Goal: Task Accomplishment & Management: Manage account settings

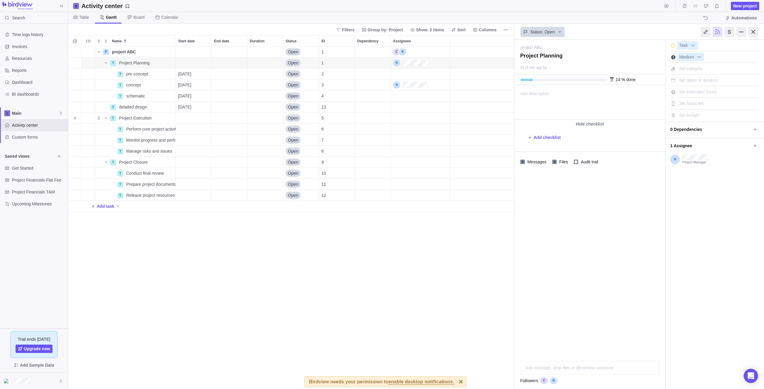
scroll to position [338, 442]
click at [42, 36] on span "Time logs history" at bounding box center [39, 35] width 54 height 6
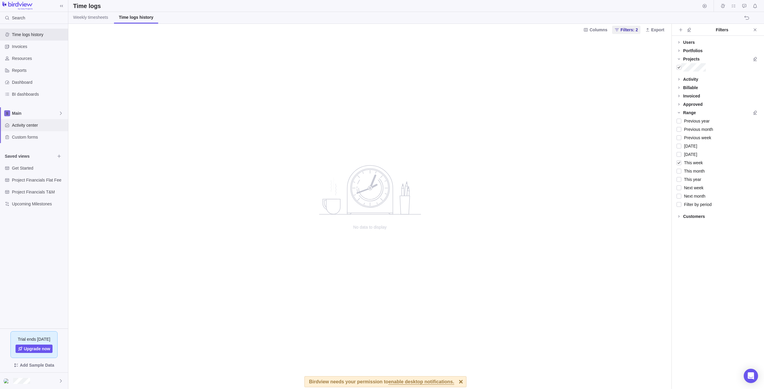
click at [50, 122] on span "Activity center" at bounding box center [39, 125] width 54 height 6
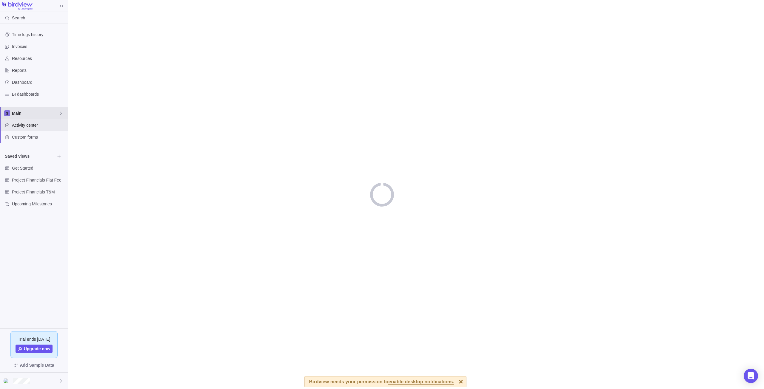
click at [53, 114] on span "Main" at bounding box center [35, 113] width 47 height 6
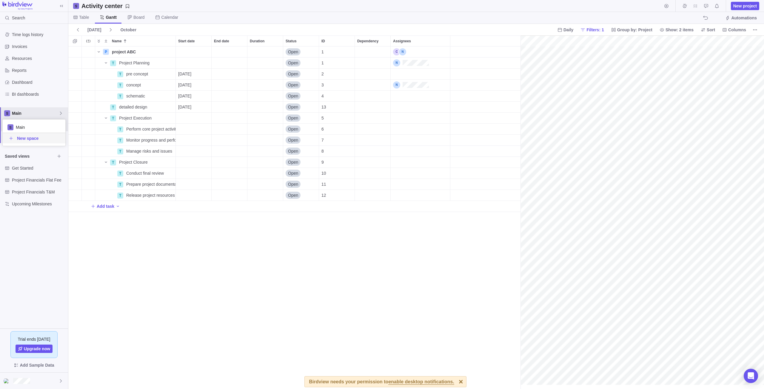
scroll to position [0, 173]
click at [124, 51] on body "Search Time logs history Invoices Resources Reports Dashboard BI dashboards Mai…" at bounding box center [382, 194] width 764 height 389
click at [169, 63] on icon "More actions" at bounding box center [168, 63] width 1 height 1
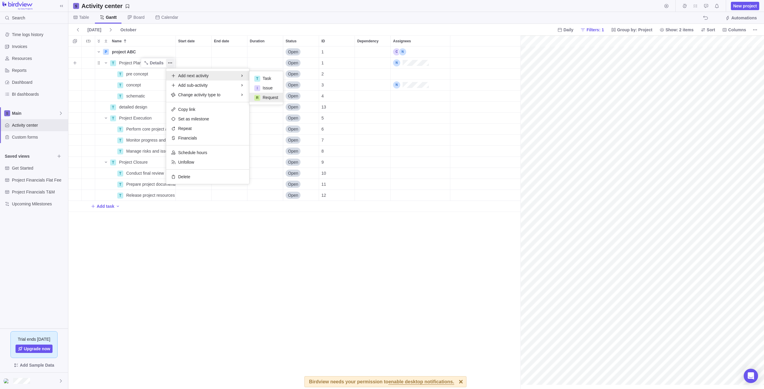
click at [276, 98] on span "Request" at bounding box center [271, 98] width 16 height 6
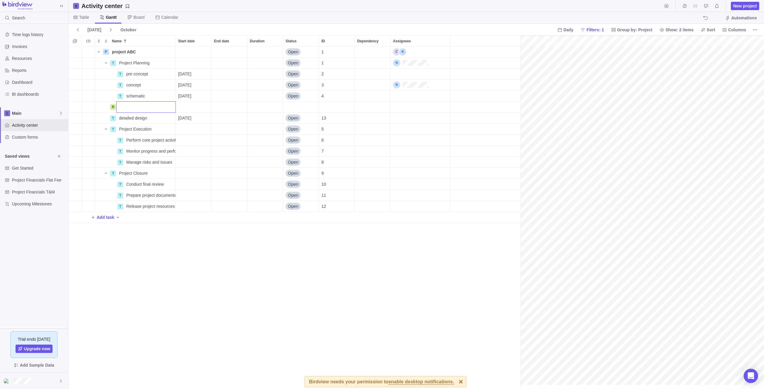
click at [195, 103] on div "P project ABC Details Open 1 T Project Planning Details Open 1 T pre concept De…" at bounding box center [294, 218] width 452 height 343
click at [150, 76] on span "Details" at bounding box center [153, 74] width 24 height 8
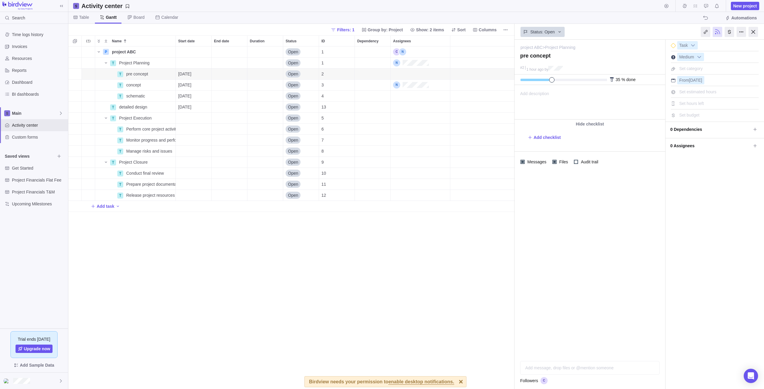
drag, startPoint x: 524, startPoint y: 80, endPoint x: 550, endPoint y: 82, distance: 26.4
click at [550, 82] on div "35 % done" at bounding box center [590, 80] width 151 height 10
click at [293, 75] on span "Open" at bounding box center [293, 74] width 10 height 6
click at [412, 75] on div "Name Start date End date Duration Status ID Dependency Assignees P project ABC …" at bounding box center [291, 213] width 446 height 354
click at [429, 74] on div "Assignees" at bounding box center [420, 74] width 59 height 11
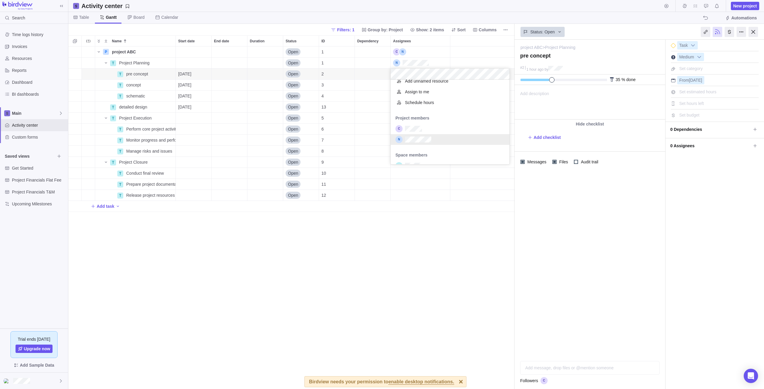
scroll to position [26, 0]
drag, startPoint x: 434, startPoint y: 234, endPoint x: 434, endPoint y: 215, distance: 19.4
click at [434, 234] on div "Name Start date End date Duration Status ID Dependency Assignees P project ABC …" at bounding box center [291, 213] width 446 height 354
click at [109, 18] on span "Gantt" at bounding box center [111, 17] width 11 height 6
click at [127, 84] on span "concept" at bounding box center [133, 85] width 15 height 6
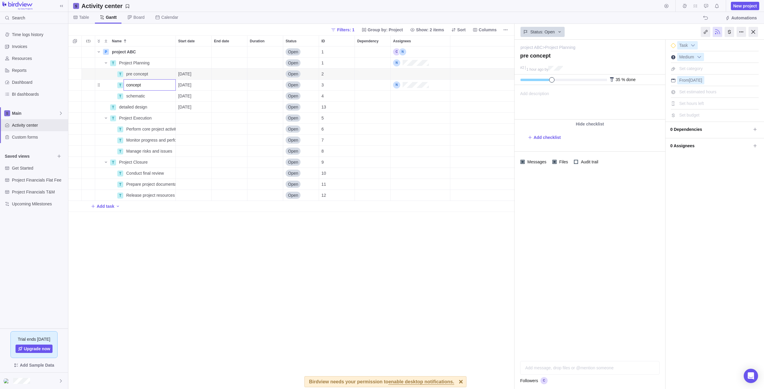
click at [112, 17] on body "Search Time logs history Invoices Resources Reports Dashboard BI dashboards Mai…" at bounding box center [382, 194] width 764 height 389
click at [137, 17] on span "Board" at bounding box center [138, 17] width 11 height 6
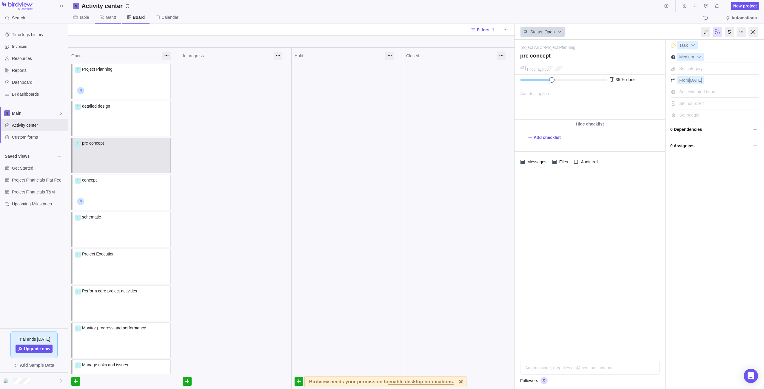
click at [110, 18] on span "Gantt" at bounding box center [111, 17] width 10 height 6
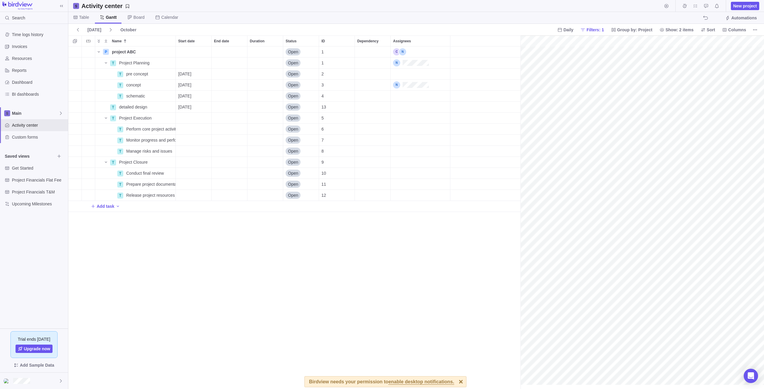
scroll to position [0, 223]
click at [640, 30] on span "Group by: Project" at bounding box center [634, 30] width 35 height 6
click at [685, 29] on body "Search Time logs history Invoices Resources Reports Dashboard BI dashboards Mai…" at bounding box center [382, 194] width 764 height 389
click at [736, 30] on span "Columns" at bounding box center [737, 30] width 18 height 6
click at [585, 125] on body "Search Time logs history Invoices Resources Reports Dashboard BI dashboards Mai…" at bounding box center [382, 194] width 764 height 389
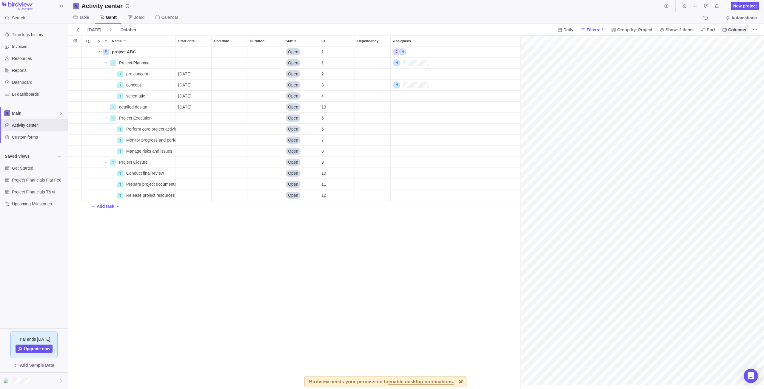
click at [737, 29] on span "Columns" at bounding box center [737, 30] width 18 height 6
click at [736, 72] on div "grid" at bounding box center [739, 72] width 8 height 5
click at [736, 81] on div "grid" at bounding box center [739, 80] width 8 height 5
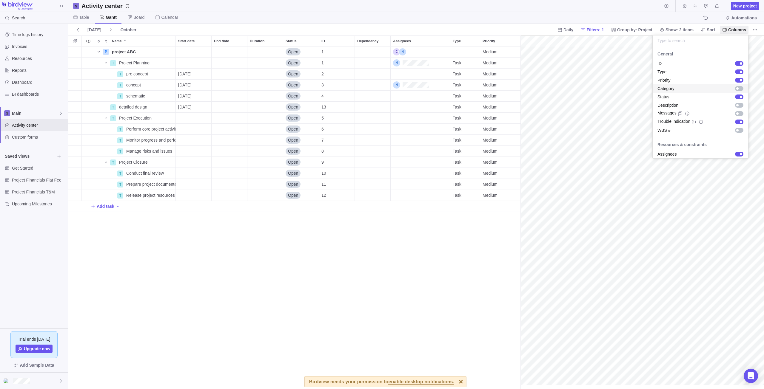
click at [738, 90] on div "grid" at bounding box center [739, 88] width 8 height 5
click at [735, 113] on div "grid" at bounding box center [739, 113] width 8 height 5
click at [504, 254] on body "Search Time logs history Invoices Resources Reports Dashboard BI dashboards Mai…" at bounding box center [382, 194] width 764 height 389
drag, startPoint x: 521, startPoint y: 62, endPoint x: 696, endPoint y: 67, distance: 175.6
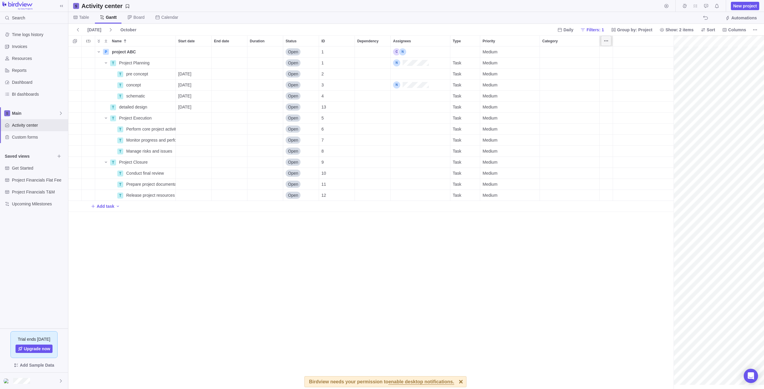
click at [605, 42] on icon "More actions" at bounding box center [606, 41] width 5 height 5
click at [594, 155] on div "Name Start date End date Duration Status ID Dependency Assignees Type Priority …" at bounding box center [416, 213] width 696 height 354
drag, startPoint x: 599, startPoint y: 64, endPoint x: 606, endPoint y: 61, distance: 8.3
click at [599, 64] on div "Category" at bounding box center [569, 63] width 59 height 11
click at [606, 61] on div "P project ABC Details Open 1 Medium T Project Planning Details Open 1 Task Medi…" at bounding box center [370, 218] width 605 height 343
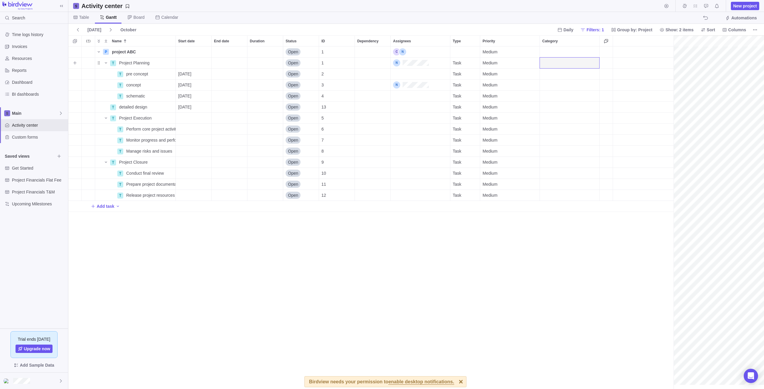
click at [607, 63] on div "Messages" at bounding box center [606, 63] width 13 height 11
click at [608, 63] on div "Messages" at bounding box center [606, 63] width 13 height 11
click at [608, 62] on div "Messages" at bounding box center [606, 63] width 13 height 11
drag, startPoint x: 613, startPoint y: 42, endPoint x: 670, endPoint y: 45, distance: 57.4
click at [670, 45] on div "Name Start date End date Duration Status ID Dependency Assignees Type Priority …" at bounding box center [416, 213] width 696 height 354
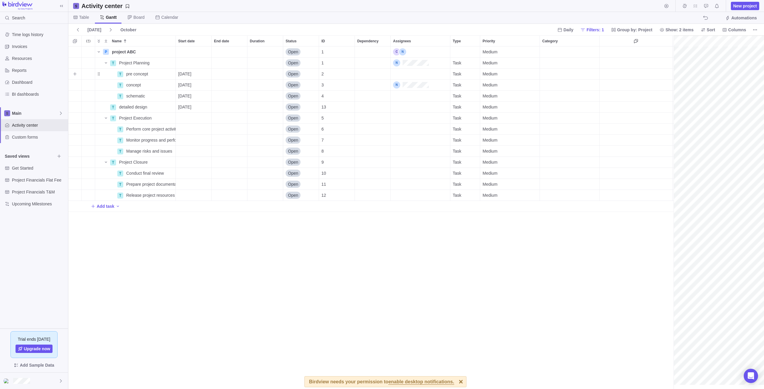
click at [610, 75] on div "Messages" at bounding box center [636, 74] width 73 height 11
click at [604, 60] on div "Messages" at bounding box center [636, 63] width 73 height 11
click at [623, 60] on div "Messages" at bounding box center [636, 63] width 73 height 11
click at [657, 62] on div "Messages" at bounding box center [636, 63] width 73 height 11
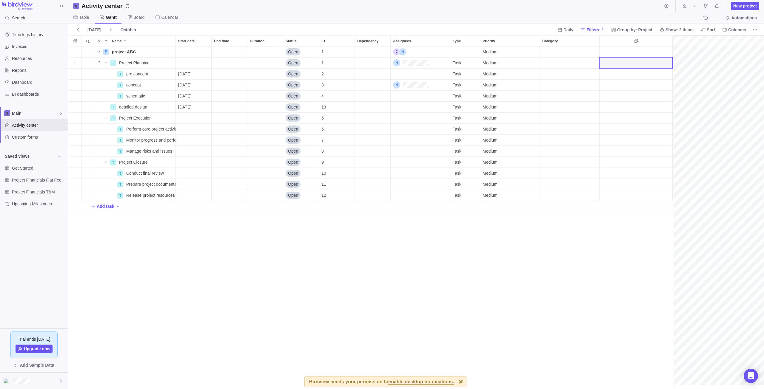
click at [657, 62] on div "Messages" at bounding box center [636, 63] width 73 height 11
click at [424, 62] on div "Assignees" at bounding box center [411, 62] width 36 height 7
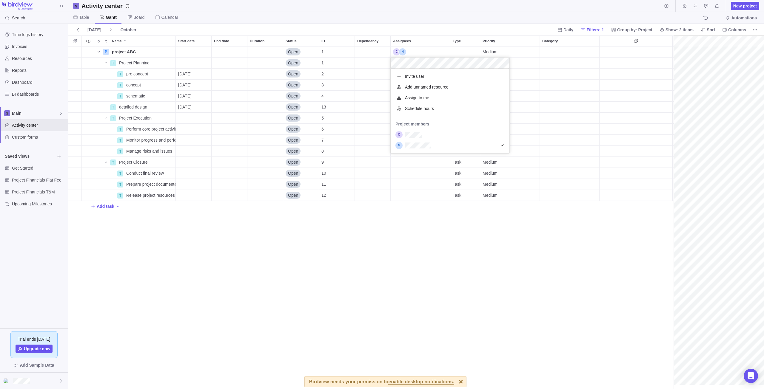
scroll to position [80, 114]
click at [617, 63] on div "P project ABC Details Open 1 Medium T Project Planning Details Open 1 Task Medi…" at bounding box center [370, 218] width 605 height 343
click at [645, 63] on div "Messages" at bounding box center [636, 63] width 73 height 11
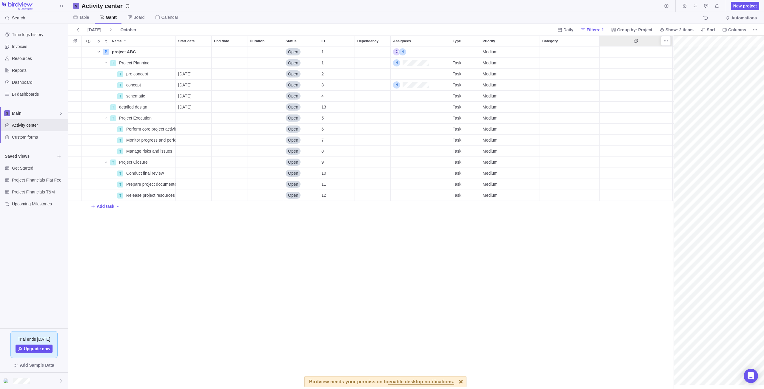
click at [631, 41] on div at bounding box center [636, 41] width 73 height 10
click at [665, 42] on icon "More actions" at bounding box center [665, 41] width 5 height 5
click at [627, 77] on div "Name Start date End date Duration Status ID Dependency Assignees Type Priority …" at bounding box center [416, 213] width 696 height 354
click at [645, 66] on div "Messages" at bounding box center [636, 63] width 73 height 11
click at [641, 63] on div "Messages" at bounding box center [636, 63] width 73 height 11
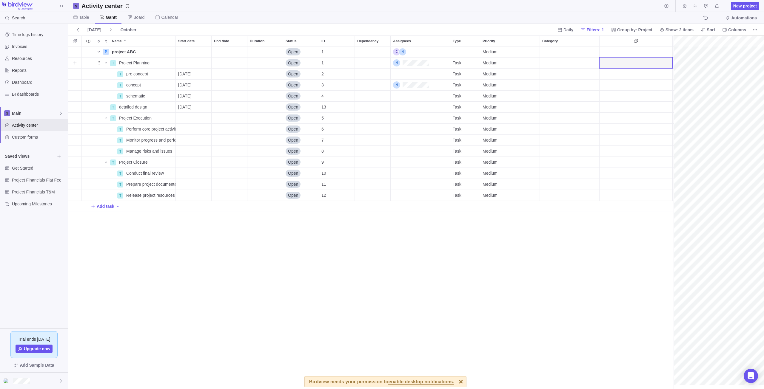
click at [641, 63] on div "Messages" at bounding box center [636, 63] width 73 height 11
click at [755, 28] on icon "More actions" at bounding box center [755, 29] width 5 height 5
click at [740, 30] on body "Search Time logs history Invoices Resources Reports Dashboard BI dashboards Mai…" at bounding box center [382, 194] width 764 height 389
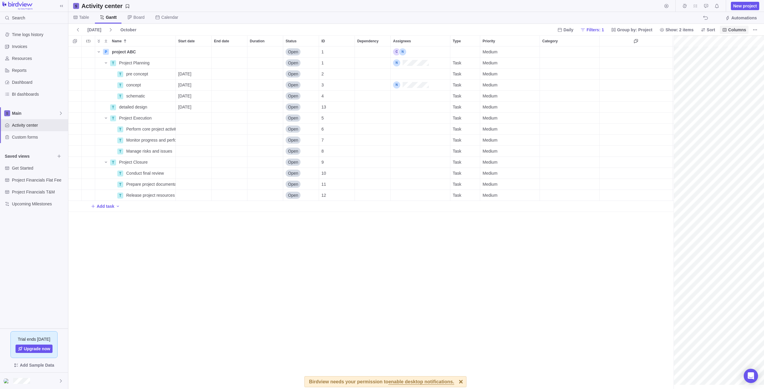
click at [734, 31] on span "Columns" at bounding box center [737, 30] width 18 height 6
click at [737, 131] on div "grid" at bounding box center [739, 130] width 8 height 5
click at [740, 131] on div "grid" at bounding box center [741, 130] width 2 height 2
click at [740, 96] on div "grid" at bounding box center [741, 97] width 2 height 2
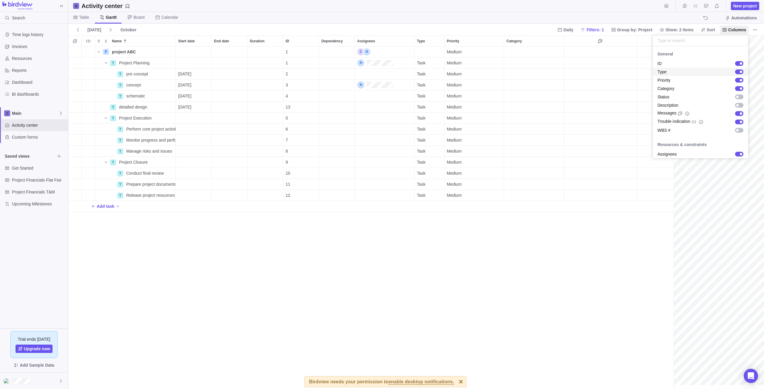
click at [588, 85] on body "Search Time logs history Invoices Resources Reports Dashboard BI dashboards Mai…" at bounding box center [382, 194] width 764 height 389
click at [603, 64] on div "Messages" at bounding box center [600, 63] width 73 height 11
click at [76, 16] on icon at bounding box center [75, 17] width 5 height 5
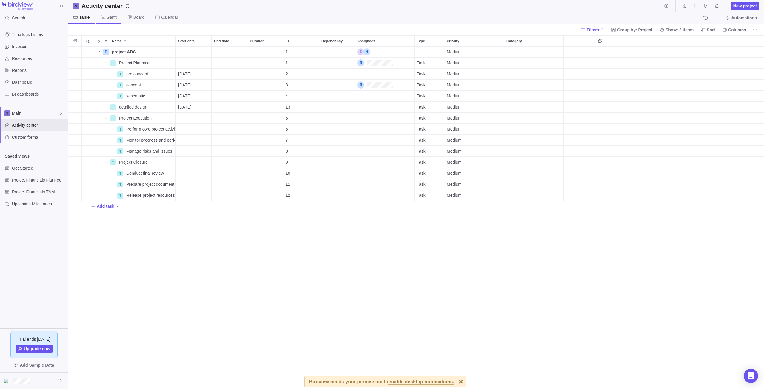
click at [110, 18] on span "Gantt" at bounding box center [112, 17] width 10 height 6
click at [93, 208] on icon "Add New" at bounding box center [93, 206] width 5 height 5
click at [146, 74] on div "P project ABC Details 1 Medium T Project Planning Details 1 Task Medium T pre c…" at bounding box center [370, 218] width 605 height 343
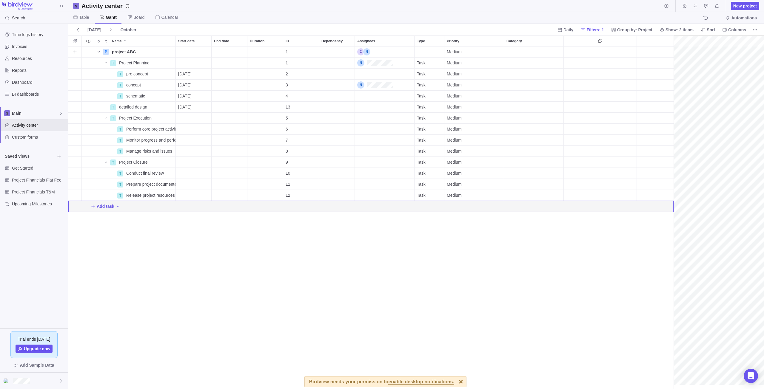
click at [620, 56] on div "Messages" at bounding box center [600, 52] width 73 height 11
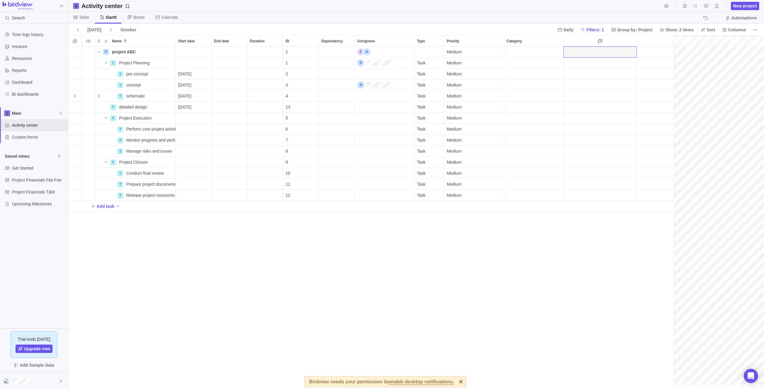
click at [602, 93] on div "Messages" at bounding box center [600, 96] width 73 height 11
click at [598, 63] on div "Messages" at bounding box center [600, 63] width 73 height 11
drag, startPoint x: 563, startPoint y: 41, endPoint x: 526, endPoint y: 44, distance: 37.4
click at [526, 44] on div "Name Start date End date Duration ID Dependency Assignees Type Priority Categor…" at bounding box center [416, 213] width 696 height 354
drag, startPoint x: 672, startPoint y: 40, endPoint x: 643, endPoint y: 39, distance: 28.4
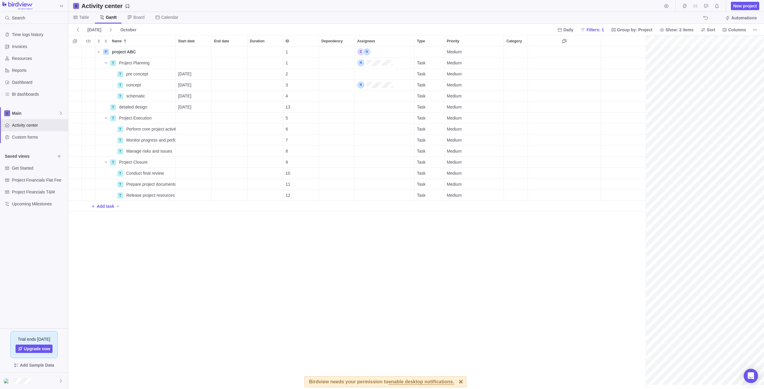
scroll to position [338, 573]
click at [41, 136] on span "Custom forms" at bounding box center [39, 137] width 54 height 6
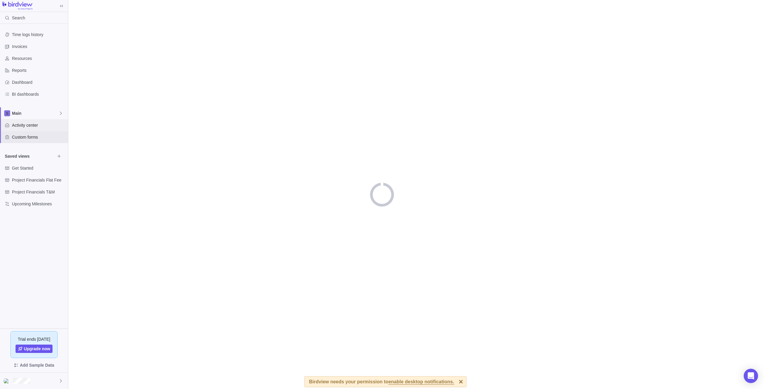
click at [41, 130] on div "Activity center" at bounding box center [34, 125] width 68 height 12
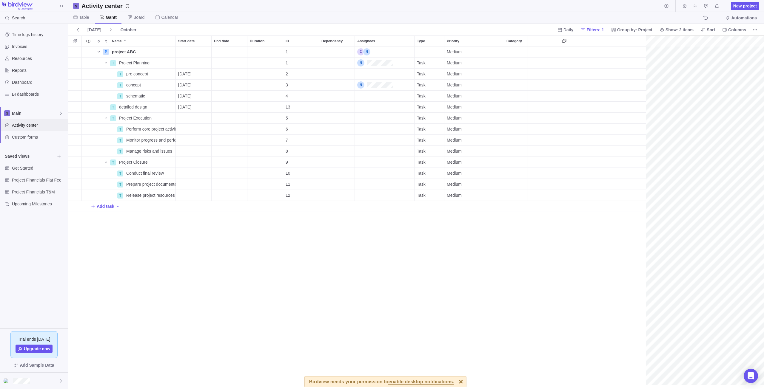
scroll to position [0, 173]
click at [132, 16] on span "Board" at bounding box center [136, 18] width 27 height 12
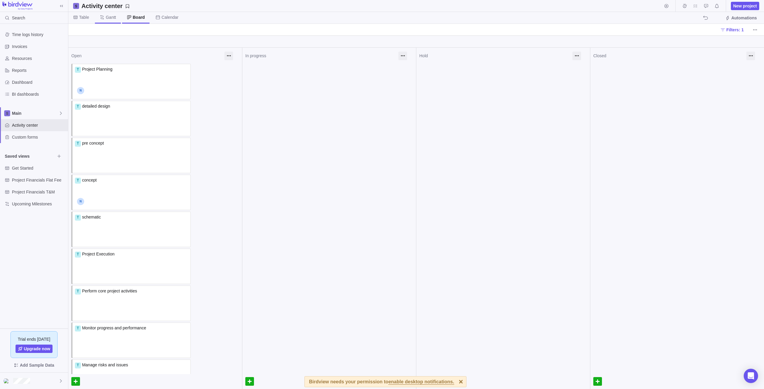
click at [114, 20] on span "Gantt" at bounding box center [111, 17] width 10 height 6
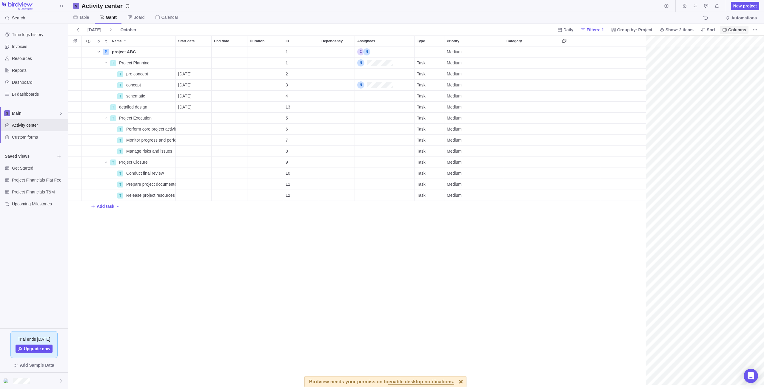
click at [736, 30] on span "Columns" at bounding box center [737, 30] width 18 height 6
click at [735, 87] on div "grid" at bounding box center [739, 88] width 8 height 5
click at [740, 81] on div "grid" at bounding box center [741, 80] width 2 height 2
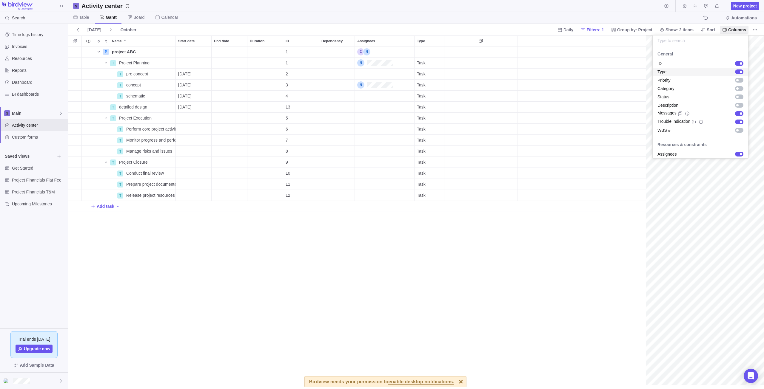
click at [738, 73] on div "grid" at bounding box center [739, 72] width 8 height 5
click at [757, 31] on body "Search Time logs history Invoices Resources Reports Dashboard BI dashboards Mai…" at bounding box center [382, 194] width 764 height 389
click at [757, 30] on icon "More actions" at bounding box center [755, 29] width 5 height 5
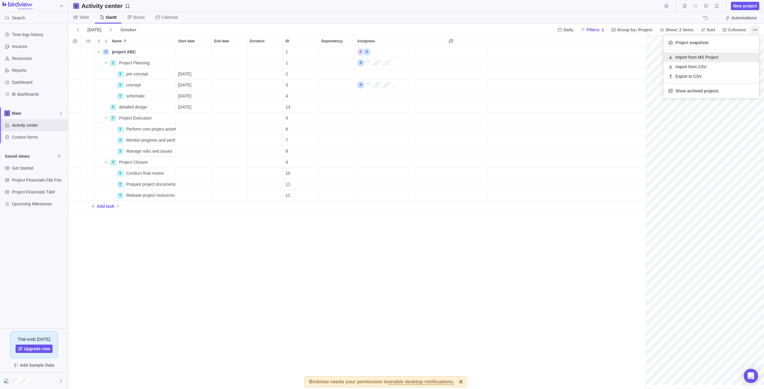
click at [694, 59] on span "Import from MS Project" at bounding box center [696, 57] width 43 height 6
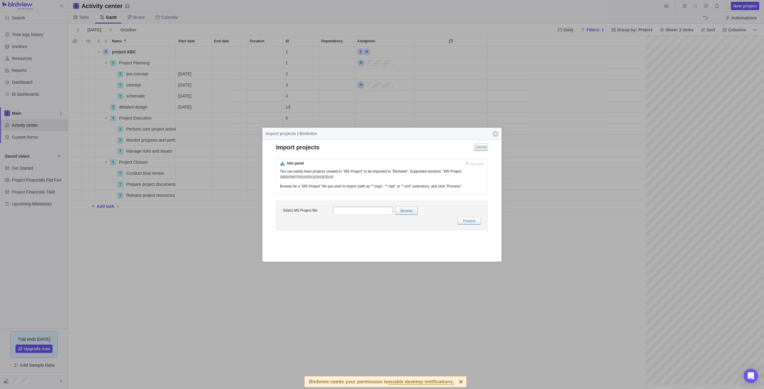
scroll to position [0, 0]
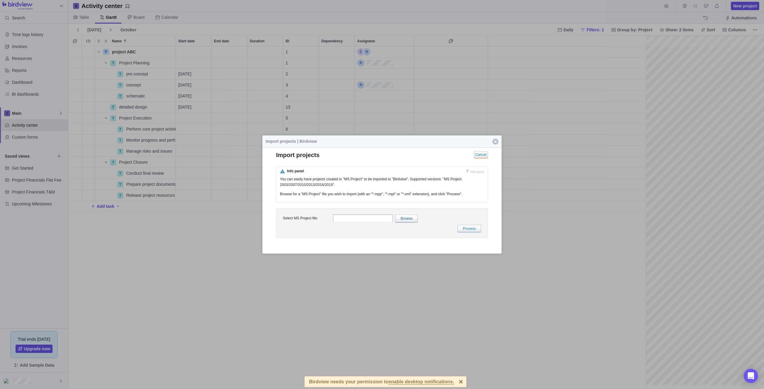
click at [495, 140] on span "button" at bounding box center [495, 142] width 6 height 6
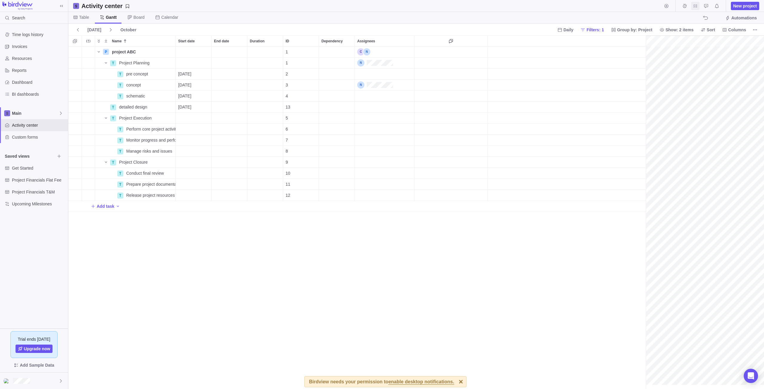
click at [693, 7] on icon "My assignments" at bounding box center [695, 6] width 5 height 5
click at [83, 18] on span "Table" at bounding box center [84, 17] width 10 height 6
click at [33, 35] on span "Time logs history" at bounding box center [39, 35] width 54 height 6
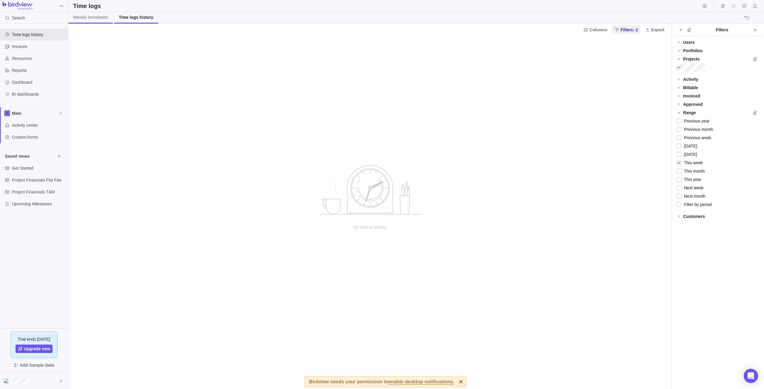
click at [78, 23] on link "Weekly timesheets" at bounding box center [90, 18] width 44 height 12
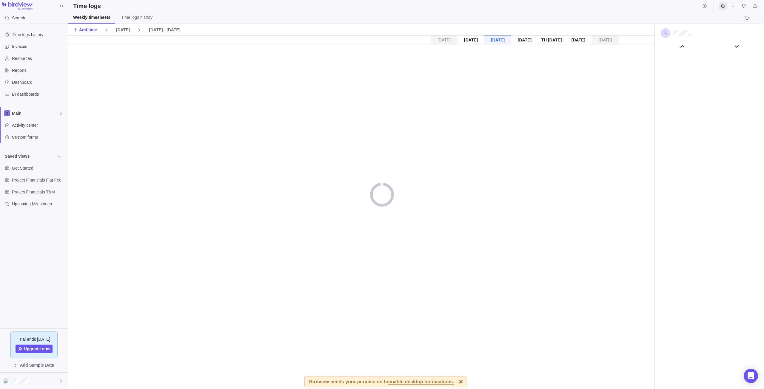
scroll to position [33283, 0]
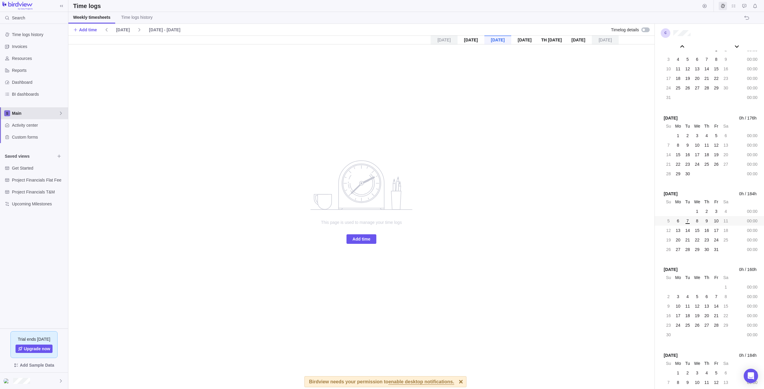
click at [36, 116] on span "Main" at bounding box center [35, 113] width 47 height 6
click at [33, 130] on span "Main" at bounding box center [34, 127] width 36 height 6
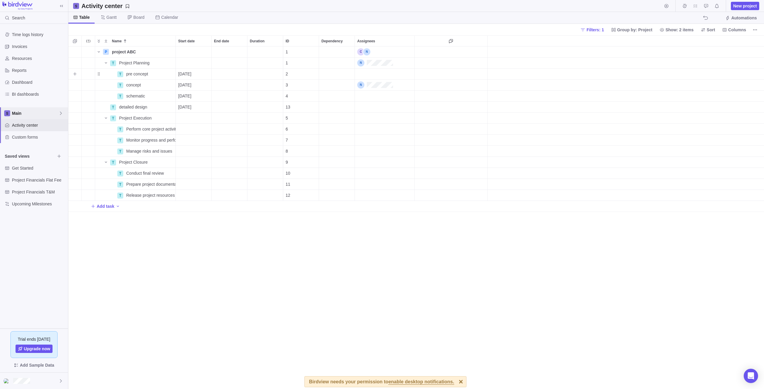
scroll to position [338, 691]
click at [113, 19] on span "Gantt" at bounding box center [112, 17] width 10 height 6
drag, startPoint x: 645, startPoint y: 124, endPoint x: 437, endPoint y: 122, distance: 207.7
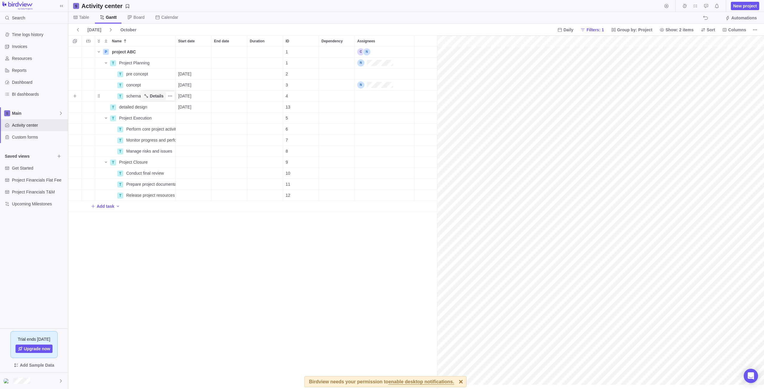
click at [157, 96] on span "Details" at bounding box center [157, 96] width 14 height 6
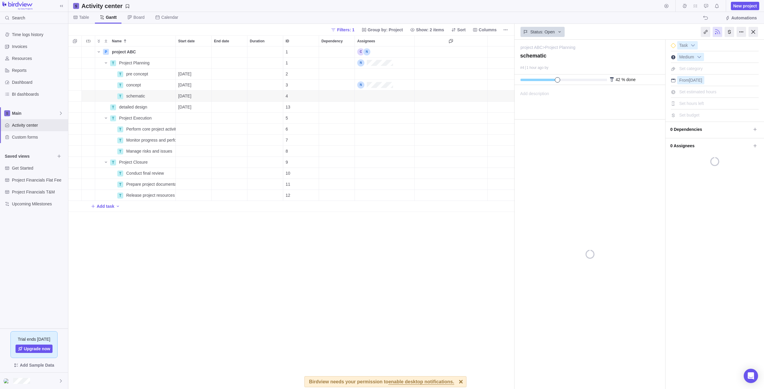
scroll to position [338, 442]
type textarea "x"
drag, startPoint x: 558, startPoint y: 80, endPoint x: 584, endPoint y: 79, distance: 26.3
click at [584, 79] on span at bounding box center [583, 79] width 5 height 5
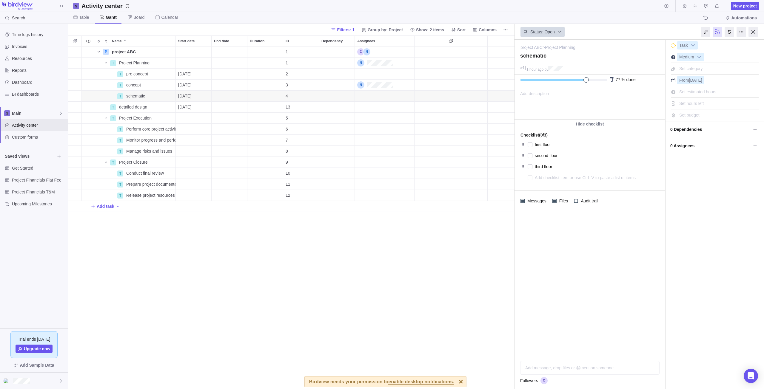
click at [553, 176] on textarea at bounding box center [591, 178] width 113 height 8
type textarea "p"
type textarea "x"
type textarea "pn"
type textarea "x"
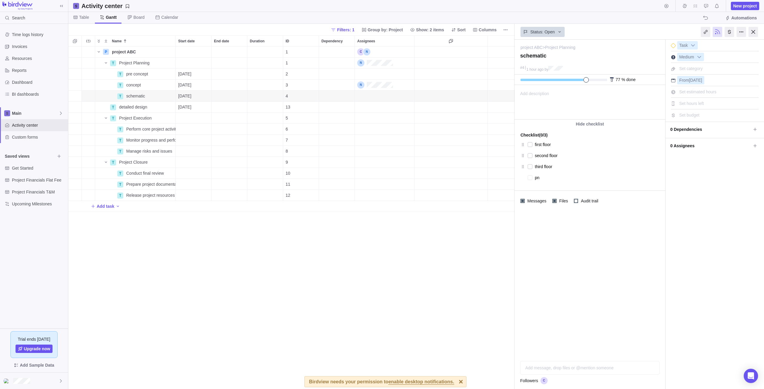
type textarea "pnm"
type textarea "x"
type textarea "pnmf"
type textarea "x"
type textarea "pnmfk"
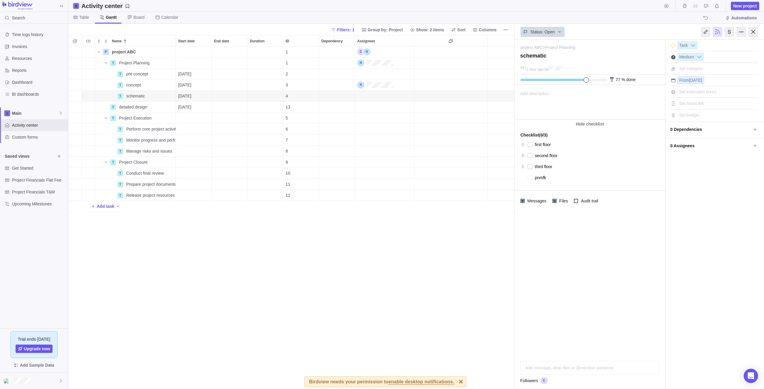
type textarea "x"
type textarea "pnmfkd"
type textarea "x"
click at [698, 56] on b at bounding box center [699, 57] width 9 height 8
click at [699, 57] on b at bounding box center [699, 57] width 9 height 8
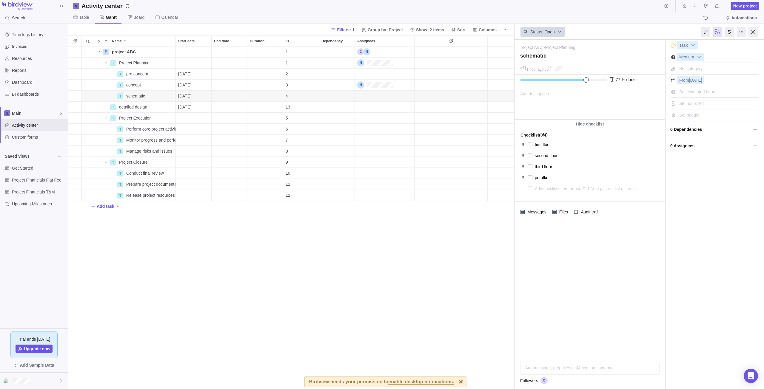
click at [711, 176] on div "I'm done Task Medium Set category From Oct 15 Set estimated hours Set hours left" at bounding box center [715, 215] width 98 height 350
click at [531, 145] on div at bounding box center [530, 145] width 5 height 8
click at [530, 155] on div at bounding box center [530, 156] width 5 height 8
drag, startPoint x: 588, startPoint y: 81, endPoint x: 571, endPoint y: 88, distance: 17.9
click at [571, 88] on div "Activity was completed on its planned end date Today Oct 15 due today 60 % done…" at bounding box center [590, 97] width 151 height 45
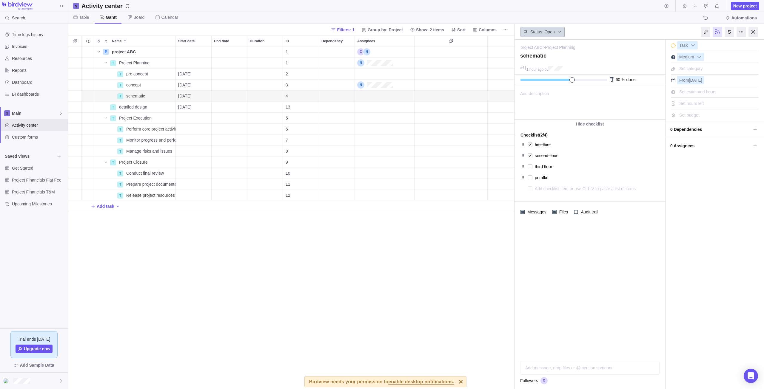
click at [560, 32] on icon at bounding box center [559, 32] width 5 height 5
click at [541, 69] on span "In progress" at bounding box center [538, 68] width 21 height 6
drag, startPoint x: 569, startPoint y: 80, endPoint x: 485, endPoint y: 86, distance: 84.4
click at [485, 86] on div "Activity center New project Table Gantt Board Calendar Automations Filters: 1 G…" at bounding box center [416, 194] width 696 height 389
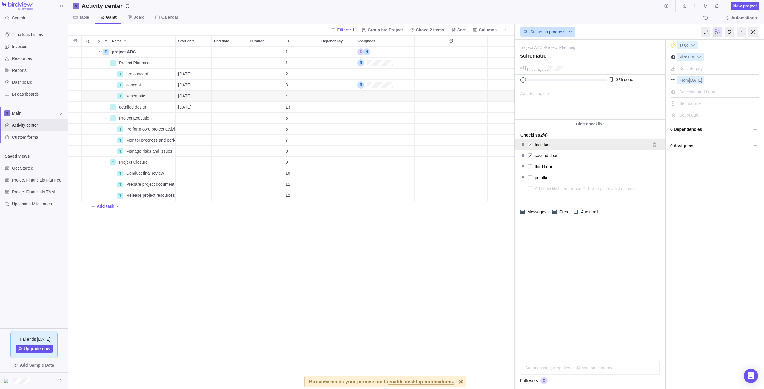
click at [529, 146] on div at bounding box center [530, 145] width 5 height 8
click at [530, 156] on div at bounding box center [530, 156] width 5 height 8
click at [529, 144] on div at bounding box center [530, 145] width 5 height 8
click at [532, 157] on div at bounding box center [530, 156] width 5 height 8
click at [530, 168] on div at bounding box center [530, 167] width 5 height 8
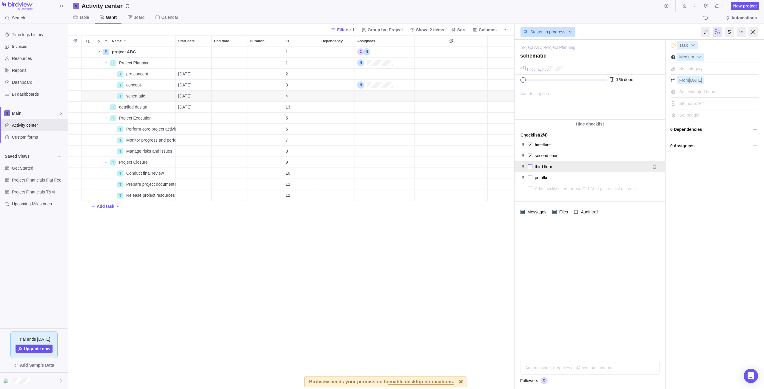
type textarea "x"
click at [343, 272] on div "P project ABC Details 1 T Project Planning Details 1 T pre concept Details 10/0…" at bounding box center [291, 218] width 446 height 343
click at [76, 41] on icon "Selection mode" at bounding box center [75, 41] width 5 height 5
click at [76, 41] on div at bounding box center [75, 41] width 11 height 7
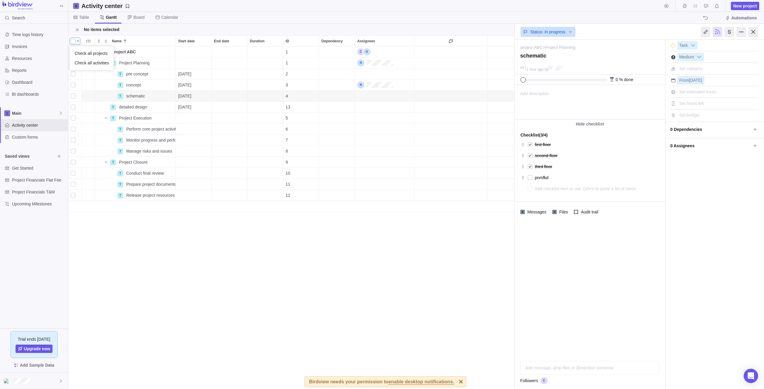
click at [74, 41] on div at bounding box center [73, 41] width 5 height 8
click at [75, 43] on div at bounding box center [73, 41] width 5 height 8
click at [88, 43] on icon "More actions" at bounding box center [88, 41] width 5 height 5
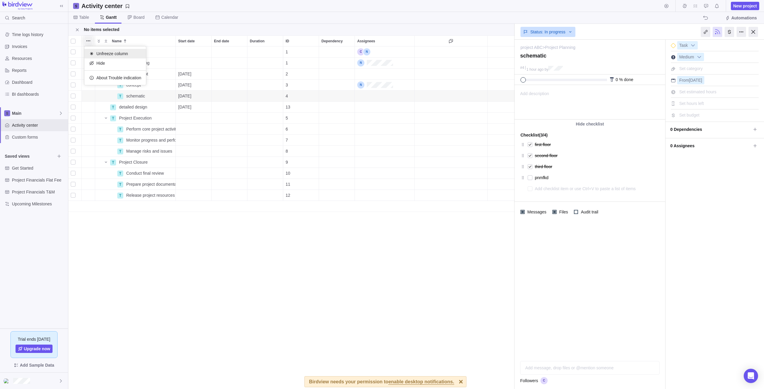
click at [113, 54] on span "Unfreeze column" at bounding box center [112, 54] width 32 height 6
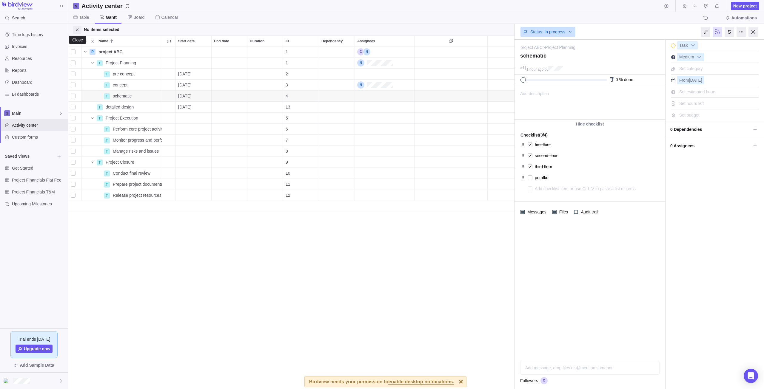
click at [77, 30] on icon "Close" at bounding box center [77, 29] width 3 height 3
click at [74, 96] on icon "Add sub-activity" at bounding box center [75, 96] width 5 height 5
click at [81, 44] on div "Name Start date End date Duration ID Dependency Assignees P project ABC Details…" at bounding box center [291, 213] width 446 height 354
click at [76, 42] on icon "Selection mode" at bounding box center [75, 41] width 5 height 5
click at [76, 41] on div at bounding box center [75, 41] width 11 height 7
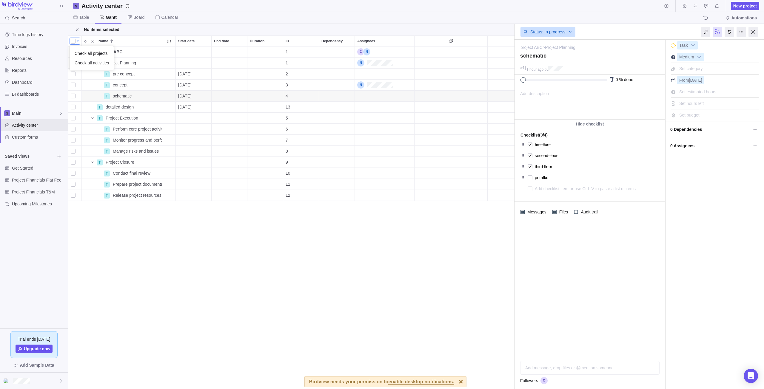
click at [90, 41] on div "Name Start date End date Duration ID Dependency Assignees P project ABC Details…" at bounding box center [291, 213] width 446 height 354
click at [76, 40] on div at bounding box center [75, 41] width 11 height 7
click at [77, 28] on body "Search Time logs history Invoices Resources Reports Dashboard BI dashboards Mai…" at bounding box center [382, 194] width 764 height 389
click at [77, 30] on icon "Close" at bounding box center [77, 29] width 3 height 3
drag, startPoint x: 84, startPoint y: 41, endPoint x: 84, endPoint y: 33, distance: 8.1
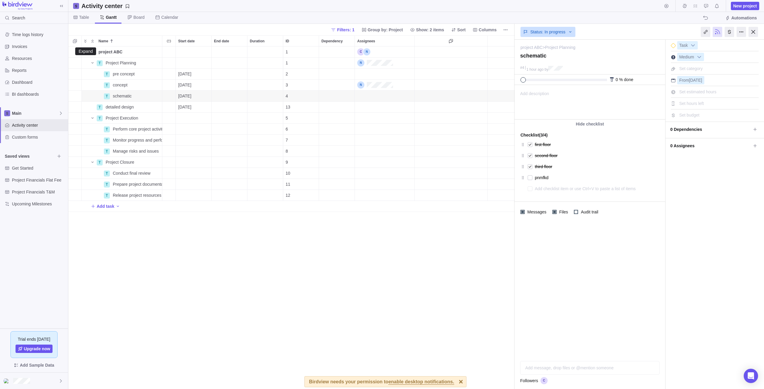
click at [84, 33] on div "Filters: 1 Group by: Project Show: 2 items Sort Columns" at bounding box center [291, 30] width 446 height 12
click at [76, 39] on icon "Selection mode" at bounding box center [75, 41] width 5 height 5
click at [72, 38] on div at bounding box center [73, 41] width 5 height 8
click at [78, 41] on span at bounding box center [78, 41] width 2 height 1
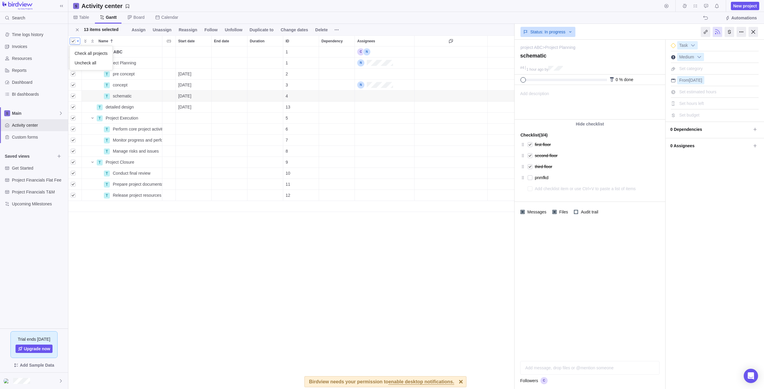
click at [78, 41] on span at bounding box center [78, 41] width 2 height 1
click at [79, 42] on div at bounding box center [75, 41] width 11 height 7
click at [75, 40] on div at bounding box center [73, 41] width 5 height 8
click at [78, 41] on span at bounding box center [78, 41] width 2 height 1
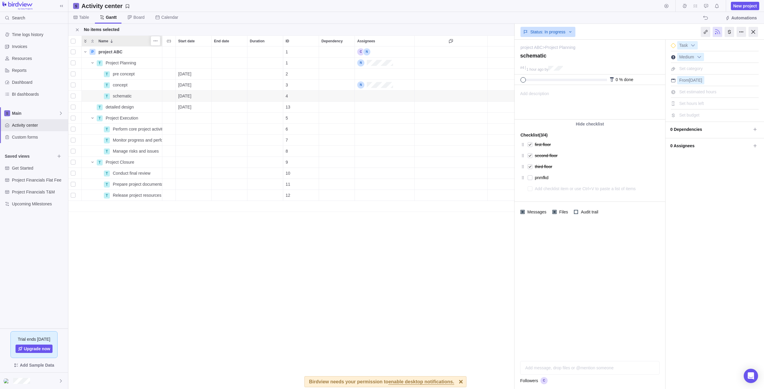
click at [84, 40] on icon "Expand" at bounding box center [85, 41] width 5 height 5
click at [78, 30] on icon "Close" at bounding box center [77, 29] width 5 height 5
click at [83, 53] on span "Name" at bounding box center [85, 52] width 7 height 8
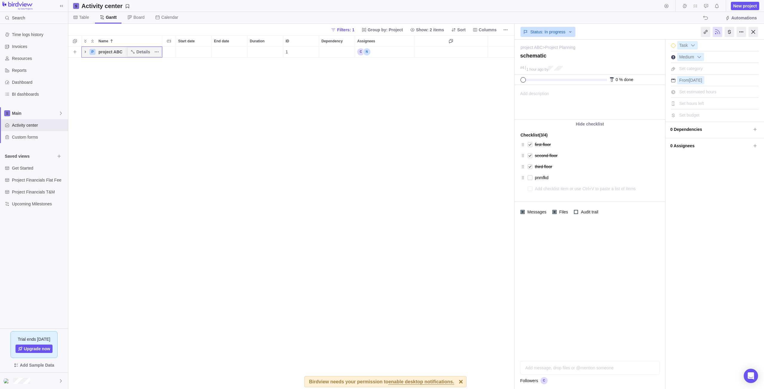
click at [84, 52] on icon "Name" at bounding box center [85, 52] width 5 height 5
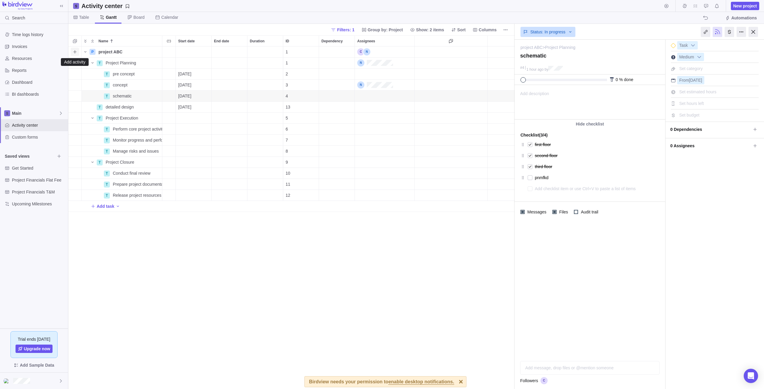
drag, startPoint x: 79, startPoint y: 52, endPoint x: 76, endPoint y: 51, distance: 3.3
click at [76, 51] on icon "Add activity" at bounding box center [75, 52] width 5 height 5
drag, startPoint x: 127, startPoint y: 62, endPoint x: 110, endPoint y: 61, distance: 17.3
click at [110, 61] on div "Name Start date End date Duration ID Dependency Assignees P project ABC Details…" at bounding box center [291, 213] width 446 height 354
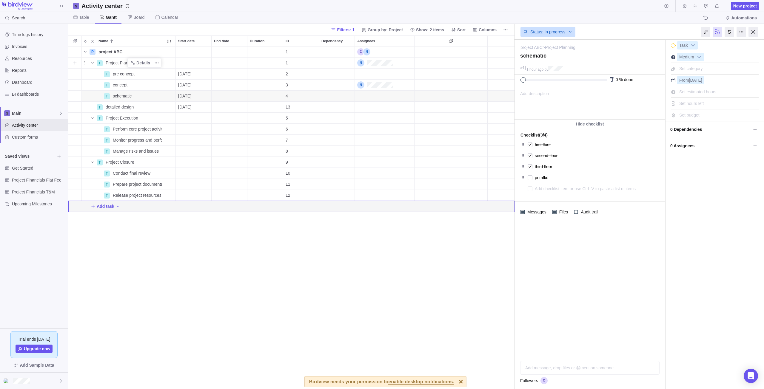
click at [104, 62] on div "Project Planning" at bounding box center [132, 63] width 59 height 11
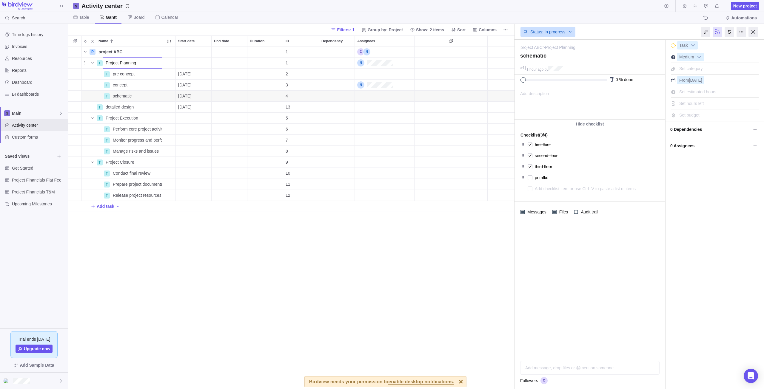
drag, startPoint x: 91, startPoint y: 64, endPoint x: 84, endPoint y: 62, distance: 7.3
click at [90, 64] on div "Name Start date End date Duration ID Dependency Assignees P project ABC Details…" at bounding box center [291, 213] width 446 height 354
click at [84, 62] on div "Name" at bounding box center [89, 63] width 14 height 8
click at [85, 64] on div "Name" at bounding box center [89, 63] width 14 height 8
click at [84, 63] on div "Name" at bounding box center [89, 63] width 14 height 8
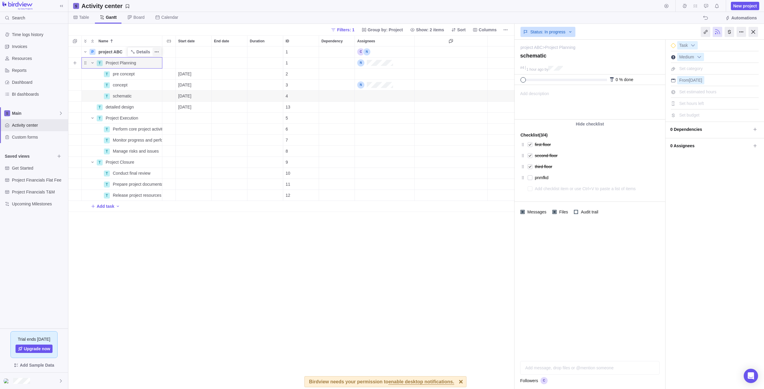
drag, startPoint x: 84, startPoint y: 63, endPoint x: 154, endPoint y: 52, distance: 70.1
click at [153, 51] on div "P project ABC Details" at bounding box center [122, 52] width 81 height 11
click at [156, 66] on span "More actions" at bounding box center [157, 63] width 8 height 8
click at [79, 63] on div "Name Start date End date Duration ID Dependency Assignees P project ABC Details…" at bounding box center [291, 213] width 446 height 354
drag, startPoint x: 79, startPoint y: 64, endPoint x: 80, endPoint y: 40, distance: 24.2
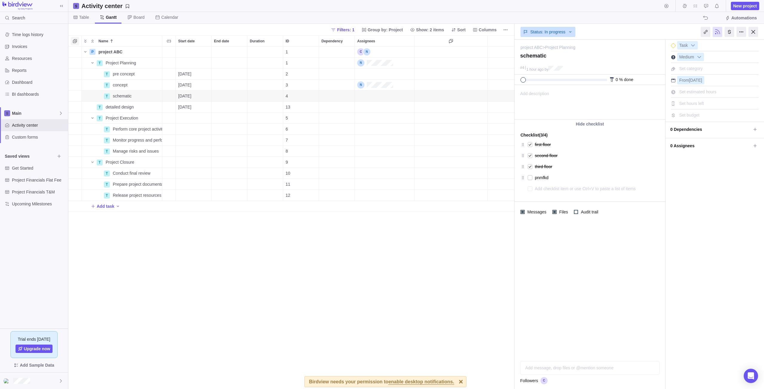
drag, startPoint x: 80, startPoint y: 40, endPoint x: 73, endPoint y: 40, distance: 6.9
drag, startPoint x: 73, startPoint y: 40, endPoint x: 186, endPoint y: 23, distance: 114.6
click at [186, 23] on div "Table Gantt Board Calendar Automations" at bounding box center [416, 18] width 696 height 12
click at [85, 52] on icon "Name" at bounding box center [85, 51] width 2 height 1
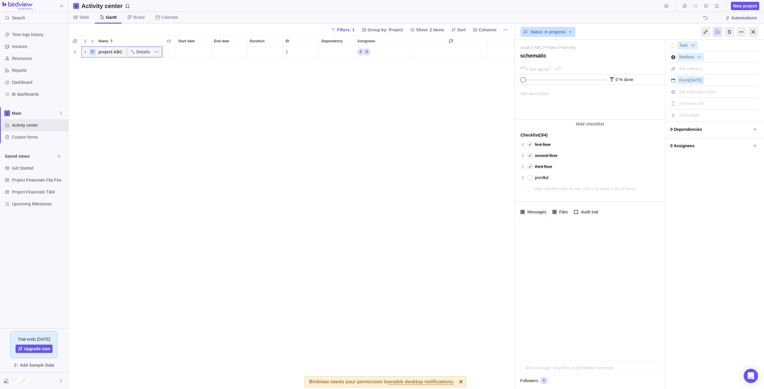
click at [85, 52] on icon "Name" at bounding box center [85, 52] width 5 height 5
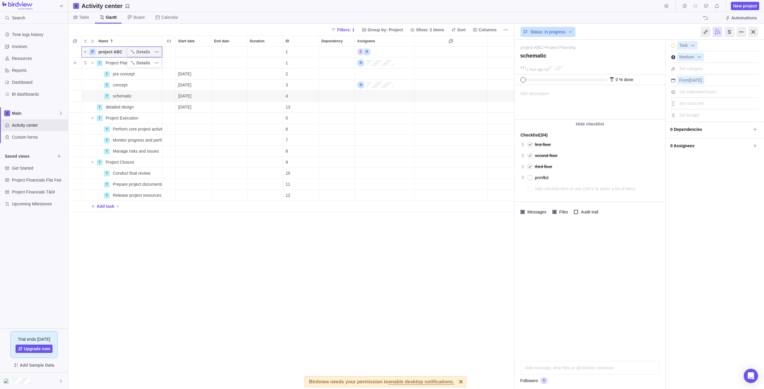
click at [86, 64] on div "Name" at bounding box center [89, 63] width 14 height 8
click at [85, 64] on div "Name" at bounding box center [89, 63] width 14 height 8
click at [92, 63] on icon "Name" at bounding box center [92, 63] width 5 height 5
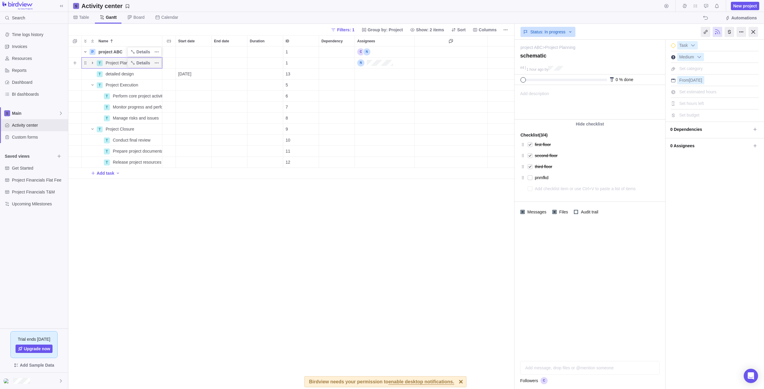
click at [92, 63] on icon "Name" at bounding box center [92, 63] width 5 height 5
click at [86, 64] on div "Name" at bounding box center [89, 63] width 14 height 8
click at [88, 64] on div "Name" at bounding box center [89, 63] width 14 height 8
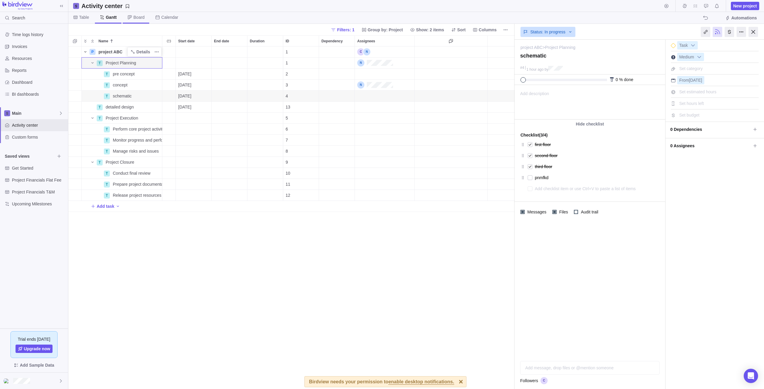
click at [143, 18] on span "Board" at bounding box center [138, 17] width 11 height 6
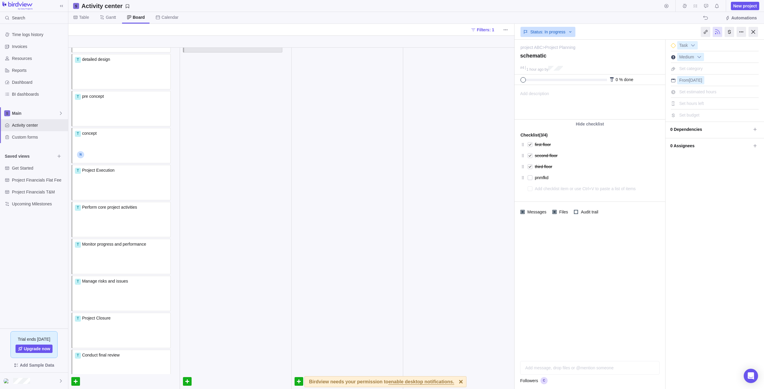
scroll to position [0, 0]
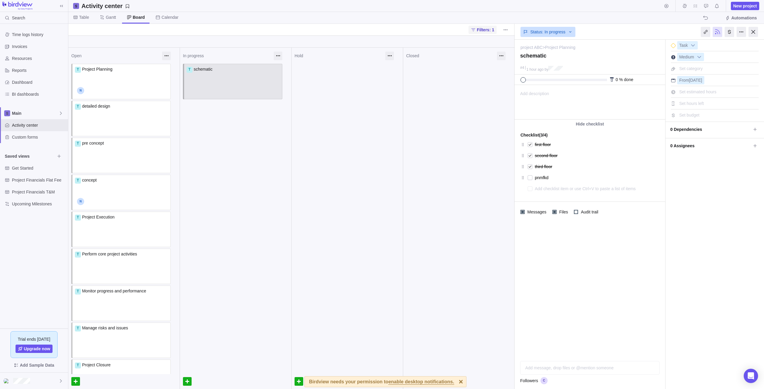
click at [491, 27] on span "Filters: 1" at bounding box center [485, 30] width 17 height 6
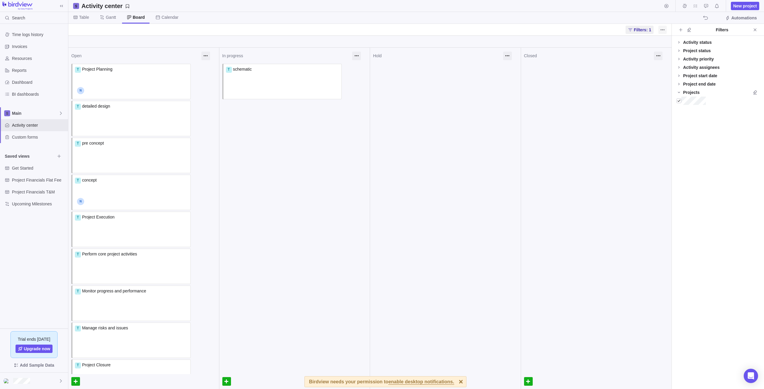
click at [664, 30] on icon "More actions" at bounding box center [662, 29] width 5 height 5
click at [207, 56] on body "Search Time logs history Invoices Resources Reports Dashboard BI dashboards Mai…" at bounding box center [382, 194] width 764 height 389
click at [204, 56] on div at bounding box center [205, 56] width 9 height 9
click at [193, 73] on div "Hide" at bounding box center [196, 70] width 20 height 10
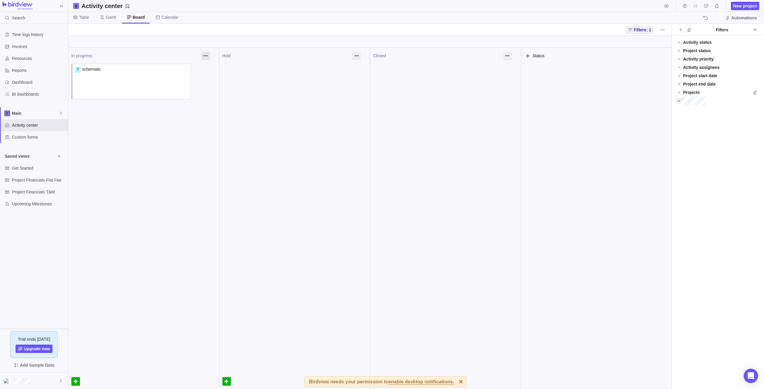
click at [204, 58] on div at bounding box center [205, 56] width 9 height 9
click at [195, 70] on div "Hide" at bounding box center [197, 70] width 20 height 10
click at [256, 58] on div at bounding box center [256, 56] width 9 height 9
click at [245, 69] on div "Hide" at bounding box center [247, 70] width 20 height 10
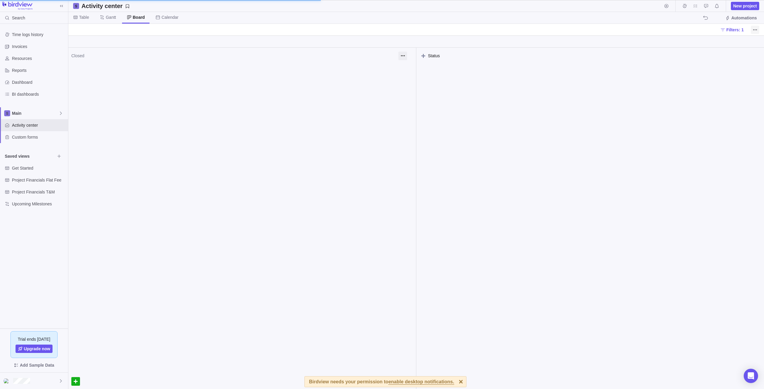
click at [758, 28] on span "More actions" at bounding box center [755, 30] width 8 height 8
click at [104, 16] on body "Search Time logs history Invoices Resources Reports Dashboard BI dashboards Mai…" at bounding box center [382, 194] width 764 height 389
click at [115, 16] on span "Gantt" at bounding box center [111, 17] width 10 height 6
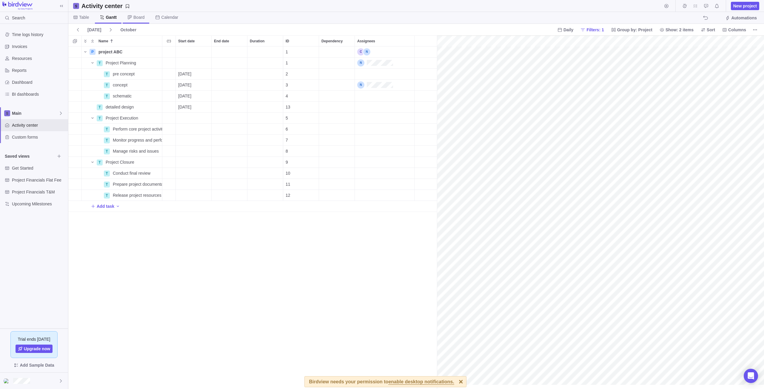
scroll to position [0, 173]
click at [138, 19] on span "Board" at bounding box center [138, 17] width 11 height 6
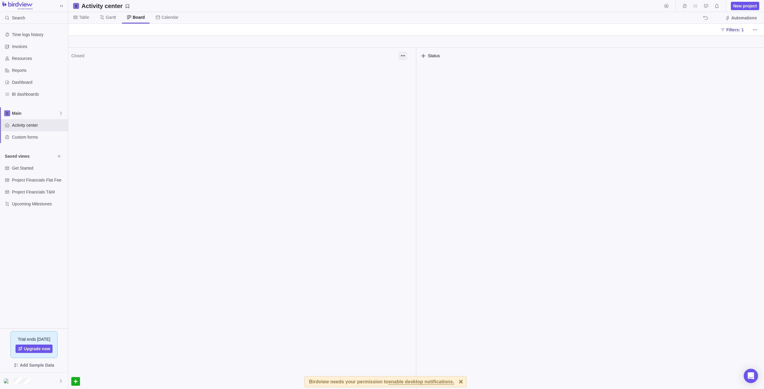
drag, startPoint x: 103, startPoint y: 74, endPoint x: 87, endPoint y: 59, distance: 22.0
drag, startPoint x: 87, startPoint y: 59, endPoint x: 74, endPoint y: 381, distance: 321.7
click at [73, 381] on div at bounding box center [75, 382] width 9 height 9
click at [76, 381] on div at bounding box center [75, 382] width 9 height 9
click at [72, 380] on div at bounding box center [75, 382] width 9 height 9
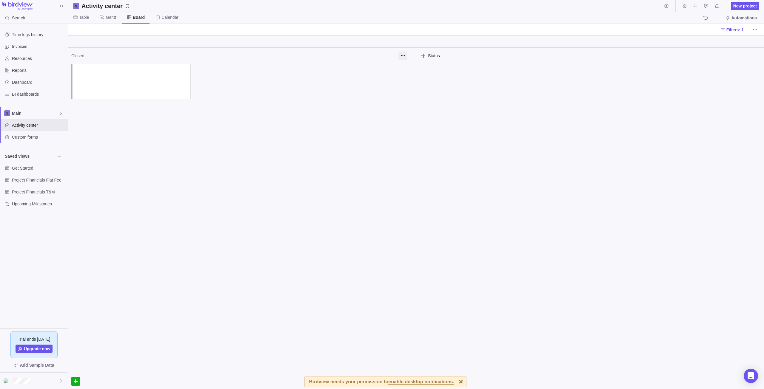
click at [75, 381] on div at bounding box center [75, 382] width 9 height 9
click at [47, 367] on span "Add Sample Data" at bounding box center [37, 365] width 34 height 7
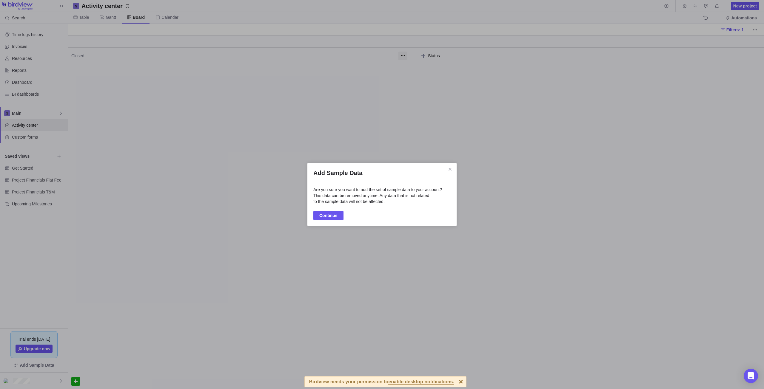
click at [447, 163] on div "Add Sample Data Are you sure you want to add the set of sample data to your acc…" at bounding box center [381, 195] width 149 height 64
click at [446, 168] on span "Close" at bounding box center [450, 169] width 8 height 8
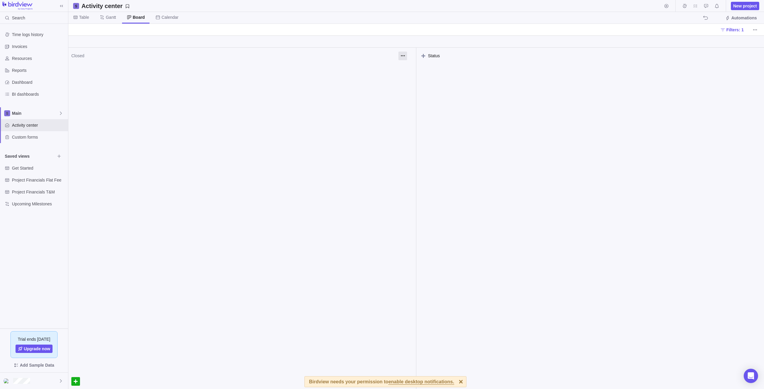
click at [405, 58] on div at bounding box center [402, 56] width 9 height 9
click at [734, 28] on span "Filters: 1" at bounding box center [734, 30] width 17 height 6
click at [680, 43] on icon at bounding box center [679, 42] width 5 height 5
click at [711, 52] on div "Default Workflow" at bounding box center [705, 51] width 34 height 6
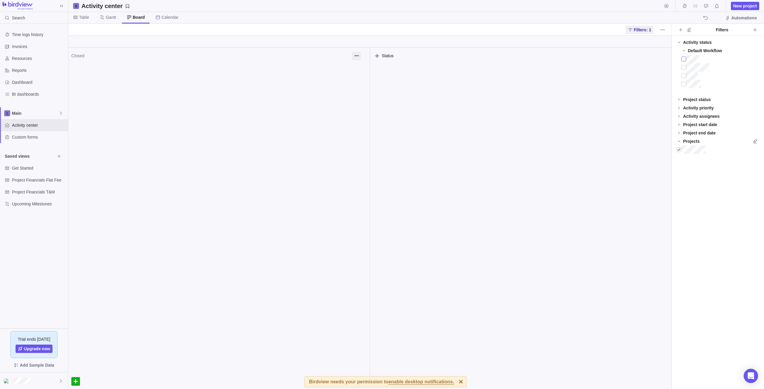
click at [683, 60] on div at bounding box center [683, 59] width 5 height 8
click at [683, 67] on div at bounding box center [683, 67] width 5 height 8
click at [683, 73] on div at bounding box center [683, 76] width 5 height 8
click at [686, 82] on div at bounding box center [683, 84] width 5 height 8
click at [680, 41] on icon at bounding box center [679, 42] width 5 height 5
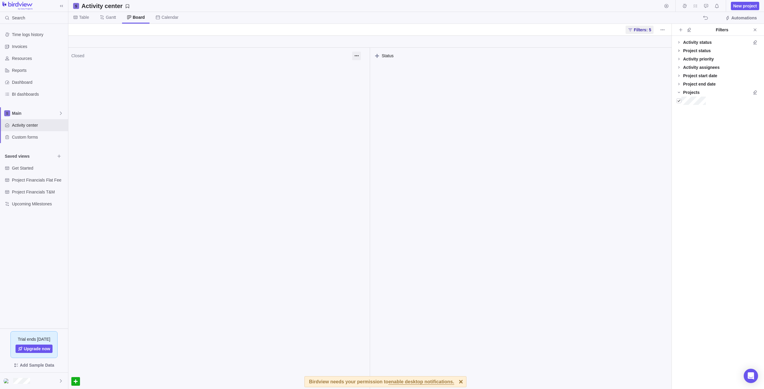
click at [679, 51] on icon at bounding box center [678, 51] width 1 height 2
click at [678, 42] on icon at bounding box center [679, 42] width 5 height 5
click at [678, 140] on icon at bounding box center [679, 140] width 5 height 5
click at [678, 188] on icon at bounding box center [679, 185] width 5 height 5
click at [678, 107] on div at bounding box center [679, 108] width 5 height 8
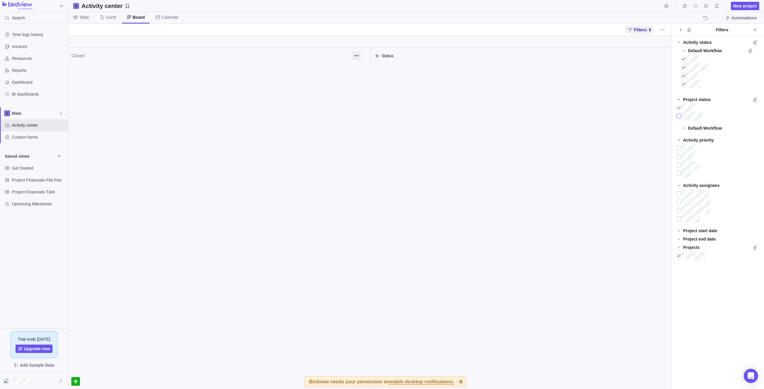
click at [680, 116] on div at bounding box center [679, 116] width 5 height 8
click at [678, 148] on div at bounding box center [679, 148] width 5 height 8
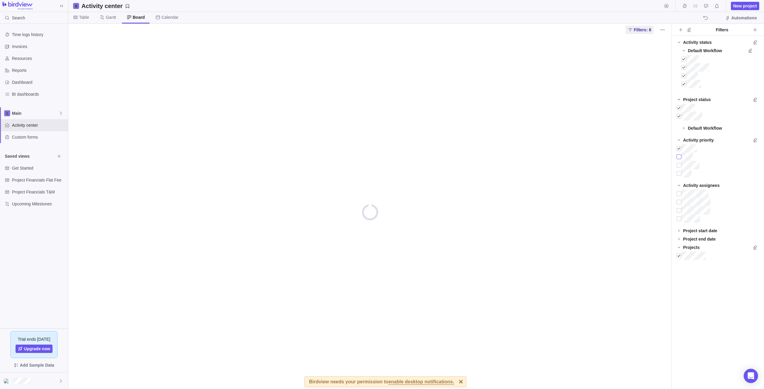
click at [679, 156] on div at bounding box center [679, 157] width 5 height 8
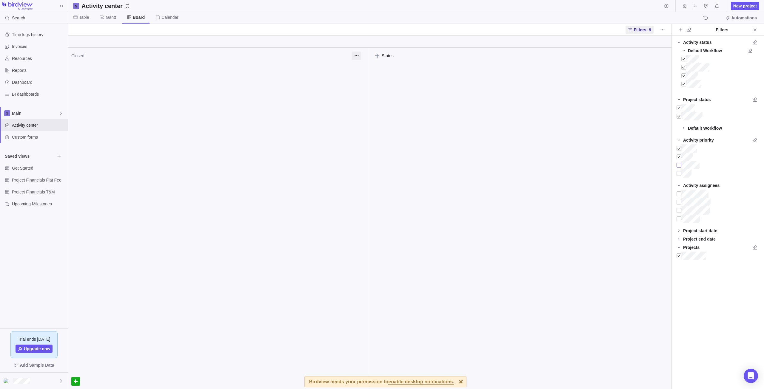
click at [678, 165] on div at bounding box center [679, 165] width 5 height 8
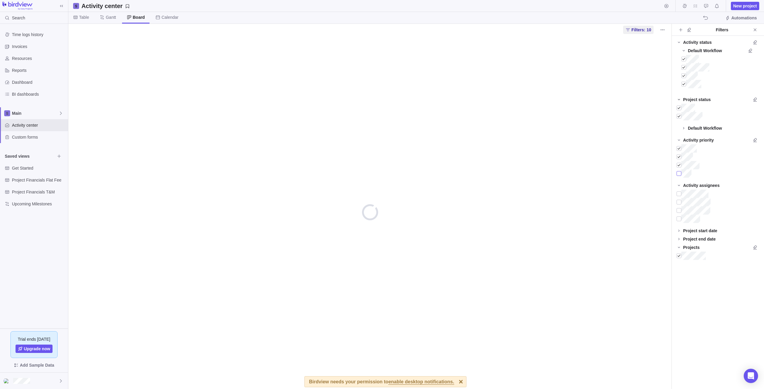
click at [680, 177] on div at bounding box center [679, 174] width 5 height 8
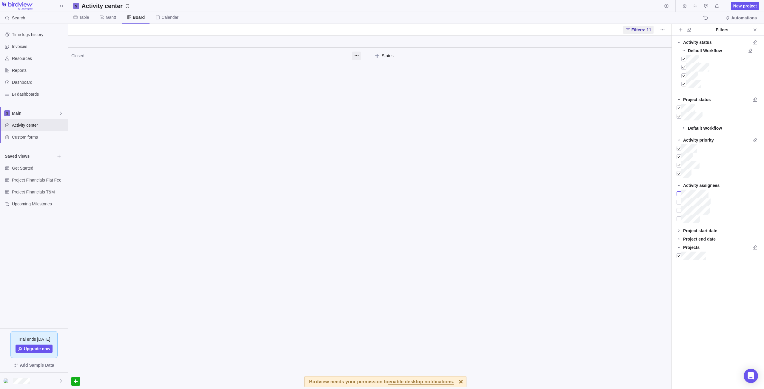
click at [679, 192] on div at bounding box center [679, 194] width 5 height 8
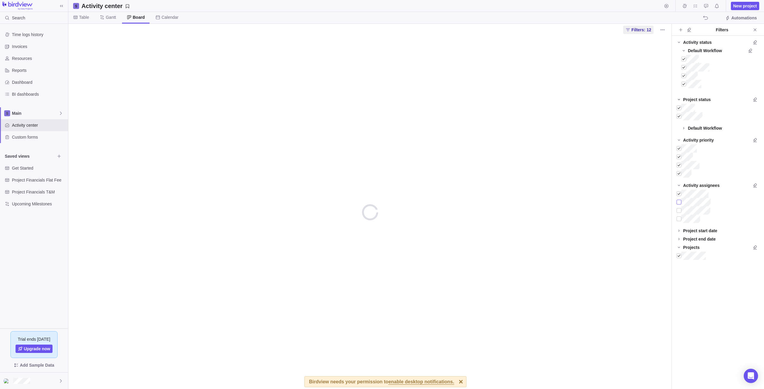
click at [680, 203] on div at bounding box center [679, 202] width 5 height 8
click at [679, 210] on div at bounding box center [679, 211] width 5 height 8
click at [677, 216] on div at bounding box center [679, 219] width 5 height 8
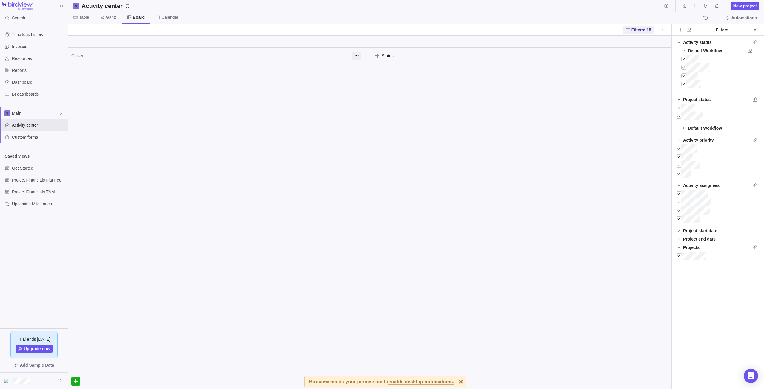
drag, startPoint x: 46, startPoint y: 127, endPoint x: 228, endPoint y: 16, distance: 213.1
drag, startPoint x: 228, startPoint y: 16, endPoint x: 322, endPoint y: 19, distance: 94.4
click at [265, 17] on div "Table Gantt Board Calendar Automations" at bounding box center [416, 18] width 696 height 12
click at [663, 30] on icon "More actions" at bounding box center [662, 29] width 5 height 5
click at [647, 29] on body "Search Time logs history Invoices Resources Reports Dashboard BI dashboards Mai…" at bounding box center [382, 194] width 764 height 389
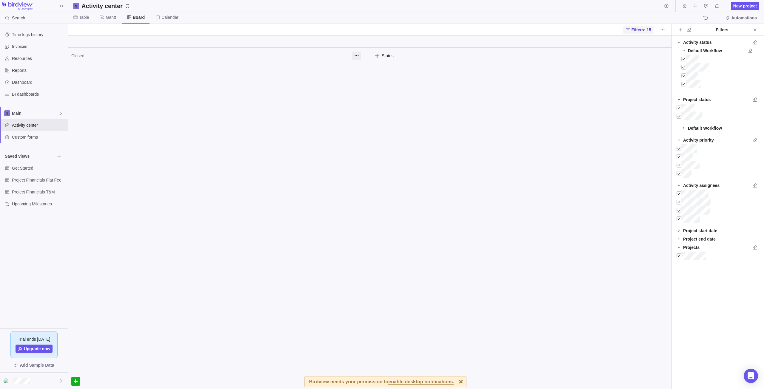
click at [645, 29] on span "Filters: 15" at bounding box center [642, 30] width 20 height 6
click at [760, 30] on div "Filters: 15" at bounding box center [416, 30] width 696 height 12
click at [750, 30] on div "Filters: 15" at bounding box center [738, 30] width 44 height 8
click at [752, 30] on span "More actions" at bounding box center [755, 30] width 8 height 8
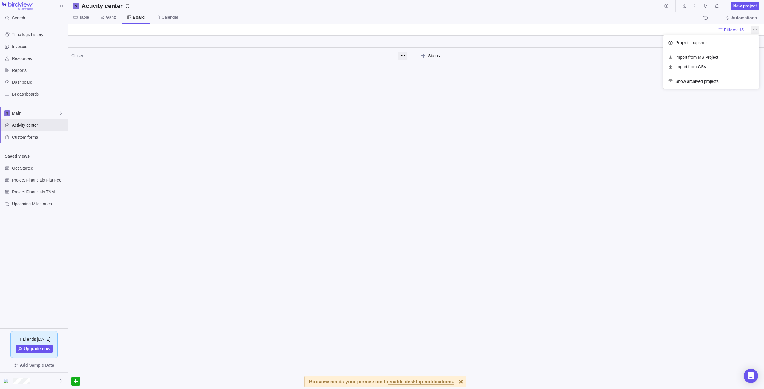
click at [708, 22] on body "Search Time logs history Invoices Resources Reports Dashboard BI dashboards Mai…" at bounding box center [382, 194] width 764 height 389
click at [705, 14] on span "The action will be undone: changing the activity status" at bounding box center [705, 18] width 8 height 8
click at [707, 18] on icon "The action will be undone: changing the activity dates" at bounding box center [705, 18] width 5 height 5
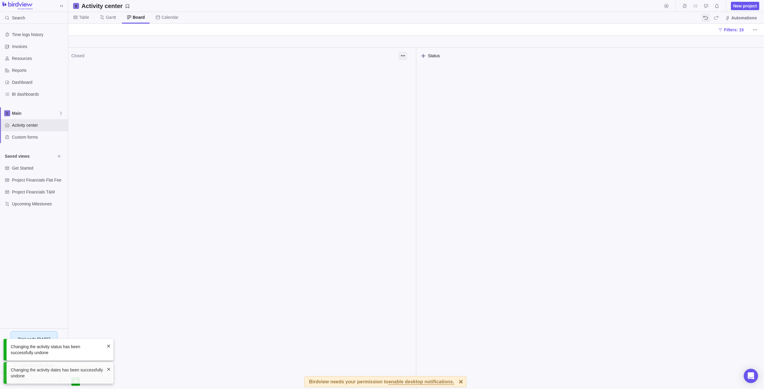
click at [707, 18] on icon "The action will be undone: changing the activity dates" at bounding box center [705, 18] width 5 height 5
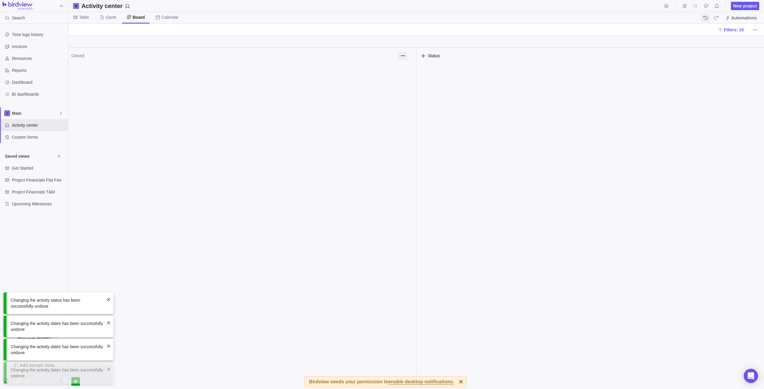
click at [707, 18] on icon "The action will be undone: changing the activity dates" at bounding box center [705, 18] width 5 height 5
click at [707, 18] on icon "The action will be undone: renaming the activity" at bounding box center [705, 18] width 5 height 5
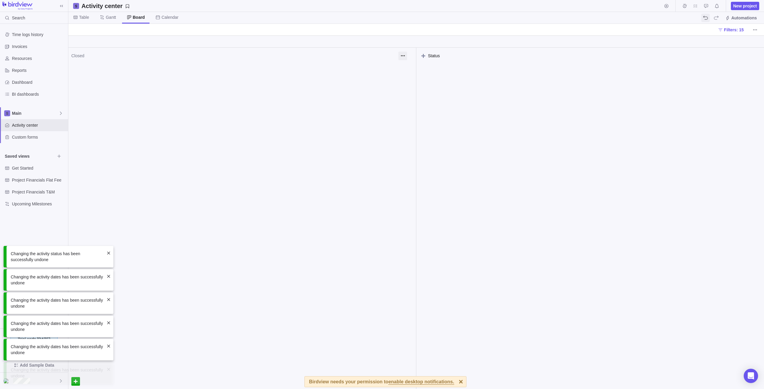
click at [707, 18] on icon "The action will be undone: renaming the activity" at bounding box center [705, 18] width 5 height 5
click at [707, 18] on div "Table Gantt Board Calendar Automations" at bounding box center [416, 18] width 696 height 12
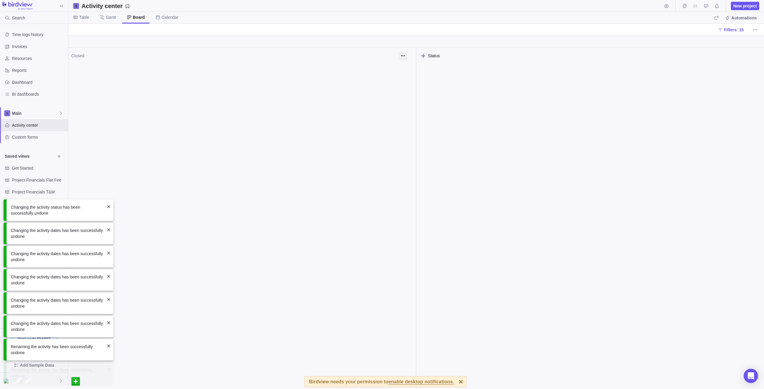
click at [707, 18] on div "Table Gantt Board Calendar Automations" at bounding box center [416, 18] width 696 height 12
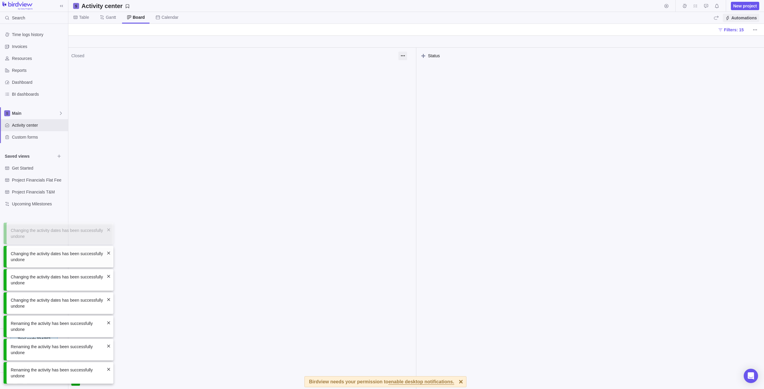
click at [737, 19] on span "Automations" at bounding box center [744, 18] width 26 height 6
click at [706, 17] on div "Table Gantt Board Calendar Automations" at bounding box center [416, 18] width 696 height 12
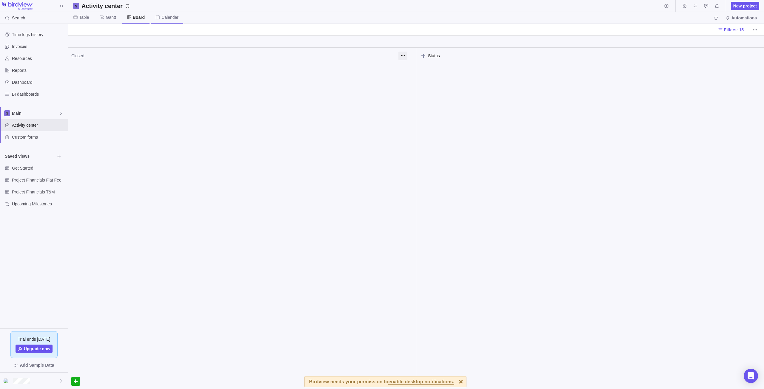
click at [177, 19] on span "Calendar" at bounding box center [167, 18] width 33 height 12
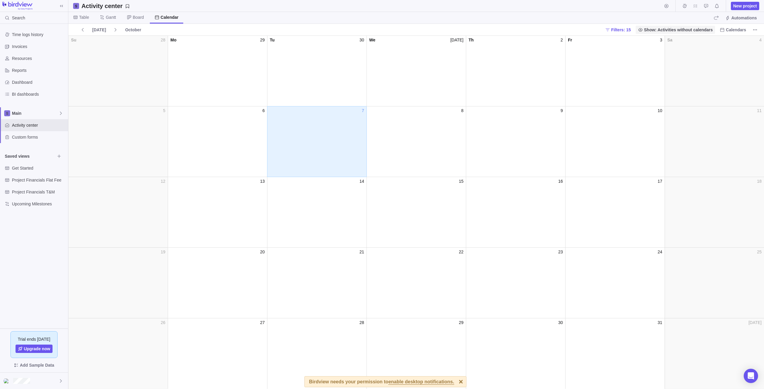
click at [704, 31] on span "Show: Activities without calendars" at bounding box center [678, 30] width 69 height 6
click at [757, 30] on body "Search Time logs history Invoices Resources Reports Dashboard BI dashboards Mai…" at bounding box center [382, 194] width 764 height 389
click at [755, 31] on icon "More actions" at bounding box center [755, 29] width 5 height 5
click at [703, 5] on span "Approval requests" at bounding box center [706, 6] width 8 height 8
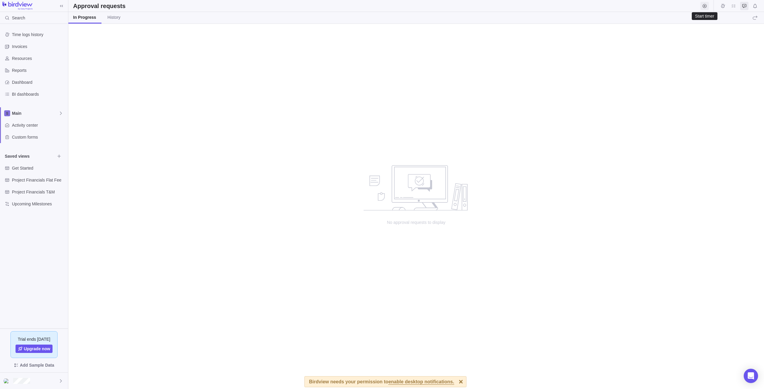
scroll to position [361, 691]
click at [732, 8] on icon "My assignments" at bounding box center [733, 6] width 5 height 5
click at [720, 7] on span "Time logs" at bounding box center [723, 6] width 8 height 8
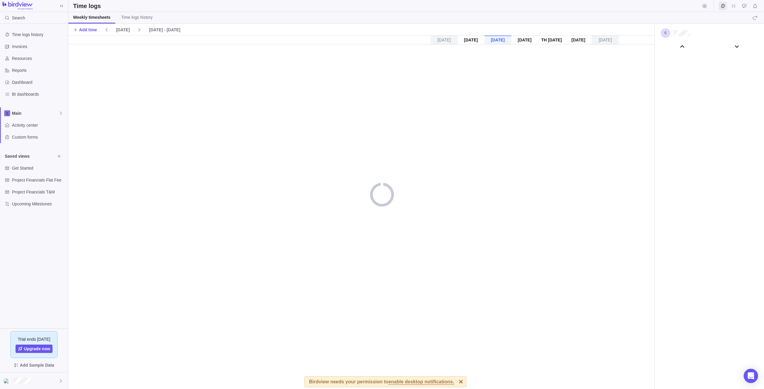
scroll to position [33283, 0]
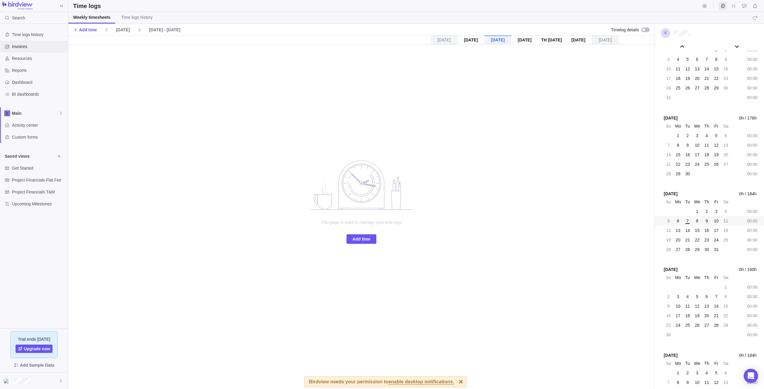
click at [32, 47] on span "Invoices" at bounding box center [39, 47] width 54 height 6
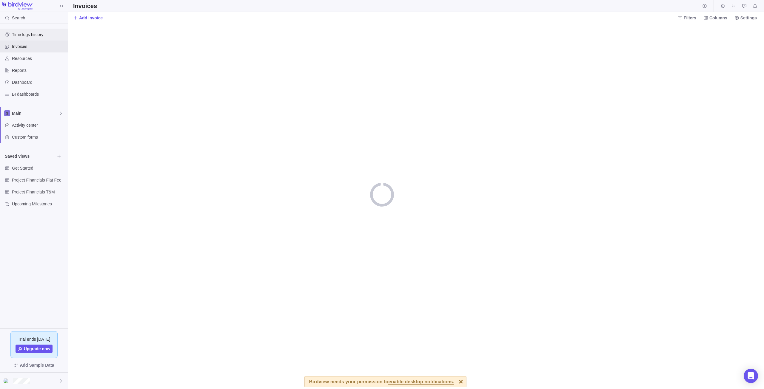
click at [42, 37] on span "Time logs history" at bounding box center [39, 35] width 54 height 6
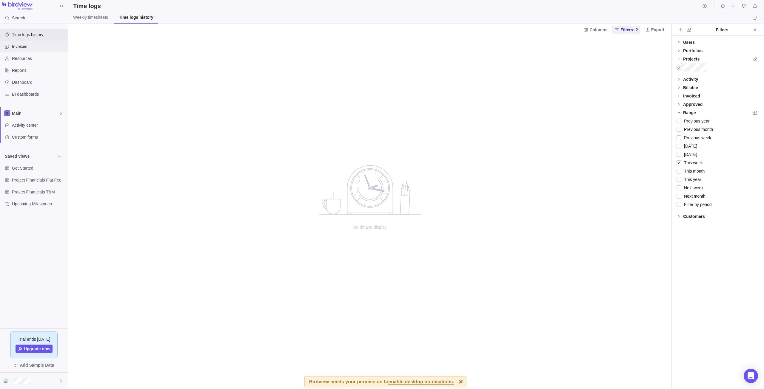
click at [39, 46] on span "Invoices" at bounding box center [39, 47] width 54 height 6
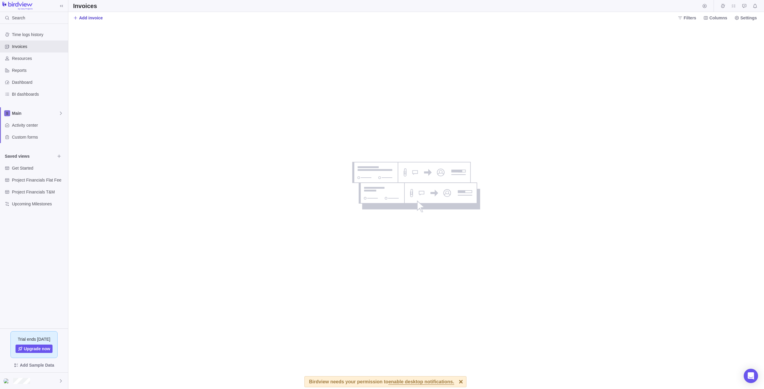
click at [88, 19] on span "Add invoice" at bounding box center [91, 18] width 24 height 6
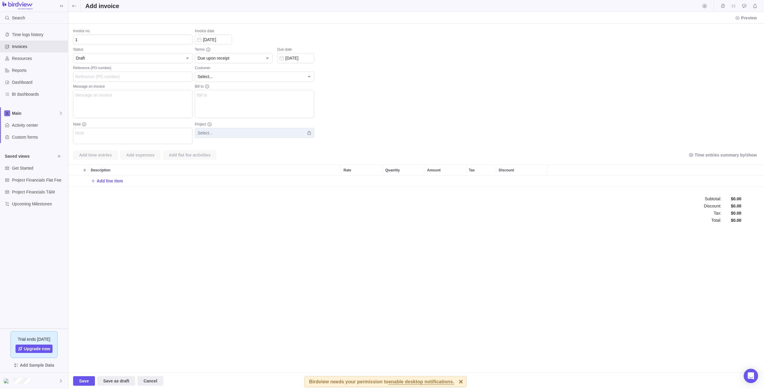
scroll to position [11, 691]
click at [185, 58] on icon at bounding box center [187, 58] width 5 height 5
click at [154, 95] on div "Paid" at bounding box center [132, 94] width 119 height 11
click at [138, 76] on input "Reference (PO number)" at bounding box center [132, 77] width 119 height 10
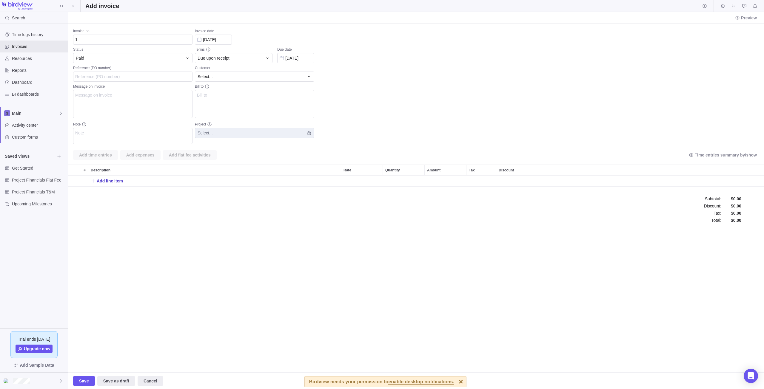
click at [96, 181] on span "Add line item" at bounding box center [107, 181] width 32 height 8
click at [82, 384] on body "Search Time logs history Invoices Resources Reports Dashboard BI dashboards Mai…" at bounding box center [382, 194] width 764 height 389
click at [127, 79] on input "Reference (PO number)" at bounding box center [132, 77] width 119 height 10
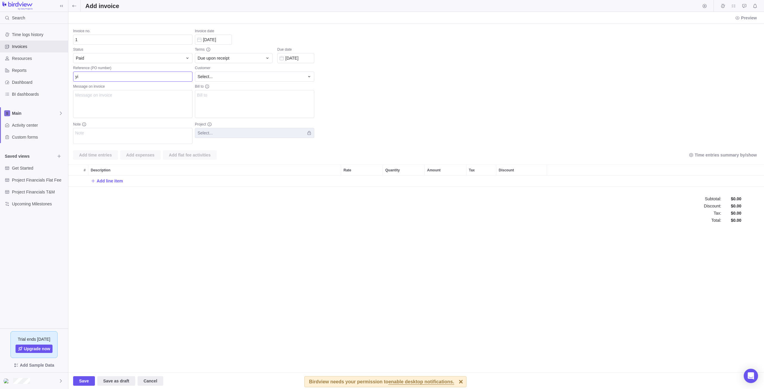
type input "yi"
click at [135, 104] on textarea "Message on invoice" at bounding box center [132, 104] width 119 height 28
type textarea "oyoy"
click at [240, 103] on textarea "Bill to" at bounding box center [254, 104] width 119 height 28
type textarea "uoyopyp"
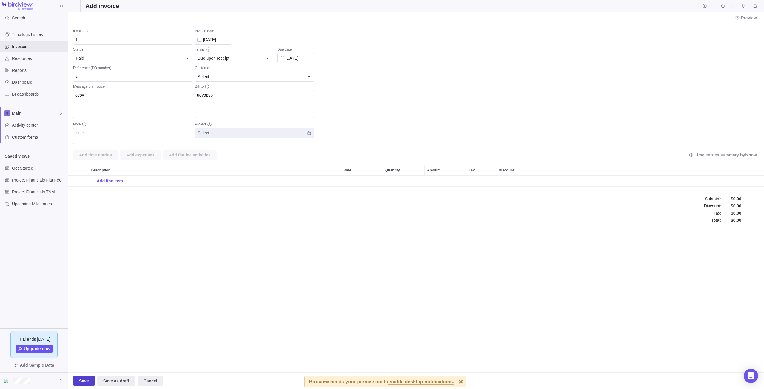
click at [84, 380] on span "Save" at bounding box center [84, 381] width 10 height 7
click at [224, 77] on div "Select..." at bounding box center [251, 77] width 107 height 6
click at [743, 17] on body "Search Time logs history Invoices Resources Reports Dashboard BI dashboards Mai…" at bounding box center [382, 194] width 764 height 389
click at [739, 17] on icon at bounding box center [737, 18] width 5 height 5
click at [705, 7] on icon "Start timer" at bounding box center [704, 6] width 5 height 5
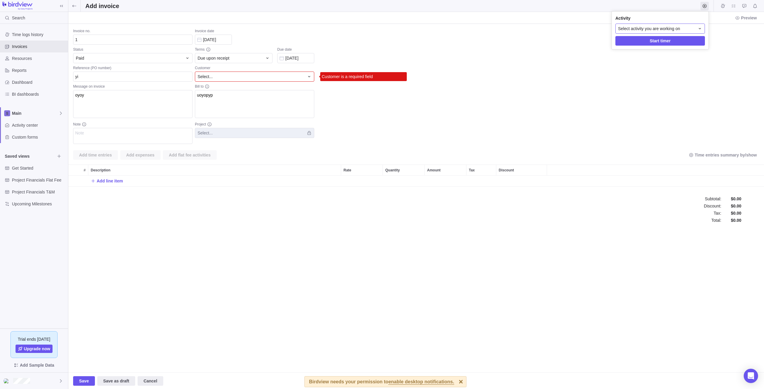
click at [699, 30] on icon at bounding box center [699, 28] width 5 height 5
click at [28, 61] on body "Search Time logs history Invoices Resources Reports Dashboard BI dashboards Mai…" at bounding box center [382, 194] width 764 height 389
drag, startPoint x: 28, startPoint y: 59, endPoint x: 410, endPoint y: 32, distance: 383.3
click at [28, 59] on span "Resources" at bounding box center [39, 59] width 54 height 6
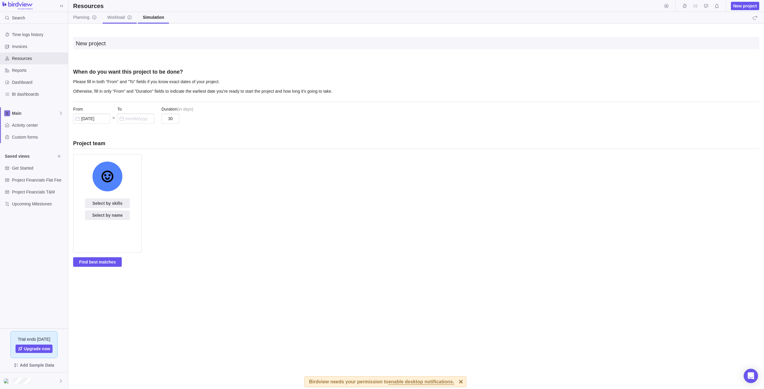
click at [115, 19] on span "Workload" at bounding box center [119, 17] width 25 height 6
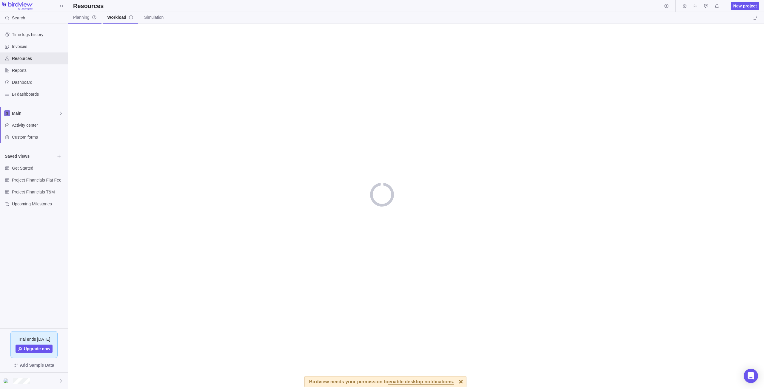
click at [84, 20] on span "Planning" at bounding box center [85, 17] width 24 height 6
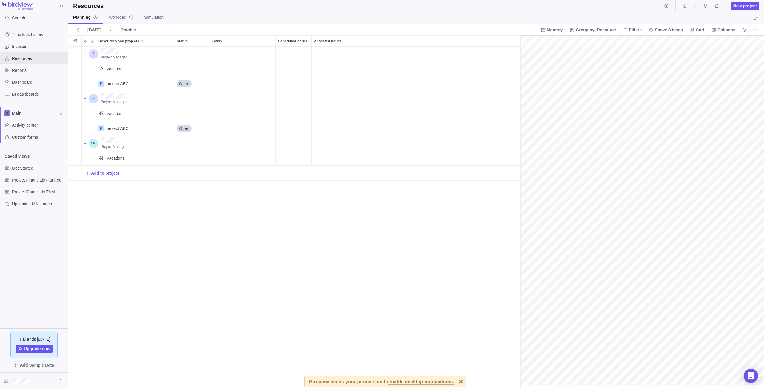
scroll to position [0, 26]
click at [115, 16] on span "Workload" at bounding box center [121, 17] width 25 height 6
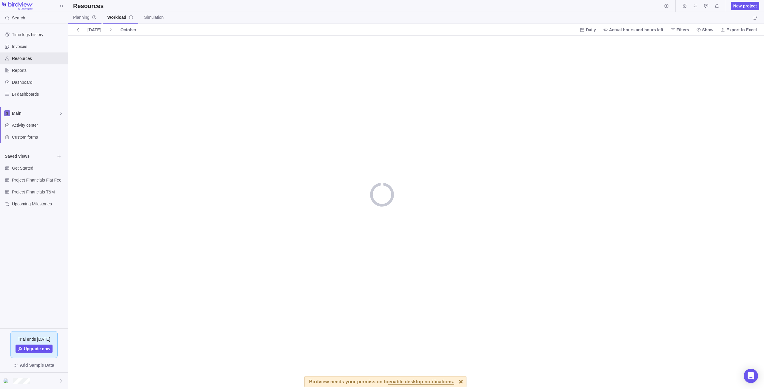
click at [84, 22] on link "Planning" at bounding box center [84, 18] width 33 height 12
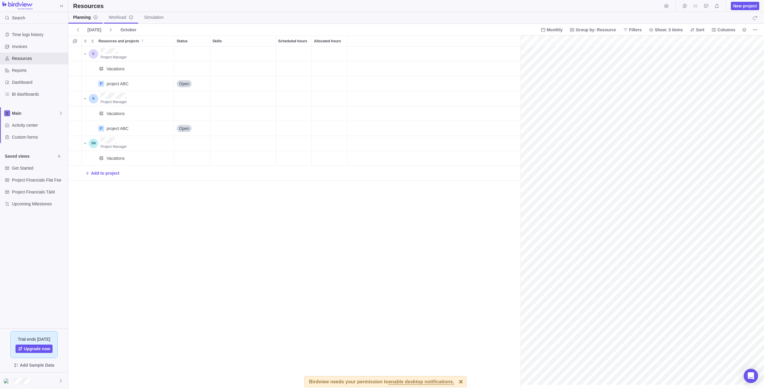
scroll to position [0, 26]
click at [111, 70] on span "Vacations" at bounding box center [116, 69] width 18 height 6
click at [113, 113] on span "Vacations" at bounding box center [116, 114] width 18 height 6
click at [125, 19] on span "Workload" at bounding box center [121, 17] width 25 height 6
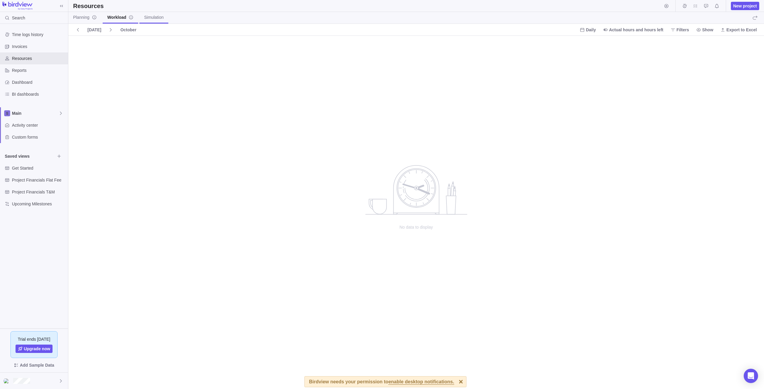
click at [156, 16] on span "Simulation" at bounding box center [153, 17] width 19 height 6
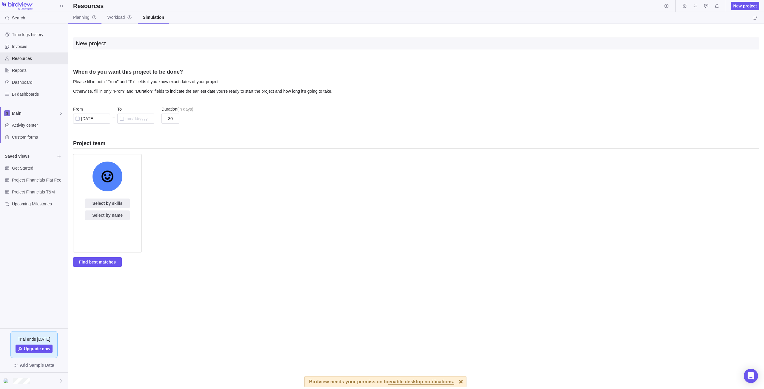
click at [88, 19] on span "Planning" at bounding box center [85, 17] width 24 height 6
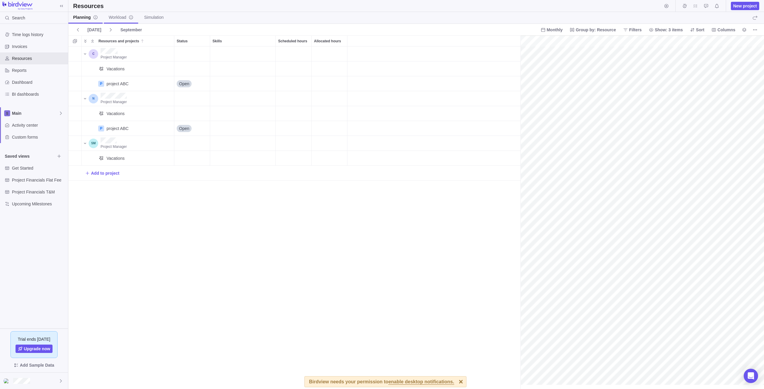
scroll to position [0, 26]
click at [114, 18] on span "Workload" at bounding box center [121, 17] width 25 height 6
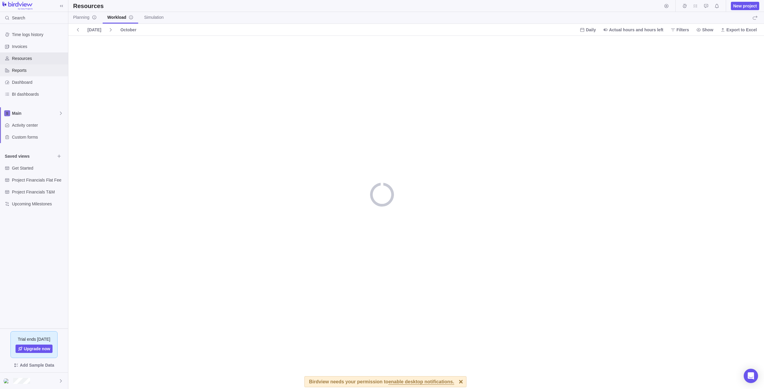
click at [39, 74] on div "Reports" at bounding box center [34, 70] width 68 height 12
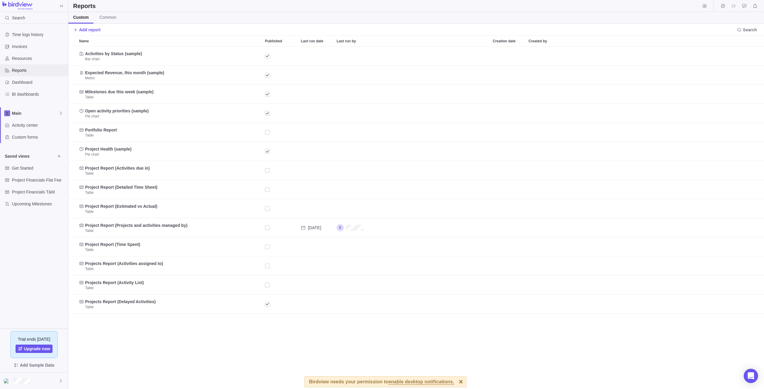
scroll to position [338, 691]
click at [33, 60] on span "Resources" at bounding box center [39, 59] width 54 height 6
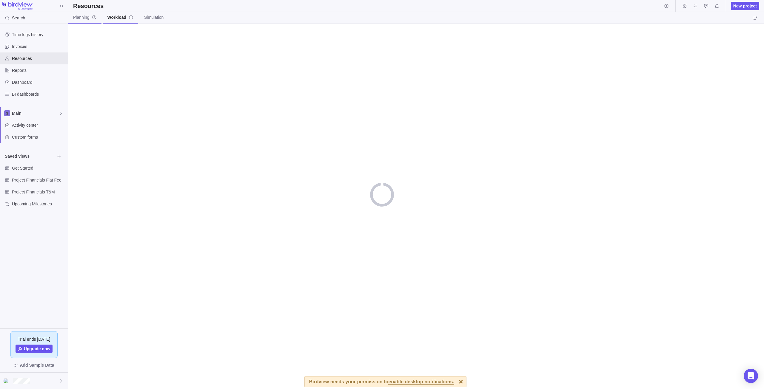
click at [72, 18] on link "Planning" at bounding box center [84, 18] width 33 height 12
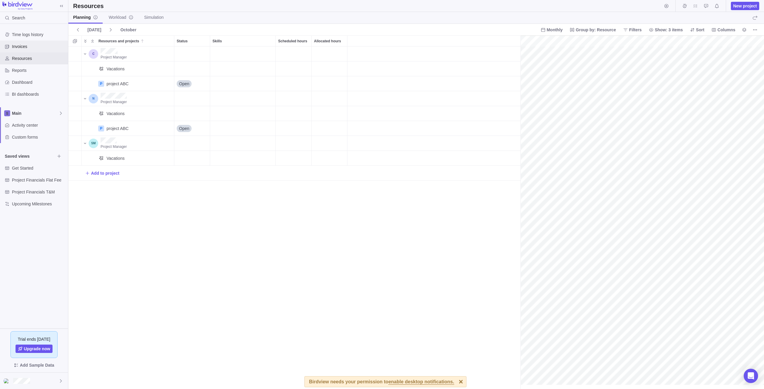
scroll to position [0, 26]
click at [85, 54] on icon "Resources and projects" at bounding box center [85, 53] width 2 height 1
click at [85, 54] on icon "Resources and projects" at bounding box center [85, 54] width 5 height 5
click at [167, 40] on icon "More actions" at bounding box center [167, 41] width 5 height 5
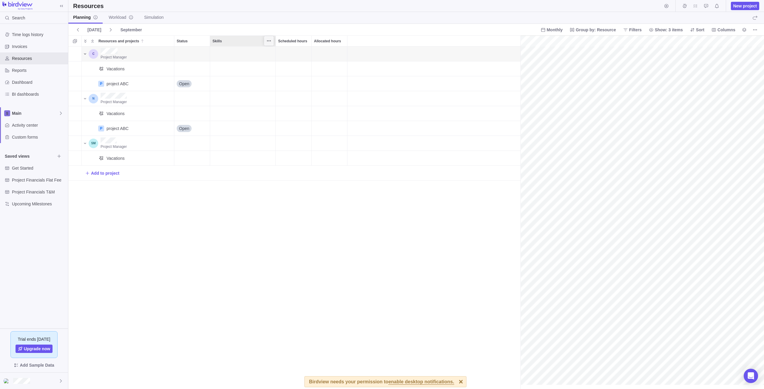
click at [268, 41] on icon "More actions" at bounding box center [269, 41] width 5 height 5
click at [270, 41] on icon "More actions" at bounding box center [269, 41] width 5 height 5
click at [141, 58] on div "Project Manager" at bounding box center [134, 54] width 73 height 15
click at [89, 173] on icon "Add New" at bounding box center [87, 173] width 3 height 3
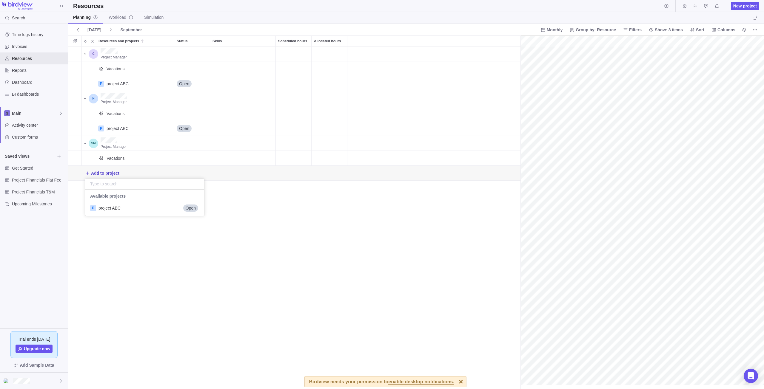
scroll to position [22, 114]
click at [180, 209] on div "P project ABC Open" at bounding box center [144, 208] width 119 height 11
click at [188, 175] on span "Open" at bounding box center [184, 173] width 10 height 6
click at [138, 208] on div "Project Manager Vacations P project ABC Details Open Project Manager Vacations …" at bounding box center [294, 218] width 452 height 343
click at [159, 173] on span "Details" at bounding box center [156, 173] width 14 height 6
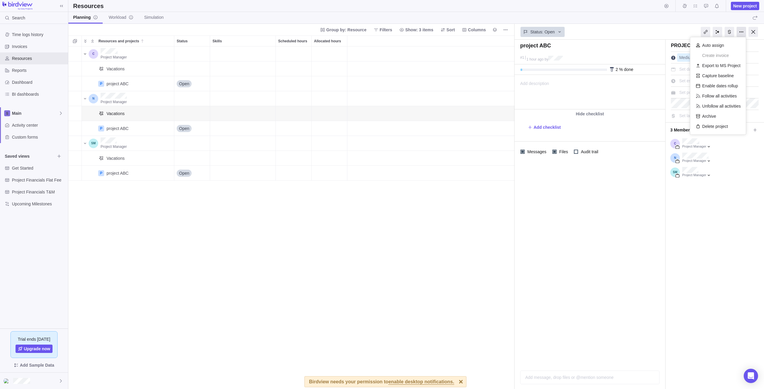
click at [740, 32] on div at bounding box center [742, 32] width 10 height 10
drag, startPoint x: 722, startPoint y: 78, endPoint x: 730, endPoint y: 76, distance: 8.0
click at [730, 76] on div "Capture baseline" at bounding box center [718, 76] width 50 height 10
click at [110, 19] on span "Workload" at bounding box center [121, 17] width 25 height 6
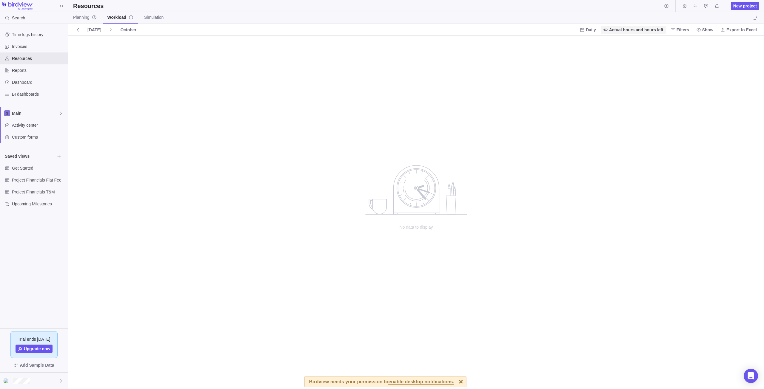
click at [648, 31] on span "Actual hours and hours left" at bounding box center [636, 30] width 54 height 6
click at [628, 48] on div "Estimated hours" at bounding box center [639, 43] width 62 height 11
click at [660, 30] on span "Estimated hours" at bounding box center [647, 30] width 33 height 6
click at [660, 55] on span "Actual hours and hours left" at bounding box center [659, 54] width 50 height 6
click at [651, 32] on span "Actual hours and hours left" at bounding box center [636, 30] width 54 height 6
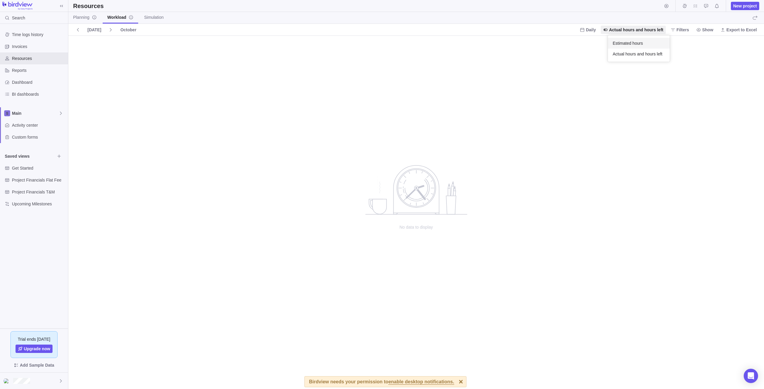
click at [34, 124] on body "Search Time logs history Invoices Resources Reports Dashboard BI dashboards Mai…" at bounding box center [382, 194] width 764 height 389
click at [50, 113] on span "Main" at bounding box center [35, 113] width 47 height 6
click at [40, 131] on div "Main" at bounding box center [34, 127] width 63 height 11
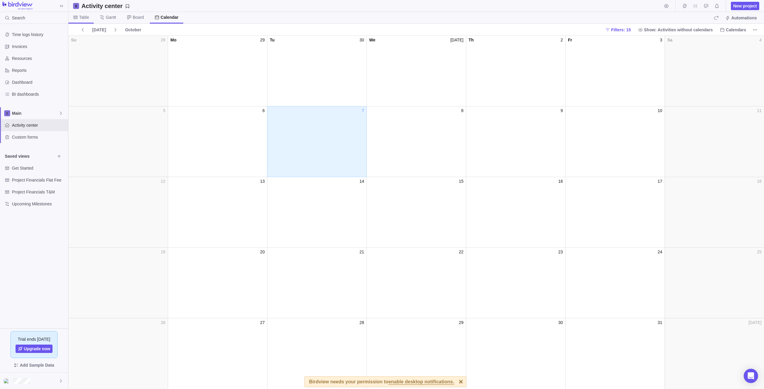
click at [83, 18] on span "Table" at bounding box center [84, 17] width 10 height 6
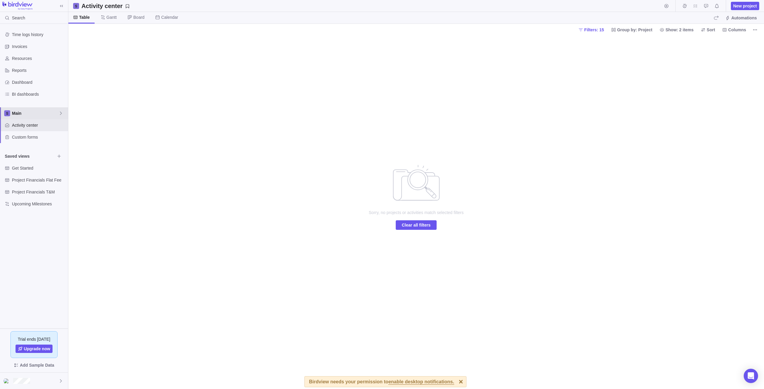
click at [64, 110] on div "Main" at bounding box center [34, 113] width 68 height 12
click at [13, 126] on div "Main" at bounding box center [34, 127] width 63 height 11
click at [52, 113] on span "Main" at bounding box center [35, 113] width 47 height 6
click at [44, 136] on div "New space" at bounding box center [34, 138] width 63 height 11
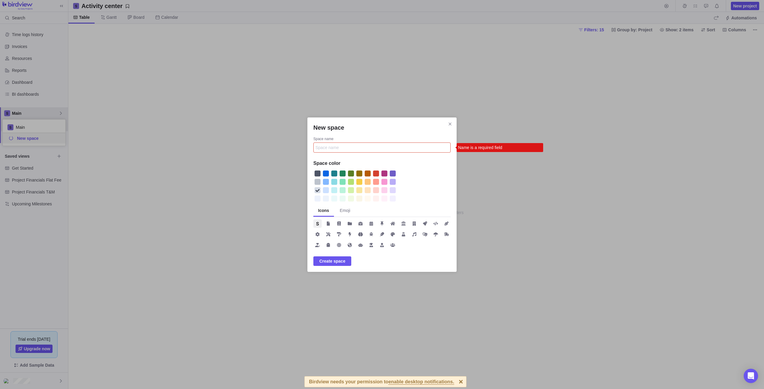
click at [454, 124] on div "New space Space name Name is a required field Space color Icons Emoji Create sp…" at bounding box center [381, 195] width 149 height 155
click at [449, 124] on icon "Close" at bounding box center [450, 124] width 3 height 3
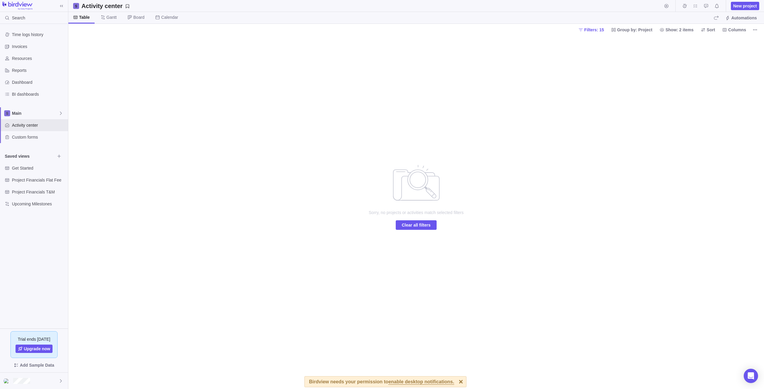
click at [449, 124] on div "Sorry, no projects or activities match selected filters Clear all filters" at bounding box center [416, 213] width 128 height 354
click at [633, 28] on span "Group by: Project" at bounding box center [634, 30] width 35 height 6
click at [670, 66] on div "Project custom fields" at bounding box center [659, 67] width 79 height 6
click at [24, 112] on body "Search Time logs history Invoices Resources Reports Dashboard BI dashboards Mai…" at bounding box center [382, 194] width 764 height 389
click at [24, 112] on span "Main" at bounding box center [35, 113] width 47 height 6
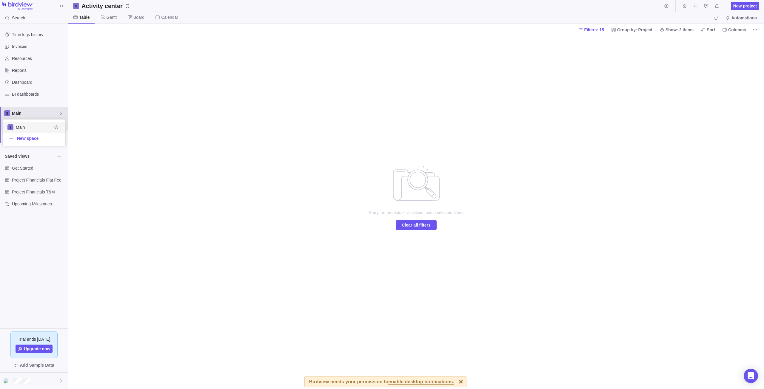
click at [57, 116] on span "Main" at bounding box center [35, 113] width 47 height 6
click at [61, 116] on div "Main" at bounding box center [34, 113] width 68 height 12
click at [67, 110] on div "Main" at bounding box center [34, 113] width 68 height 12
click at [48, 127] on span "Activity center" at bounding box center [39, 125] width 54 height 6
click at [85, 17] on span "Table" at bounding box center [84, 17] width 11 height 6
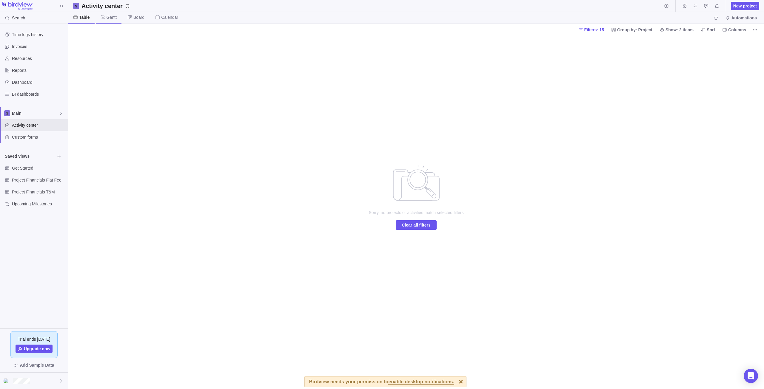
click at [115, 16] on span "Gantt" at bounding box center [112, 17] width 10 height 6
click at [75, 18] on icon at bounding box center [75, 17] width 4 height 3
click at [52, 32] on span "Time logs history" at bounding box center [39, 35] width 54 height 6
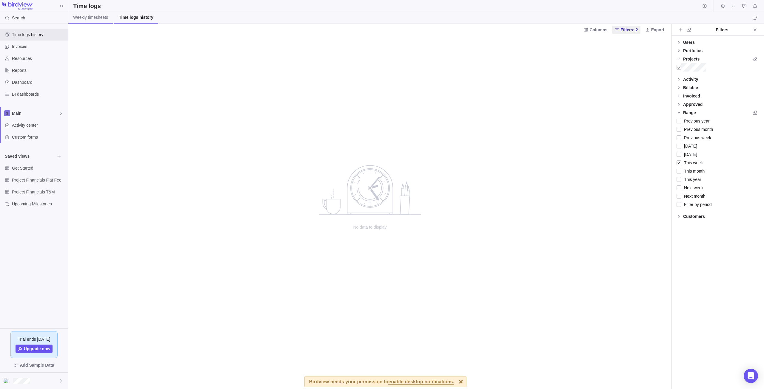
click at [76, 19] on span "Weekly timesheets" at bounding box center [90, 17] width 35 height 6
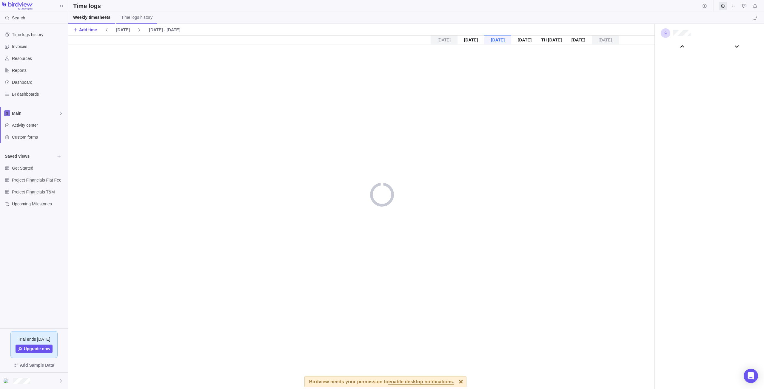
scroll to position [33283, 0]
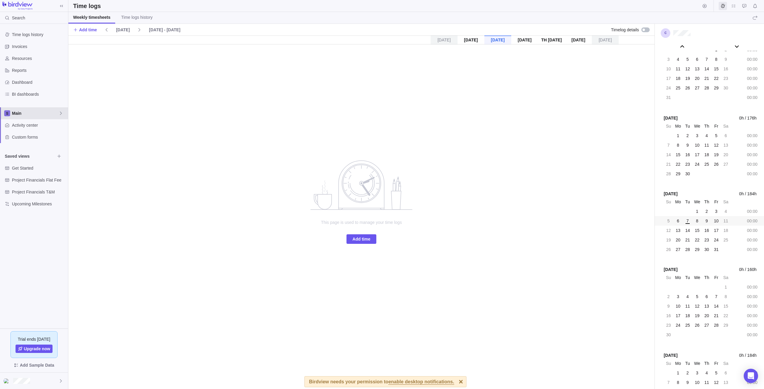
click at [53, 114] on span "Main" at bounding box center [35, 113] width 47 height 6
click at [55, 126] on icon "Edit space settings" at bounding box center [56, 127] width 5 height 5
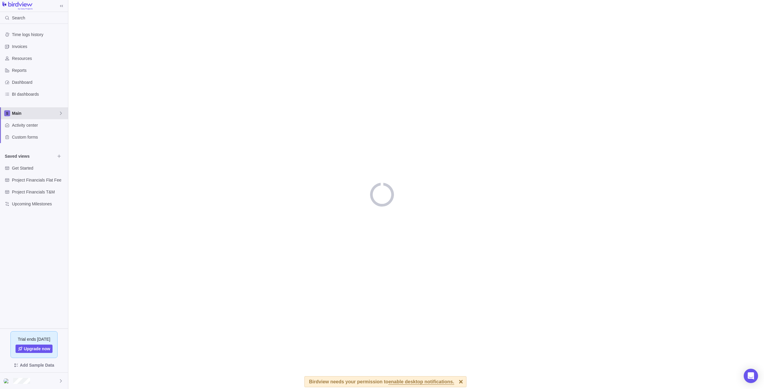
click at [51, 114] on span "Main" at bounding box center [35, 113] width 47 height 6
click at [7, 127] on div "Main" at bounding box center [34, 127] width 63 height 11
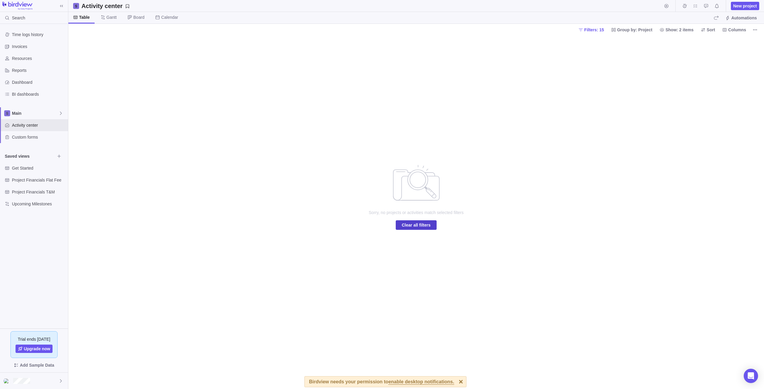
click at [428, 223] on span "Clear all filters" at bounding box center [416, 225] width 29 height 7
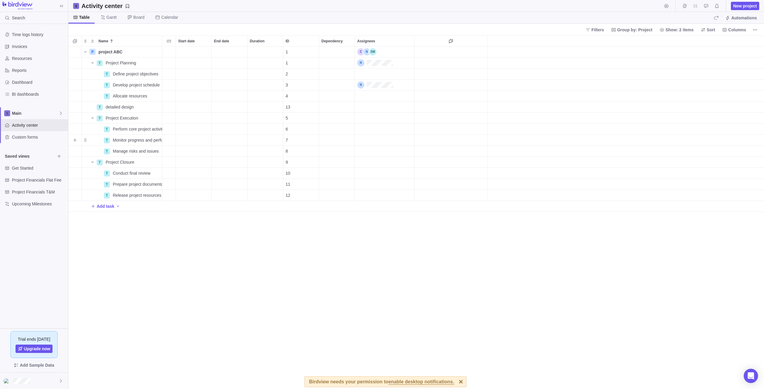
scroll to position [338, 691]
click at [201, 68] on div "Start date" at bounding box center [194, 63] width 36 height 11
click at [217, 108] on link "1" at bounding box center [219, 109] width 12 height 12
click at [238, 63] on div "End date" at bounding box center [230, 63] width 36 height 11
click at [253, 142] on link "22" at bounding box center [254, 146] width 12 height 12
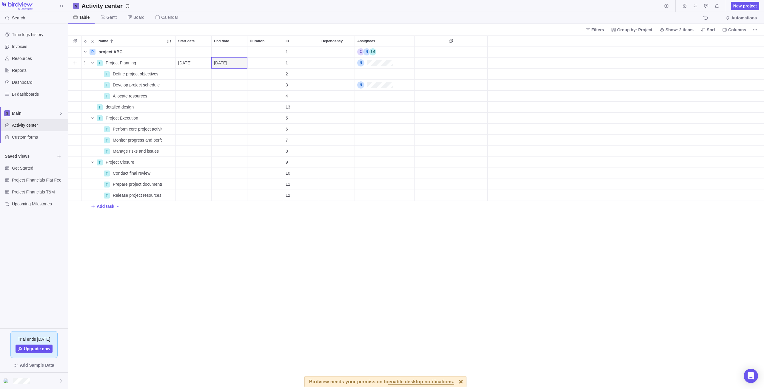
click at [266, 61] on div "Duration" at bounding box center [265, 63] width 36 height 11
type input "120"
click at [312, 240] on div "Name Start date End date Duration ID Dependency Assignees P project ABC Details…" at bounding box center [416, 213] width 696 height 354
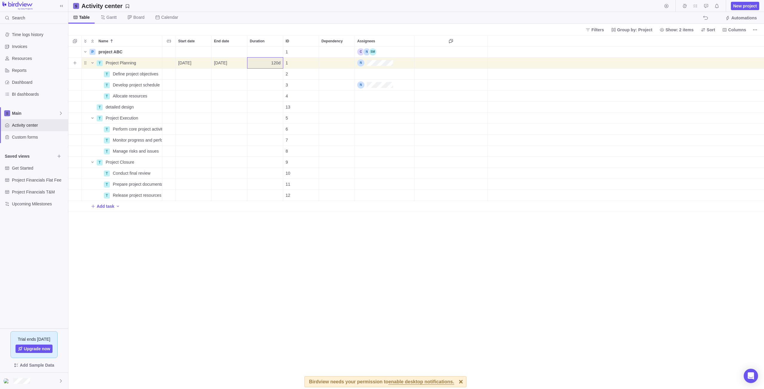
click at [279, 64] on span "120d" at bounding box center [275, 63] width 9 height 6
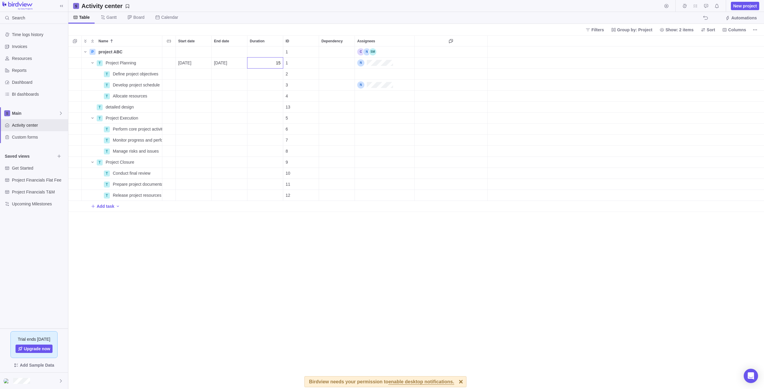
type input "15"
click at [358, 262] on div "Name Start date End date Duration ID Dependency Assignees P project ABC Details…" at bounding box center [416, 213] width 696 height 354
click at [29, 49] on span "Invoices" at bounding box center [39, 47] width 54 height 6
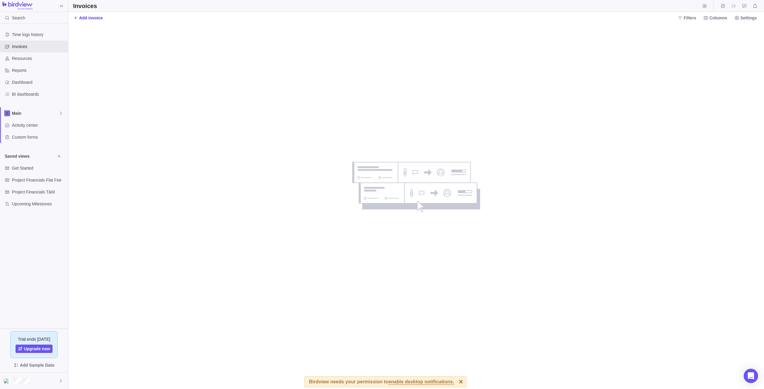
click at [84, 14] on span "Add invoice" at bounding box center [88, 18] width 30 height 8
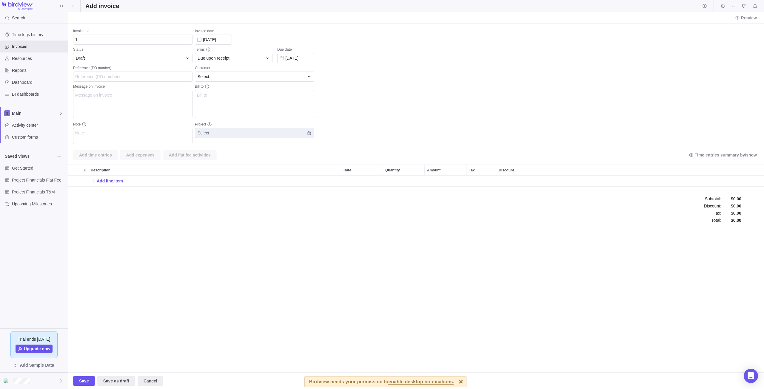
scroll to position [11, 691]
click at [91, 184] on span "Add line item" at bounding box center [107, 181] width 32 height 8
click at [264, 58] on div "Invoice no. 1 Status Draft Reference (PO number) Message on invoice Note Invoic…" at bounding box center [416, 198] width 696 height 349
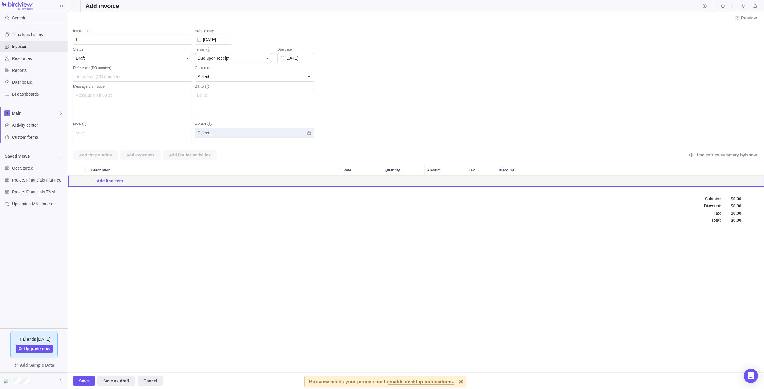
click at [270, 58] on div "Due upon receipt" at bounding box center [234, 58] width 78 height 10
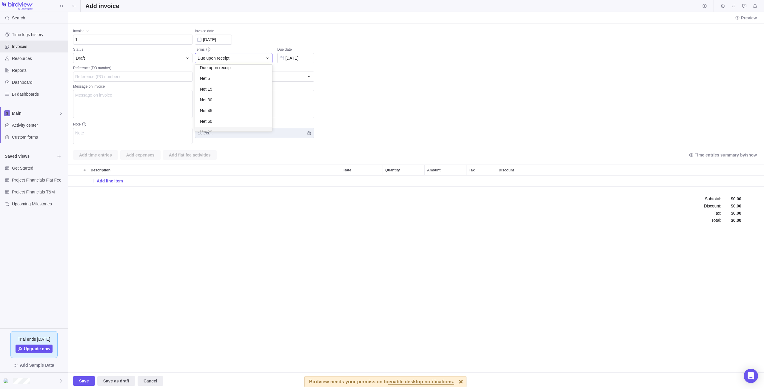
scroll to position [0, 0]
click at [424, 69] on div "Invoice no. 1 Status Draft Reference (PO number) Message on invoice Note Invoic…" at bounding box center [416, 198] width 696 height 349
click at [103, 155] on span "Add time entries" at bounding box center [95, 155] width 33 height 7
click at [265, 61] on div "Due upon receipt" at bounding box center [234, 58] width 78 height 10
click at [360, 69] on div "Invoice no. 1 Status Draft Reference (PO number) Message on invoice Note Invoic…" at bounding box center [416, 198] width 696 height 349
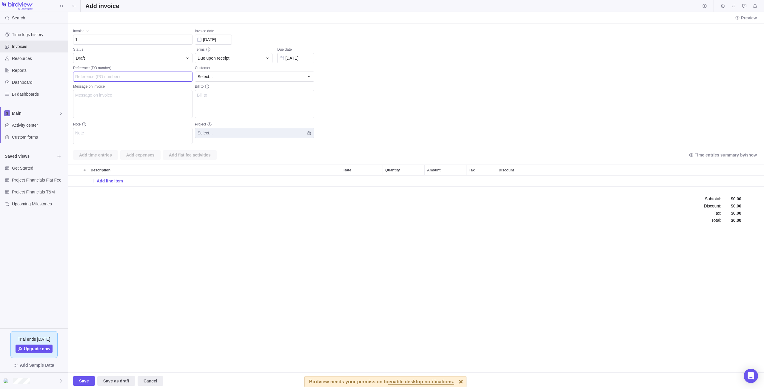
click at [156, 76] on input "Reference (PO number)" at bounding box center [132, 77] width 119 height 10
click at [245, 78] on div "Select..." at bounding box center [251, 77] width 107 height 6
click at [231, 98] on textarea "Bill to" at bounding box center [254, 104] width 119 height 28
click at [703, 7] on icon "Start timer" at bounding box center [704, 6] width 5 height 5
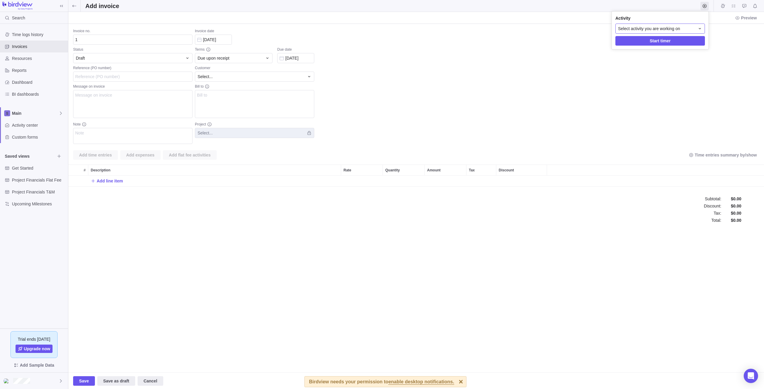
click at [703, 28] on div "Select activity you are working on" at bounding box center [660, 29] width 90 height 10
click at [683, 39] on span "Start timer" at bounding box center [660, 41] width 90 height 10
click at [670, 27] on span "Select activity you are working on" at bounding box center [649, 29] width 62 height 6
click at [700, 28] on icon at bounding box center [699, 28] width 5 height 5
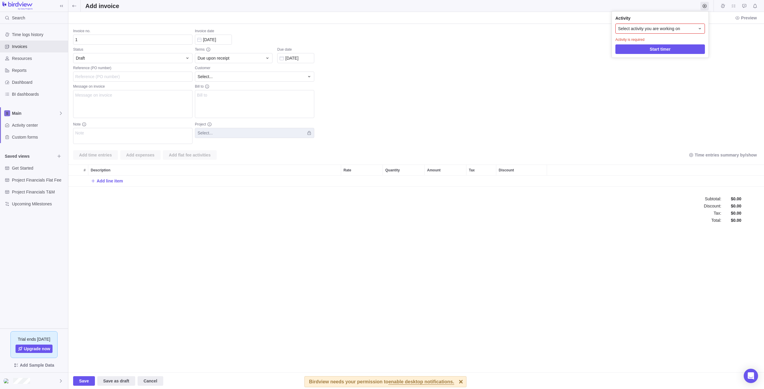
click at [27, 34] on body "Search Time logs history Invoices Resources Reports Dashboard BI dashboards Mai…" at bounding box center [382, 194] width 764 height 389
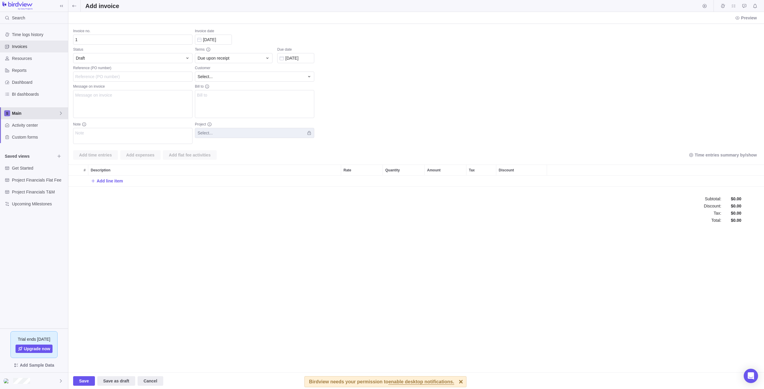
click at [27, 116] on span "Main" at bounding box center [35, 113] width 47 height 6
click at [21, 130] on span "Main" at bounding box center [34, 127] width 36 height 6
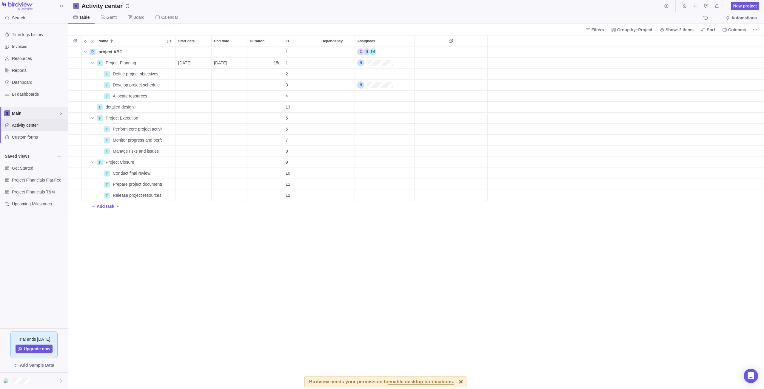
scroll to position [338, 691]
click at [666, 8] on icon "Start timer" at bounding box center [666, 6] width 5 height 5
click at [712, 43] on span "Start timer" at bounding box center [711, 40] width 21 height 7
click at [27, 83] on body "Search Time logs history Invoices Resources Reports Dashboard BI dashboards Mai…" at bounding box center [382, 194] width 764 height 389
click at [33, 35] on span "Time logs history" at bounding box center [39, 35] width 54 height 6
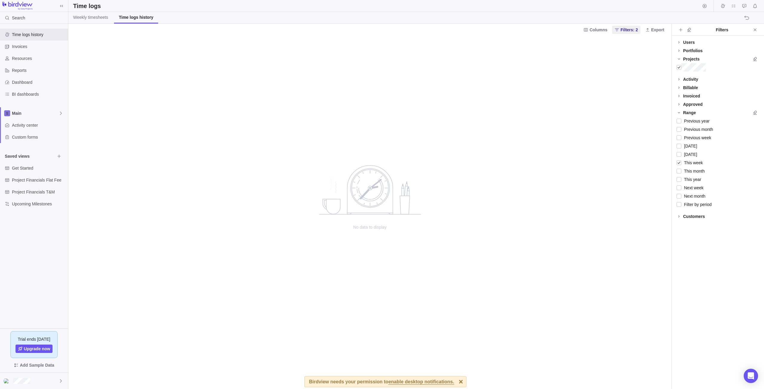
click at [258, 96] on div "No data to display" at bounding box center [369, 213] width 603 height 354
click at [31, 40] on div "Time logs history" at bounding box center [34, 35] width 68 height 12
click at [27, 45] on span "Invoices" at bounding box center [39, 47] width 54 height 6
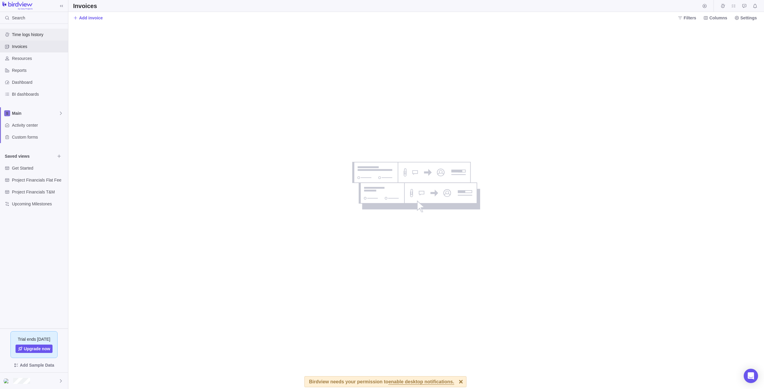
click at [39, 38] on div "Time logs history" at bounding box center [34, 35] width 68 height 12
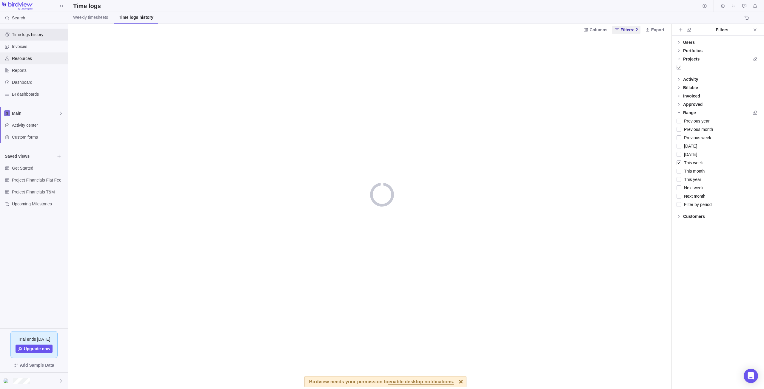
click at [34, 55] on div "Resources" at bounding box center [34, 59] width 68 height 12
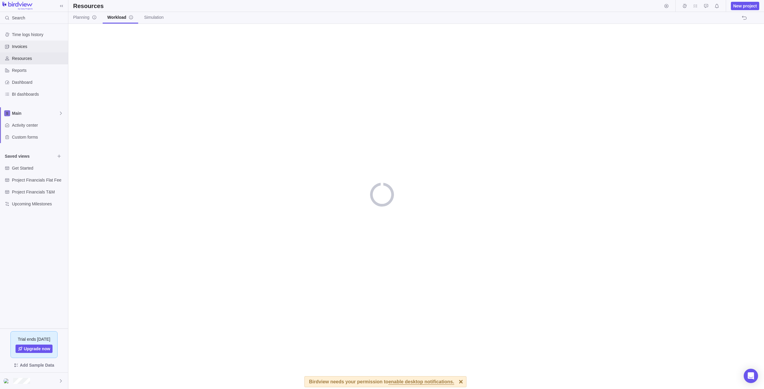
click at [36, 46] on span "Invoices" at bounding box center [39, 47] width 54 height 6
click at [34, 62] on div "Resources" at bounding box center [34, 59] width 68 height 12
click at [32, 70] on span "Reports" at bounding box center [39, 70] width 54 height 6
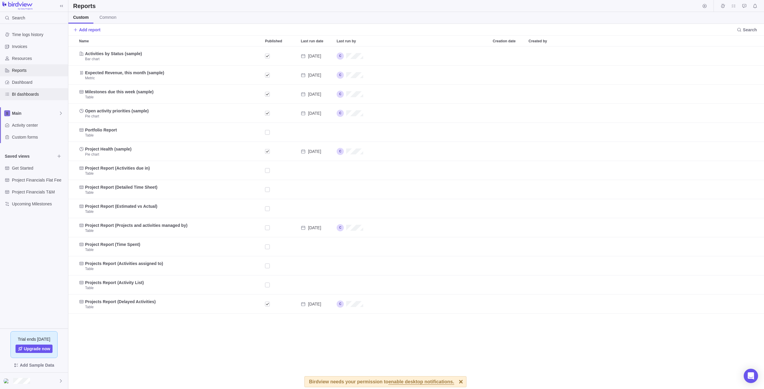
scroll to position [338, 691]
click at [36, 97] on span "BI dashboards" at bounding box center [39, 94] width 54 height 6
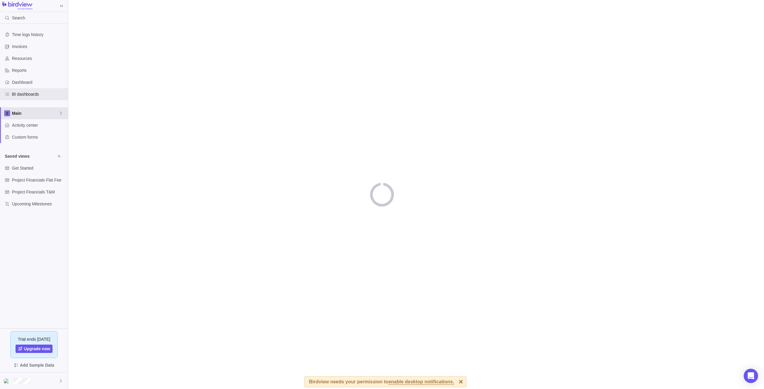
click at [40, 117] on div "Main" at bounding box center [34, 113] width 68 height 12
click at [16, 129] on span "Main" at bounding box center [34, 127] width 36 height 6
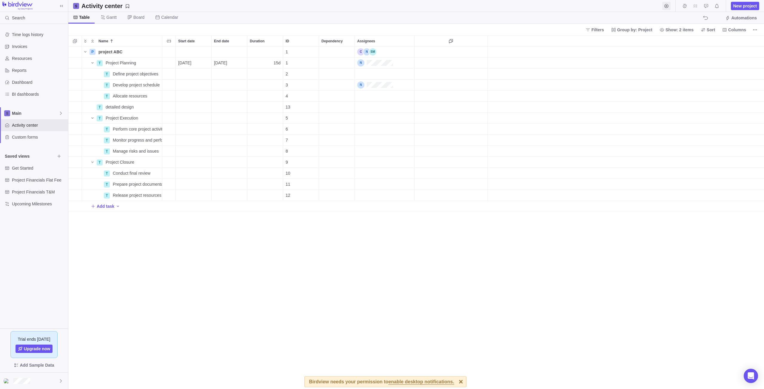
scroll to position [338, 691]
click at [668, 6] on icon "Start timer" at bounding box center [666, 6] width 4 height 4
click at [747, 27] on div "Select activity you are working on" at bounding box center [712, 29] width 90 height 10
click at [29, 57] on body "Search Time logs history Invoices Resources Reports Dashboard BI dashboards Mai…" at bounding box center [382, 194] width 764 height 389
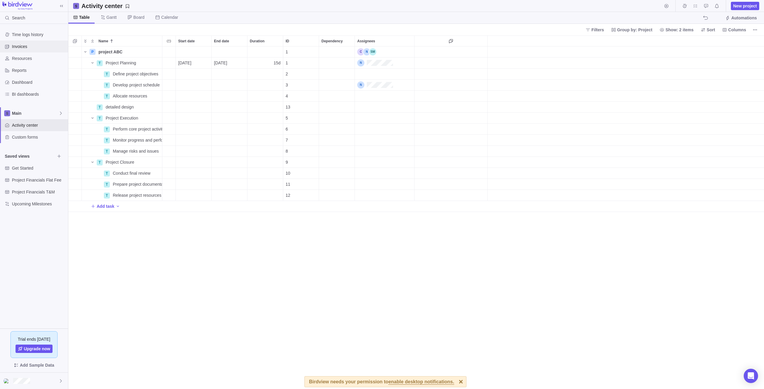
click at [30, 49] on span "Invoices" at bounding box center [39, 47] width 54 height 6
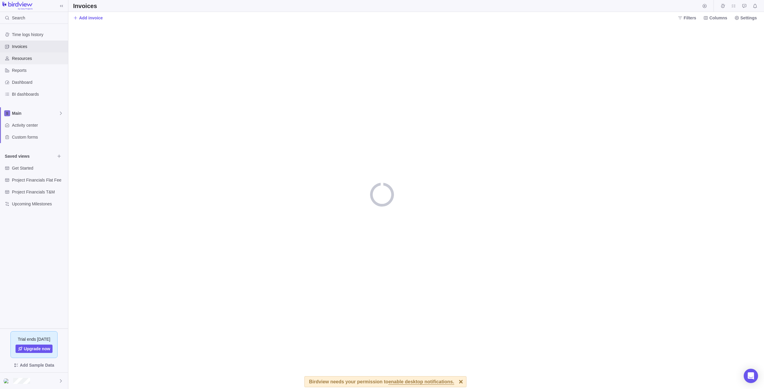
click at [27, 61] on span "Resources" at bounding box center [39, 59] width 54 height 6
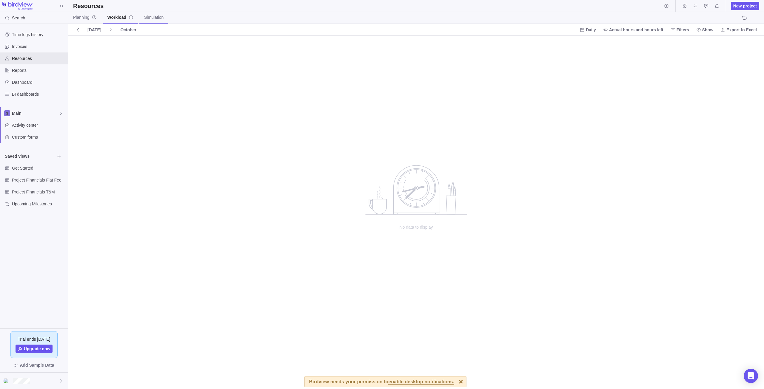
click at [154, 16] on span "Simulation" at bounding box center [153, 17] width 19 height 6
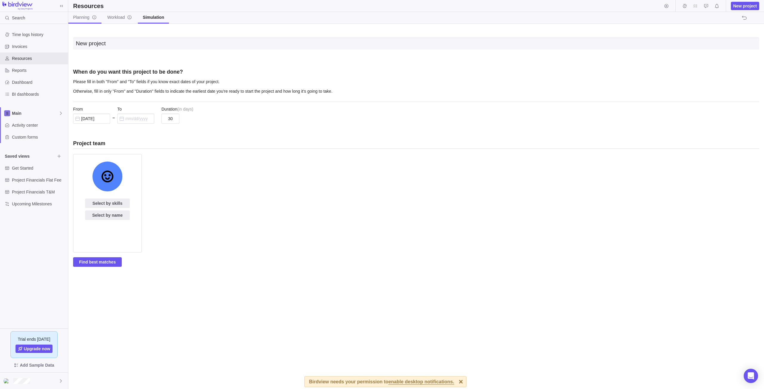
click at [81, 17] on span "Planning" at bounding box center [85, 17] width 24 height 6
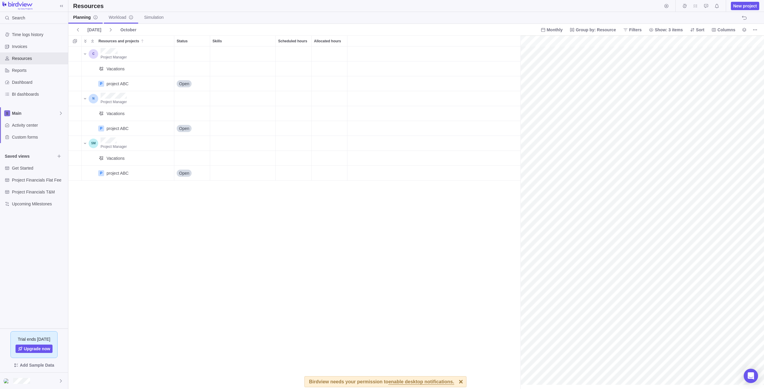
scroll to position [0, 26]
click at [167, 17] on link "Simulation" at bounding box center [153, 18] width 29 height 12
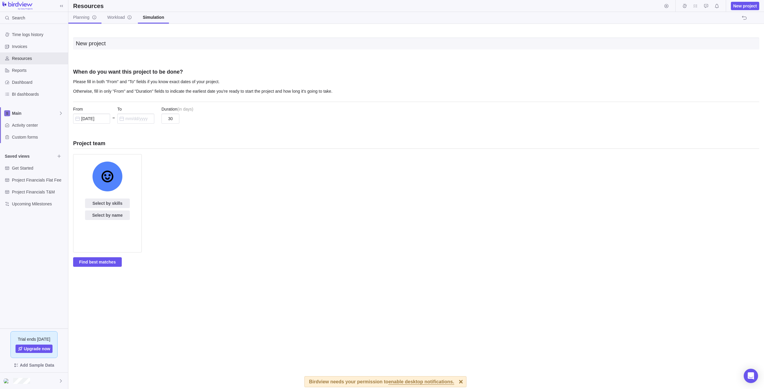
click at [86, 17] on span "Planning" at bounding box center [85, 17] width 24 height 6
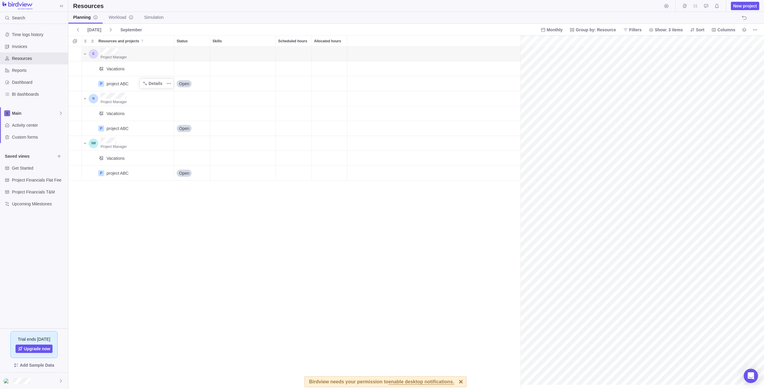
scroll to position [0, 26]
click at [149, 21] on link "Simulation" at bounding box center [153, 18] width 29 height 12
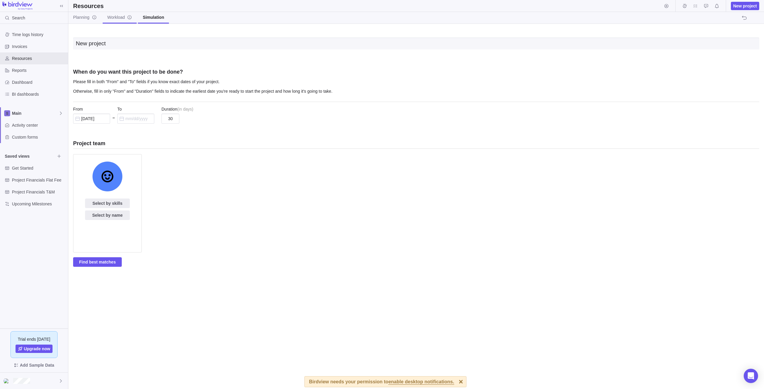
click at [114, 17] on span "Workload" at bounding box center [119, 17] width 25 height 6
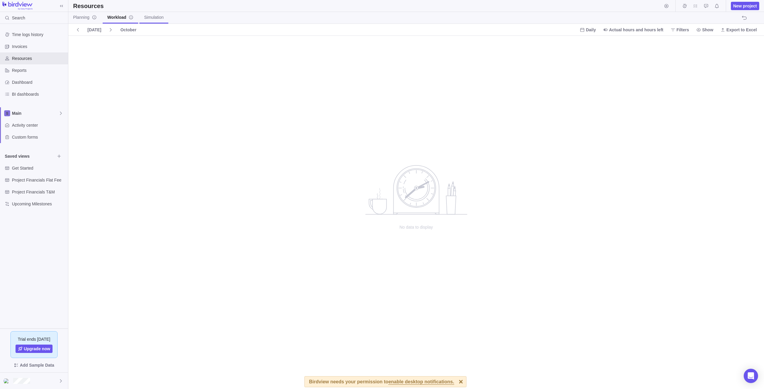
click at [152, 14] on link "Simulation" at bounding box center [153, 18] width 29 height 12
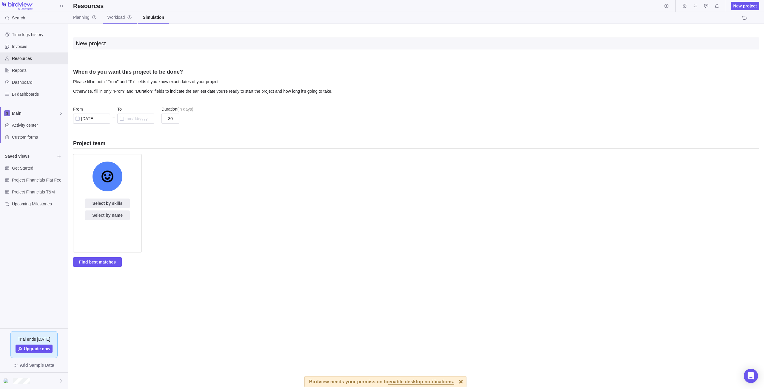
click at [120, 19] on span "Workload" at bounding box center [119, 17] width 25 height 6
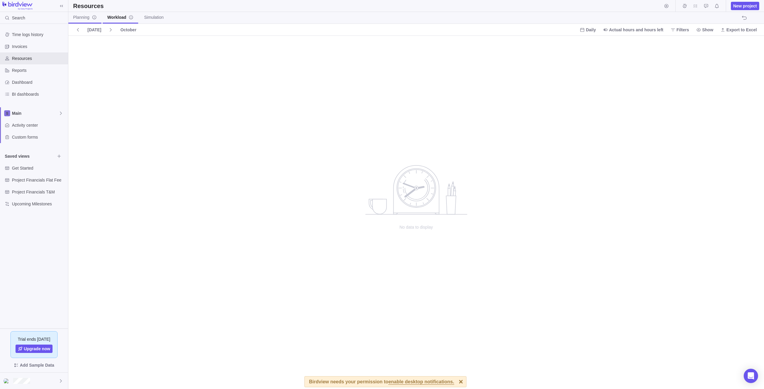
click at [89, 20] on span "Planning" at bounding box center [85, 17] width 24 height 6
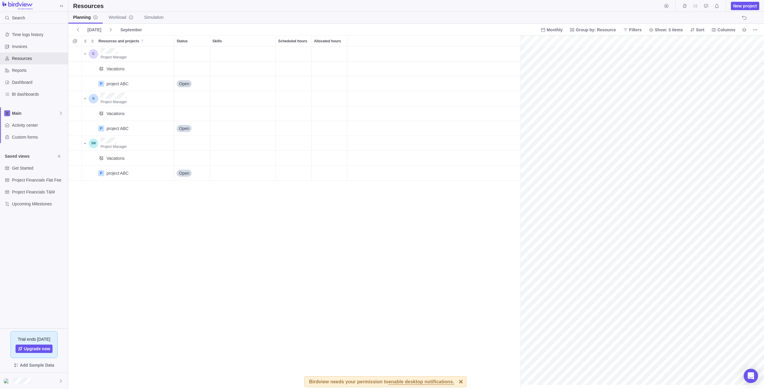
scroll to position [0, 26]
click at [154, 105] on div "Project Manager" at bounding box center [134, 98] width 73 height 15
click at [231, 101] on div "Skills" at bounding box center [242, 98] width 65 height 15
click at [298, 90] on div "Scheduled hours" at bounding box center [294, 83] width 36 height 15
click at [300, 97] on div "Scheduled hours" at bounding box center [294, 98] width 36 height 15
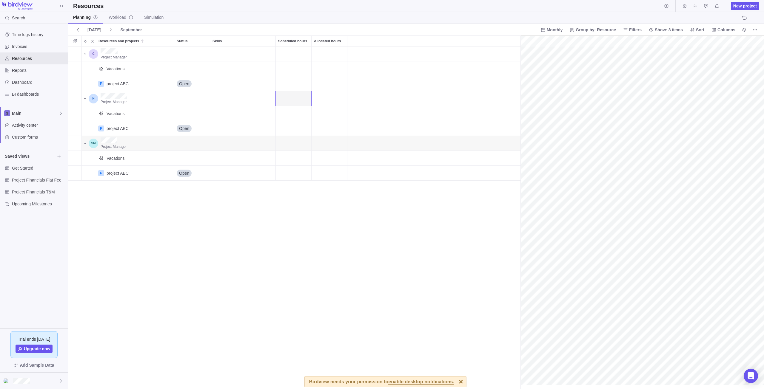
click at [146, 147] on div "Project Manager" at bounding box center [134, 143] width 73 height 15
click at [43, 70] on span "Reports" at bounding box center [39, 70] width 54 height 6
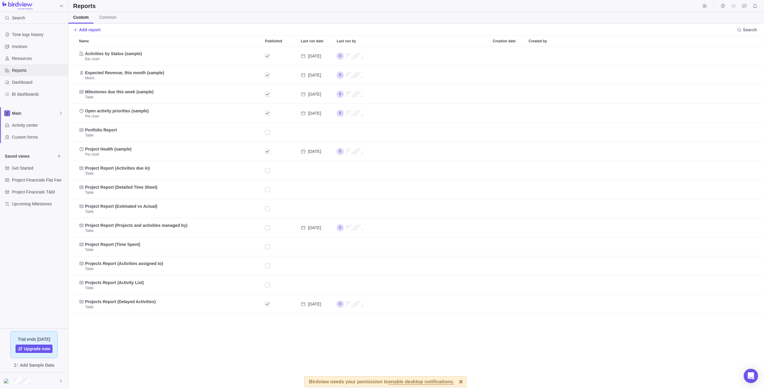
scroll to position [338, 691]
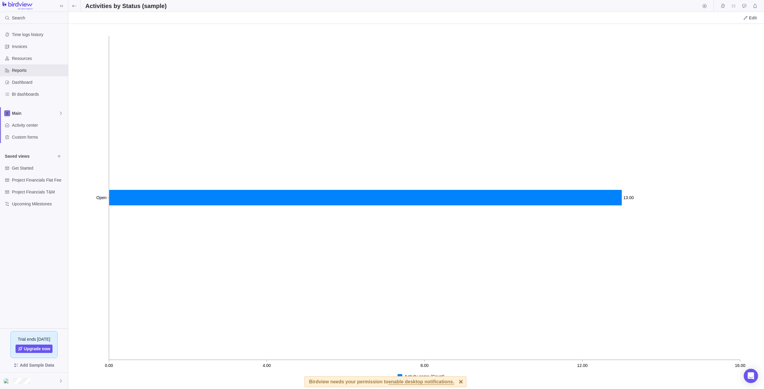
click at [456, 381] on div at bounding box center [461, 382] width 10 height 10
click at [419, 380] on span "Activity name (Count)" at bounding box center [425, 377] width 40 height 6
click at [420, 378] on span "Activity name (Count)" at bounding box center [425, 377] width 40 height 6
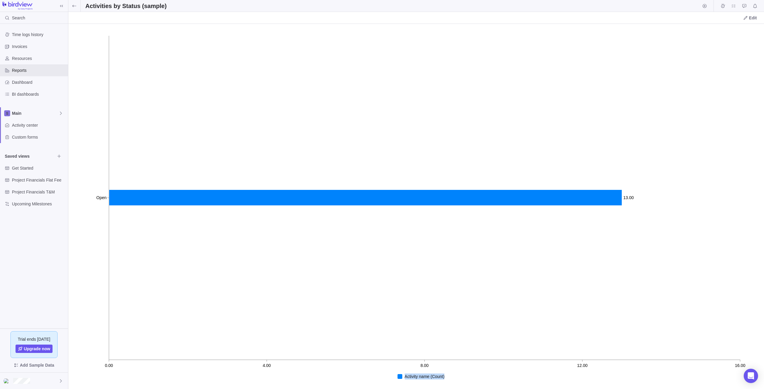
click at [420, 378] on span "Activity name (Count)" at bounding box center [425, 377] width 40 height 6
click at [399, 375] on div at bounding box center [400, 377] width 5 height 5
click at [400, 377] on div at bounding box center [400, 377] width 5 height 5
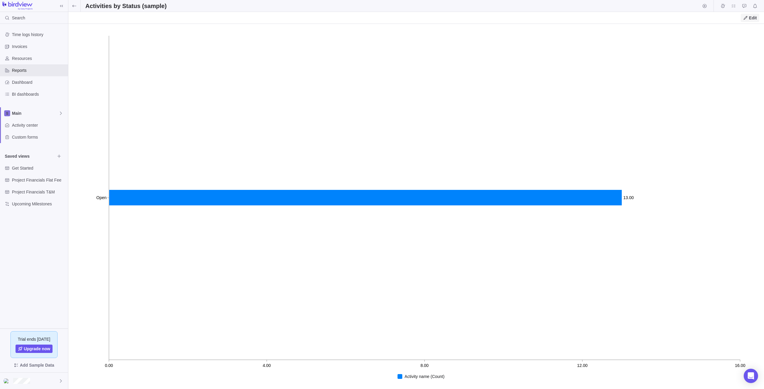
click at [747, 20] on icon at bounding box center [745, 18] width 5 height 5
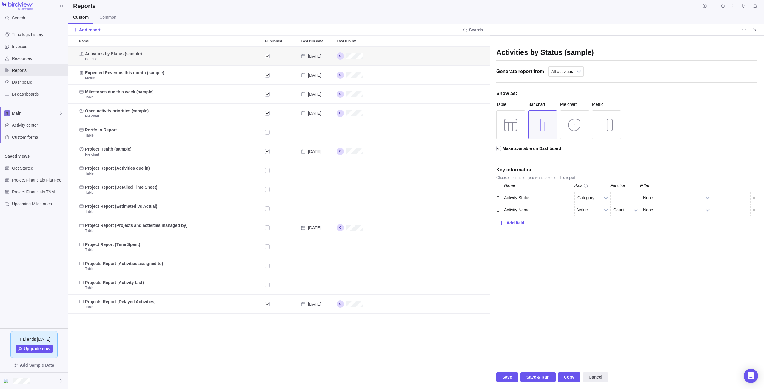
scroll to position [338, 417]
click at [516, 132] on div at bounding box center [510, 124] width 29 height 29
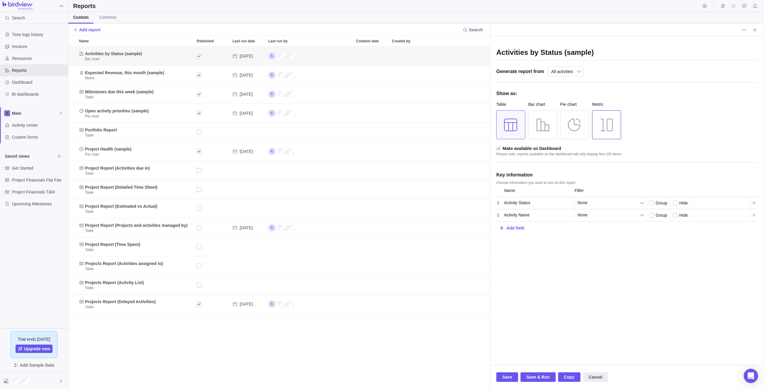
click at [598, 128] on div at bounding box center [606, 124] width 29 height 29
click at [511, 123] on div at bounding box center [510, 124] width 29 height 29
click at [620, 204] on span "None" at bounding box center [607, 203] width 58 height 12
click at [549, 205] on div "Activity Status" at bounding box center [537, 203] width 75 height 12
click at [497, 204] on div at bounding box center [498, 203] width 4 height 12
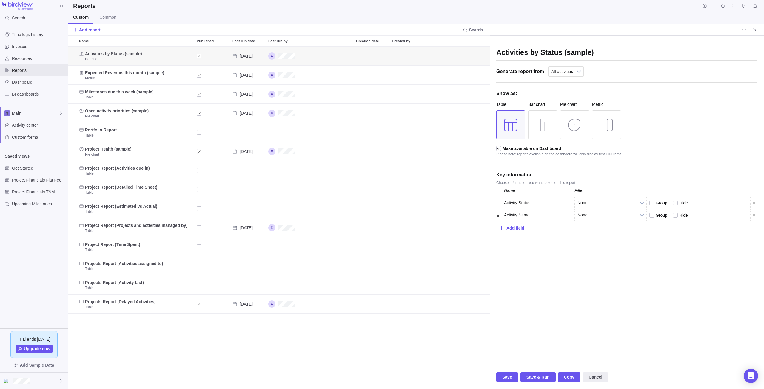
click at [498, 206] on div at bounding box center [498, 203] width 4 height 12
click at [538, 207] on div "Activity Status" at bounding box center [537, 203] width 75 height 12
click at [541, 206] on div "Activity Status" at bounding box center [537, 203] width 75 height 12
click at [527, 203] on div "Activity Status" at bounding box center [537, 203] width 75 height 12
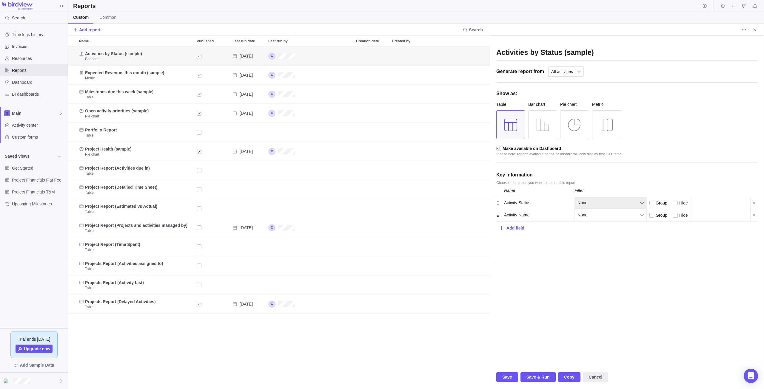
click at [595, 203] on span "None" at bounding box center [607, 203] width 58 height 12
click at [636, 204] on link "None" at bounding box center [611, 203] width 72 height 12
click at [653, 204] on div at bounding box center [651, 203] width 5 height 5
click at [0, 0] on input "checkbox" at bounding box center [0, 0] width 0 height 0
click at [653, 204] on div at bounding box center [651, 203] width 5 height 5
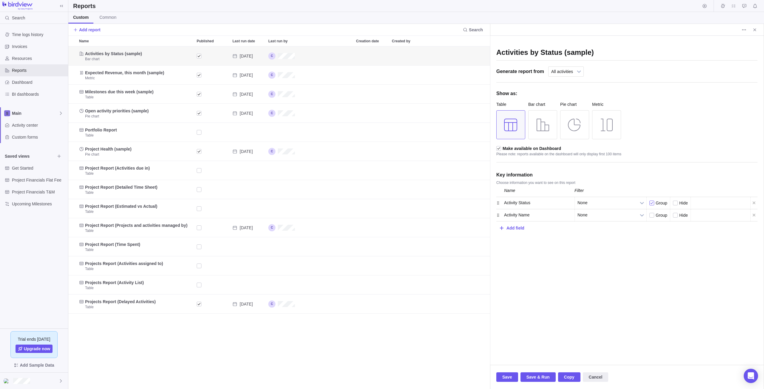
click at [0, 0] on input "checkbox" at bounding box center [0, 0] width 0 height 0
click at [641, 204] on b at bounding box center [642, 203] width 9 height 12
click at [556, 120] on div at bounding box center [542, 124] width 29 height 29
click at [513, 124] on div at bounding box center [510, 124] width 29 height 29
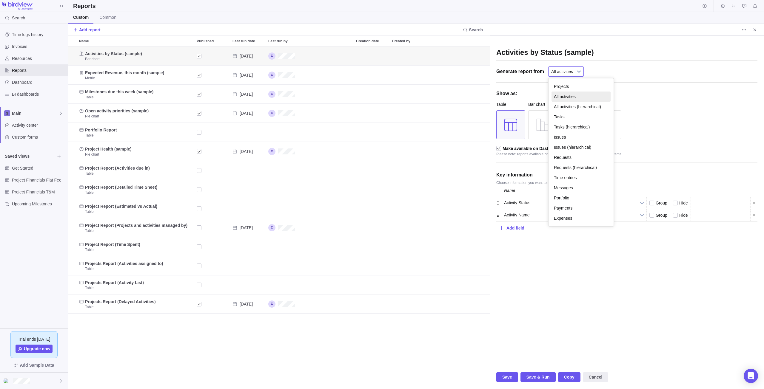
click at [575, 70] on b at bounding box center [579, 72] width 9 height 10
click at [564, 119] on li "Tasks" at bounding box center [581, 117] width 59 height 10
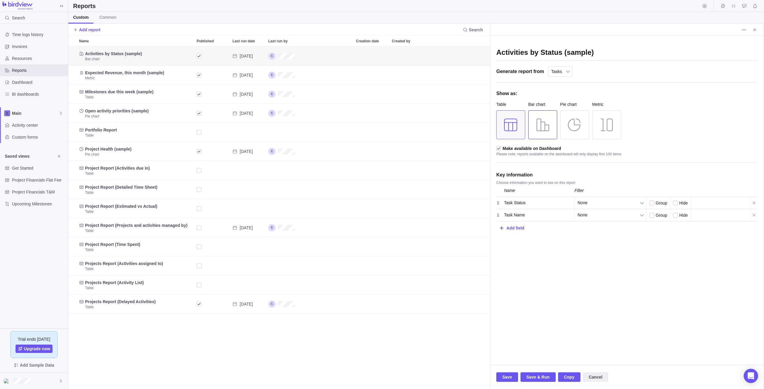
click at [540, 126] on div at bounding box center [542, 124] width 29 height 29
click at [510, 125] on div at bounding box center [510, 124] width 29 height 29
click at [510, 379] on span "Save" at bounding box center [507, 377] width 10 height 7
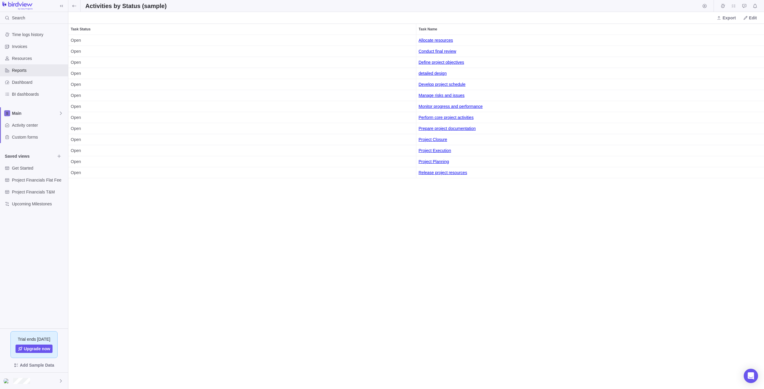
scroll to position [350, 691]
click at [60, 115] on icon at bounding box center [60, 113] width 5 height 5
click at [15, 127] on div "Main" at bounding box center [34, 127] width 63 height 11
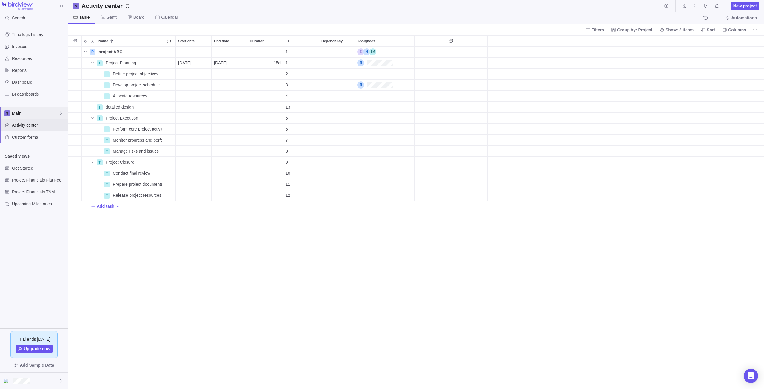
scroll to position [338, 691]
click at [34, 70] on span "Reports" at bounding box center [39, 70] width 54 height 6
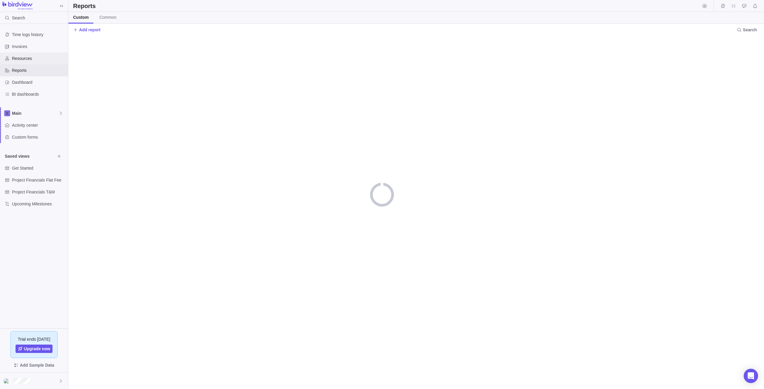
click at [36, 60] on span "Resources" at bounding box center [39, 59] width 54 height 6
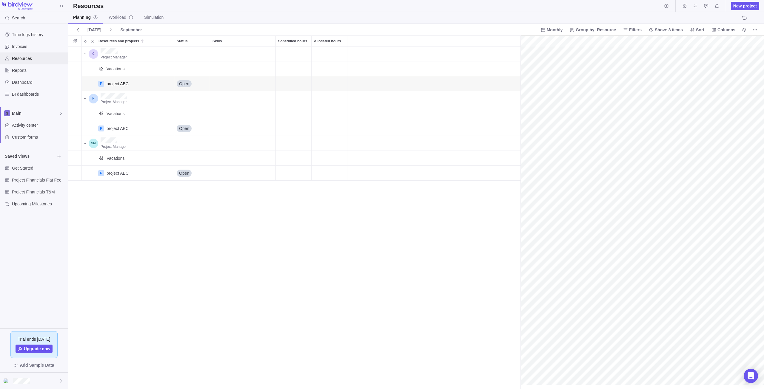
scroll to position [0, 26]
click at [118, 57] on span "Project Manager" at bounding box center [114, 57] width 26 height 4
drag, startPoint x: 522, startPoint y: 157, endPoint x: 433, endPoint y: 153, distance: 89.1
click at [116, 102] on span "Project Manager" at bounding box center [114, 102] width 26 height 4
click at [245, 103] on div "Skills" at bounding box center [242, 98] width 65 height 15
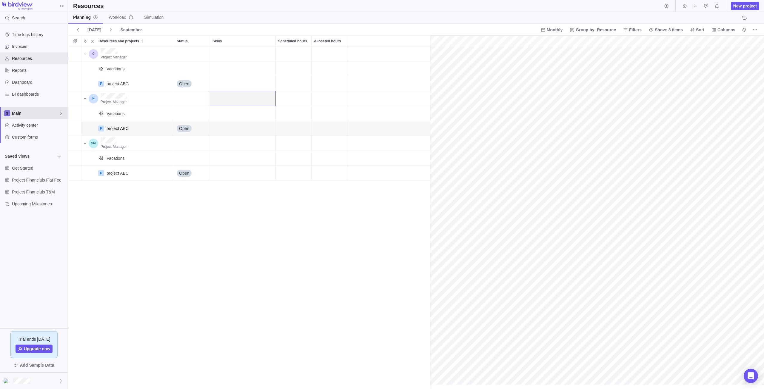
click at [46, 114] on span "Main" at bounding box center [35, 113] width 47 height 6
click at [19, 126] on span "Main" at bounding box center [34, 127] width 36 height 6
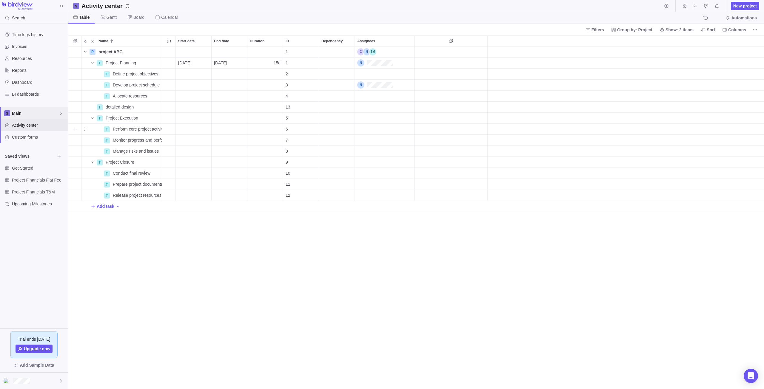
scroll to position [338, 691]
click at [334, 64] on div "Dependency" at bounding box center [337, 63] width 36 height 11
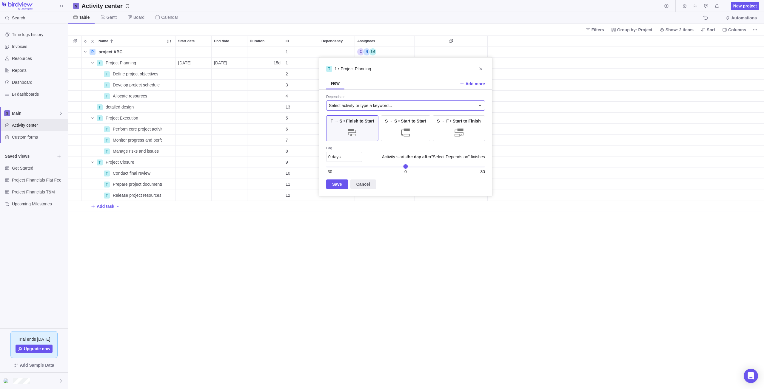
click at [470, 104] on div "Select activity or type a keyword..." at bounding box center [402, 106] width 146 height 6
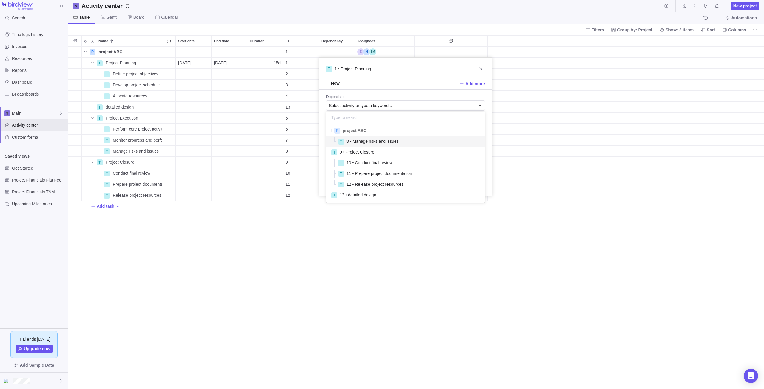
scroll to position [0, 0]
click at [449, 84] on div "T 1 • Project Planning New Add more Depends on Select activity or type a keywor…" at bounding box center [406, 126] width 174 height 139
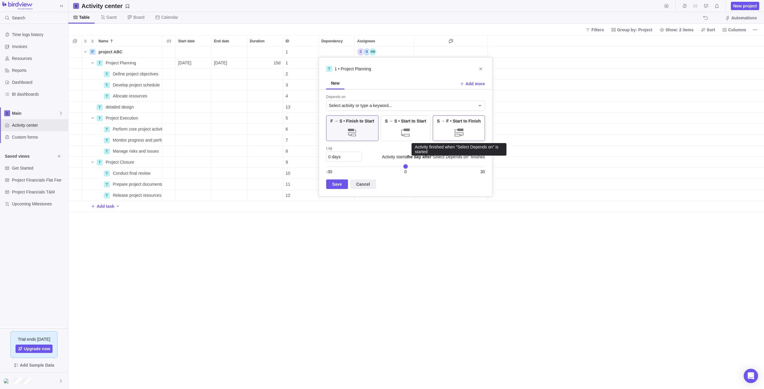
click at [448, 127] on div "S → F • Start to Finish" at bounding box center [459, 129] width 52 height 26
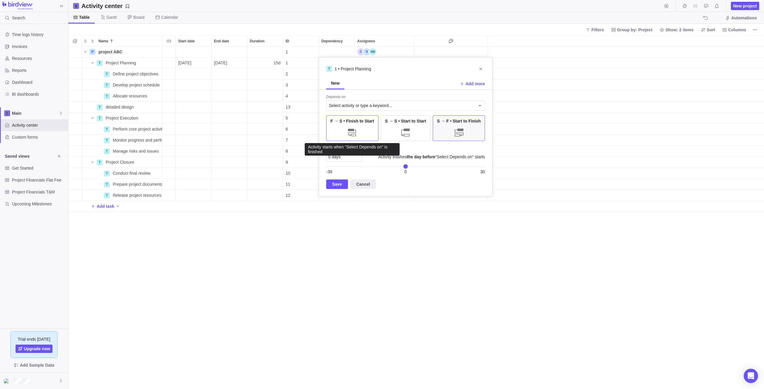
click at [358, 133] on div "F → S • Finish to Start" at bounding box center [352, 129] width 52 height 26
click at [478, 82] on span "Add more" at bounding box center [475, 84] width 19 height 6
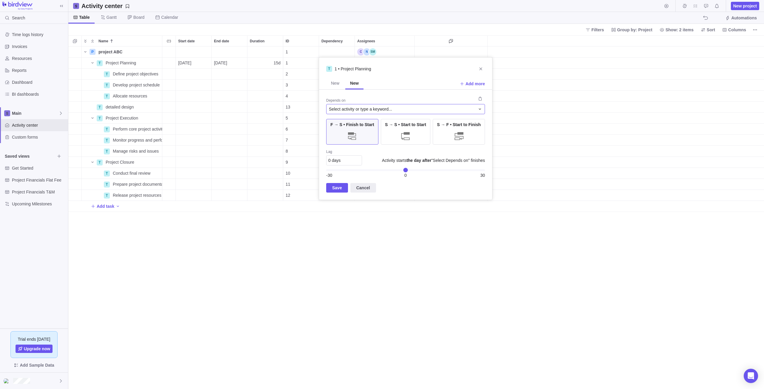
click at [483, 110] on div "Select activity or type a keyword..." at bounding box center [405, 109] width 159 height 10
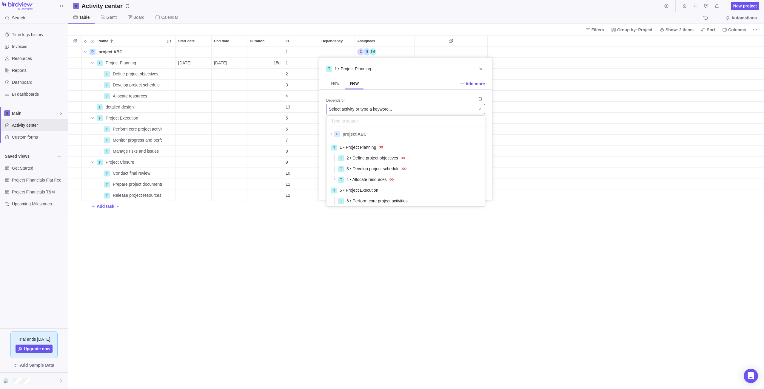
scroll to position [62, 154]
click at [483, 110] on div "Select activity or type a keyword..." at bounding box center [405, 109] width 159 height 10
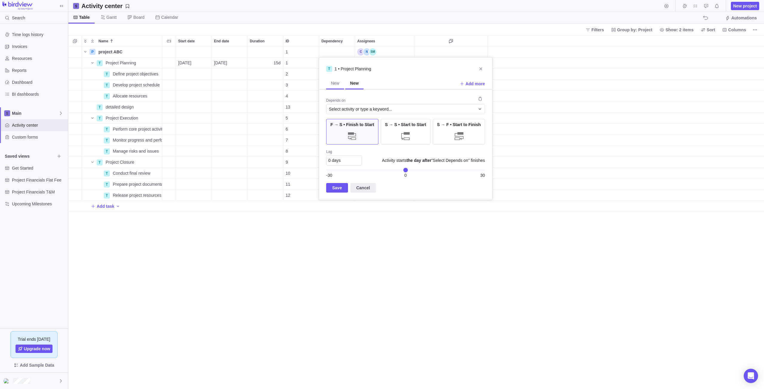
click at [336, 82] on span "New" at bounding box center [335, 83] width 8 height 6
click at [404, 106] on div "Select activity or type a keyword..." at bounding box center [405, 109] width 159 height 10
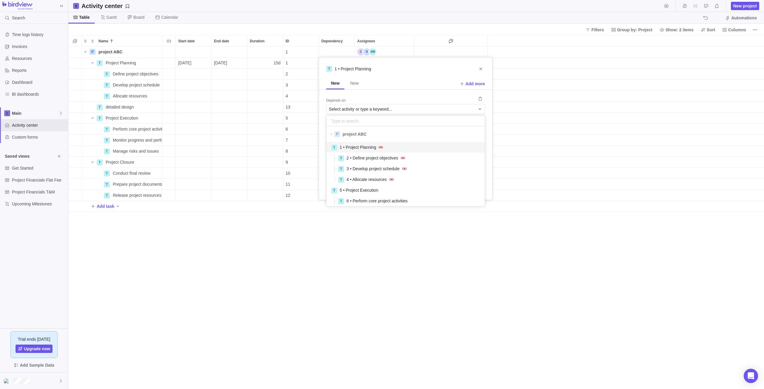
click at [357, 149] on span "1 • Project Planning" at bounding box center [358, 147] width 36 height 6
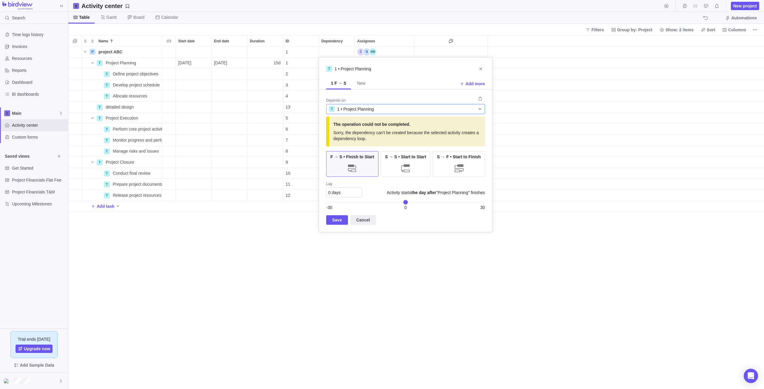
click at [455, 110] on div "T 1 • Project Planning" at bounding box center [402, 109] width 146 height 6
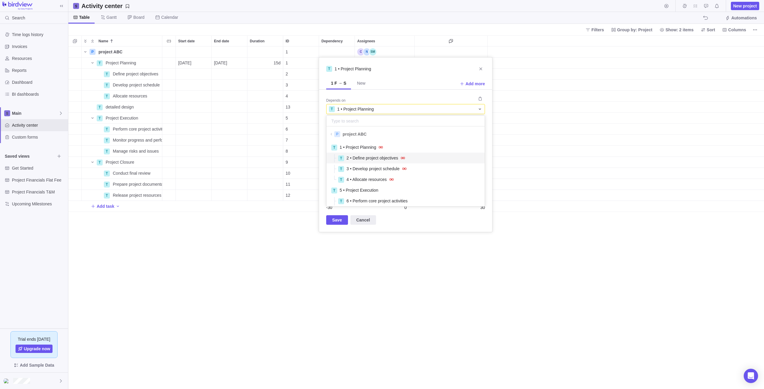
click at [400, 158] on icon "grid" at bounding box center [403, 158] width 10 height 10
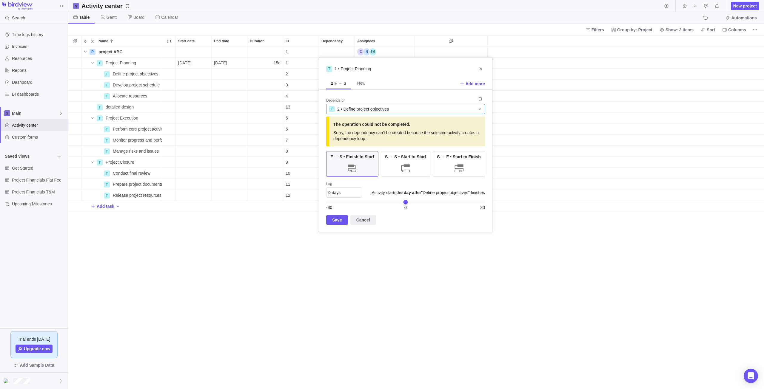
click at [449, 107] on div "T 2 • Define project objectives" at bounding box center [402, 109] width 146 height 6
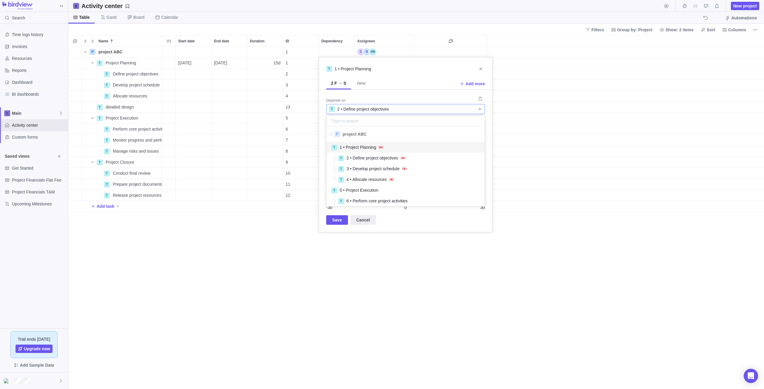
click at [483, 108] on div "T 2 • Define project objectives" at bounding box center [405, 109] width 159 height 10
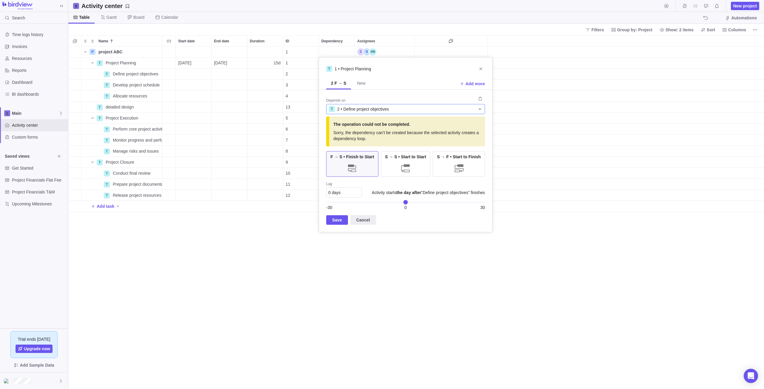
click at [478, 109] on icon at bounding box center [480, 109] width 5 height 5
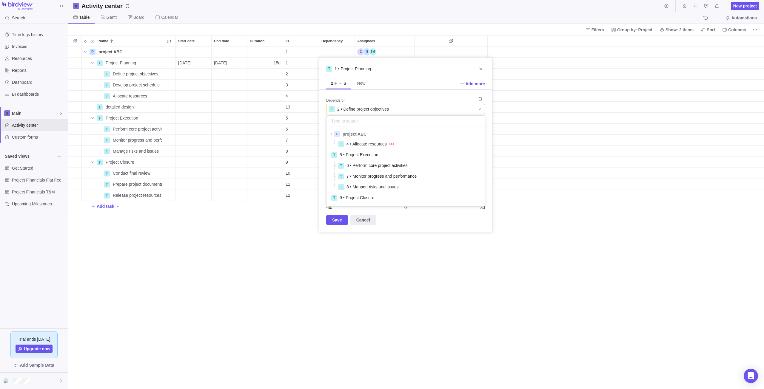
scroll to position [0, 0]
click at [428, 180] on div "T 4 • Allocate resources" at bounding box center [405, 180] width 149 height 10
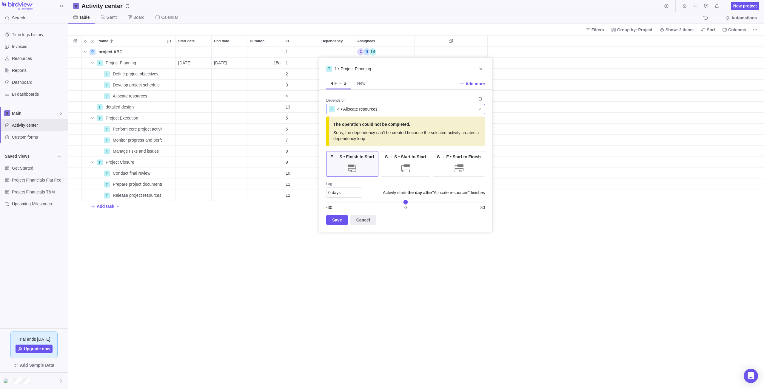
click at [474, 108] on div "T 4 • Allocate resources" at bounding box center [402, 109] width 146 height 6
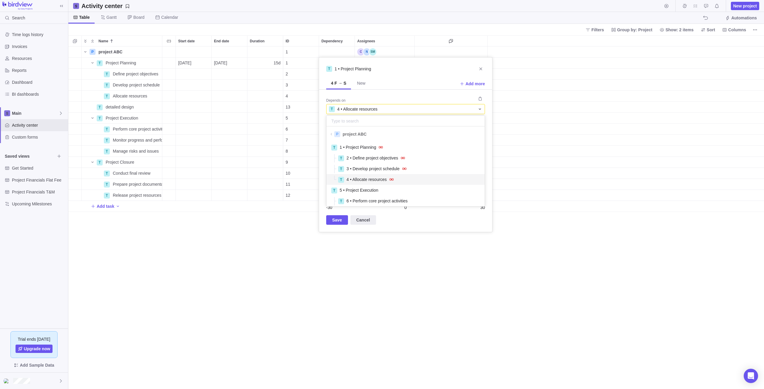
scroll to position [62, 154]
click at [431, 192] on div "T 5 • Project Execution" at bounding box center [405, 190] width 149 height 6
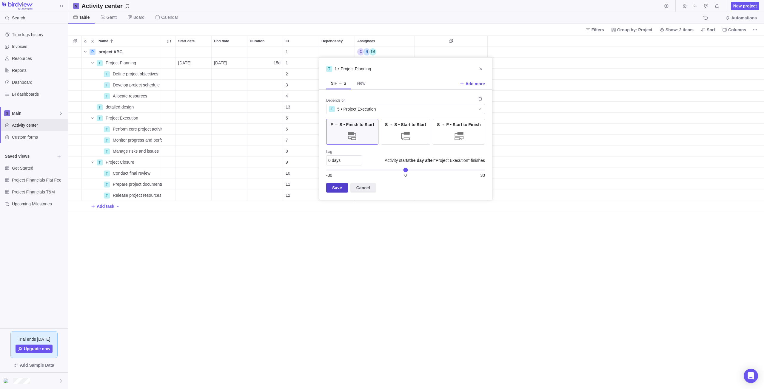
click at [341, 187] on span "Save" at bounding box center [337, 187] width 10 height 7
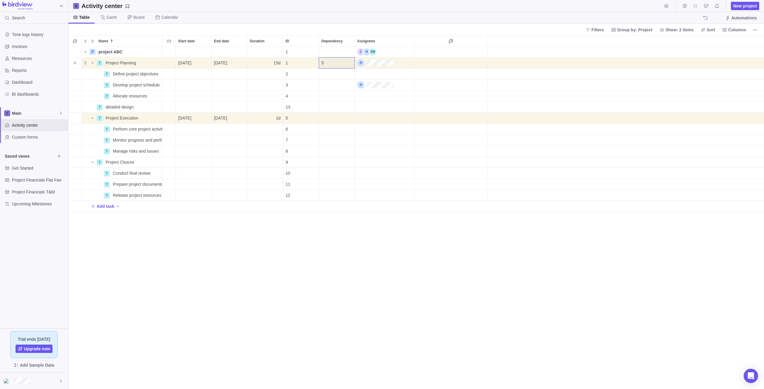
click at [352, 67] on div "5" at bounding box center [337, 63] width 36 height 11
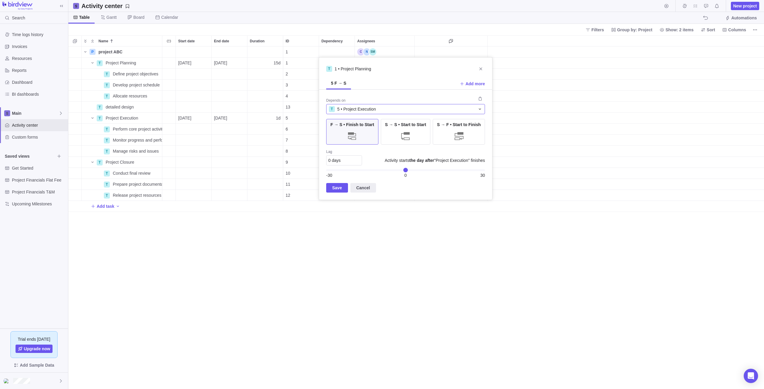
click at [472, 109] on div "T 5 • Project Execution" at bounding box center [402, 109] width 146 height 6
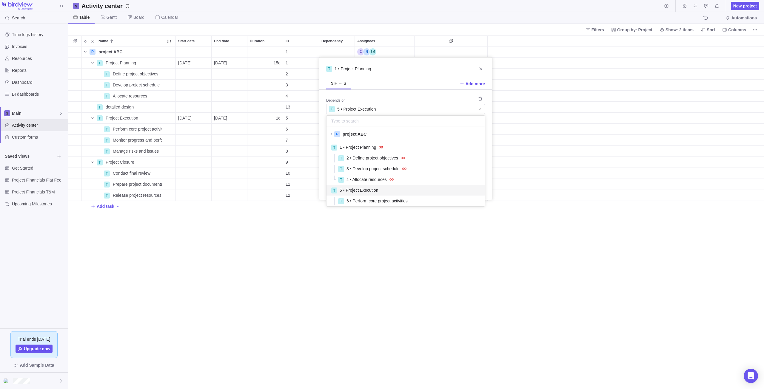
click at [333, 134] on span at bounding box center [331, 134] width 6 height 3
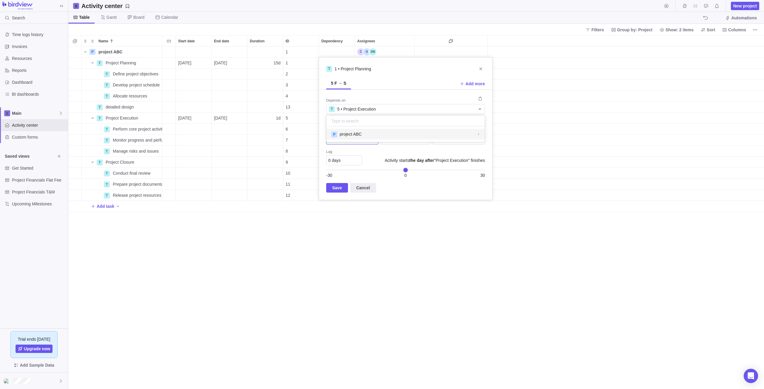
scroll to position [11, 154]
click at [364, 132] on div "P project ABC" at bounding box center [405, 134] width 149 height 6
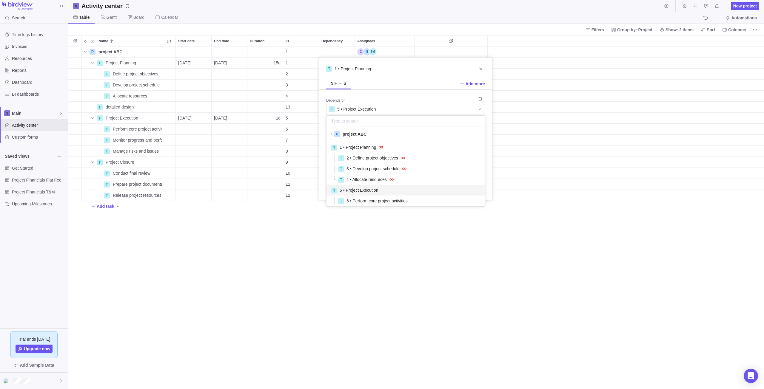
click at [411, 138] on div "P project ABC" at bounding box center [406, 134] width 158 height 11
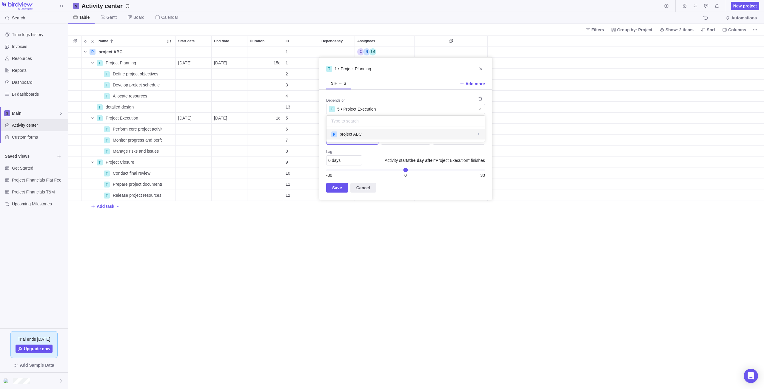
click at [369, 135] on div "P project ABC" at bounding box center [405, 134] width 149 height 6
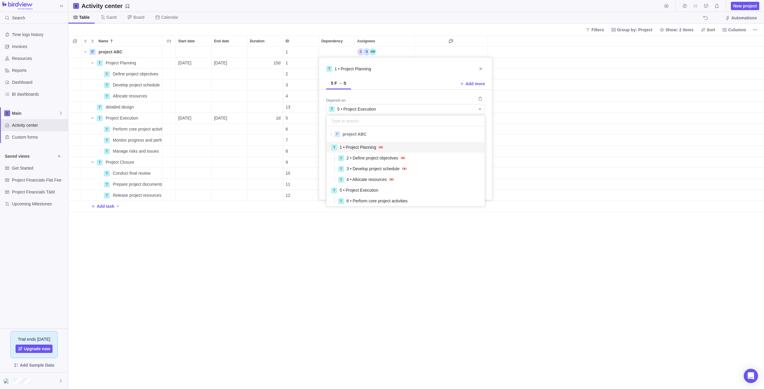
click at [486, 103] on div "T 1 • Project Planning 5 F → S Add more Depends on T 5 • Project Execution P pr…" at bounding box center [406, 128] width 174 height 143
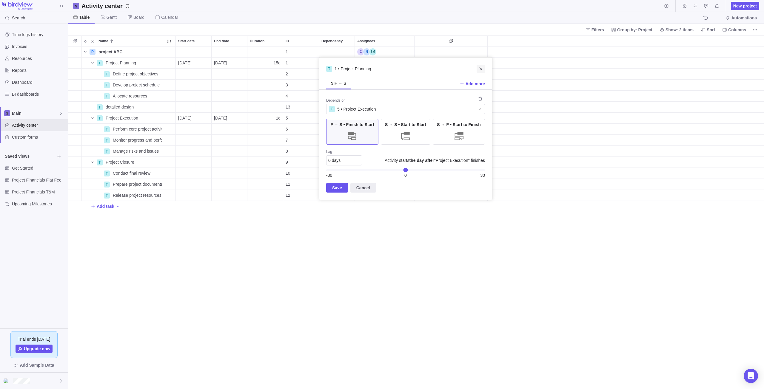
click at [480, 68] on icon "Close" at bounding box center [480, 69] width 5 height 5
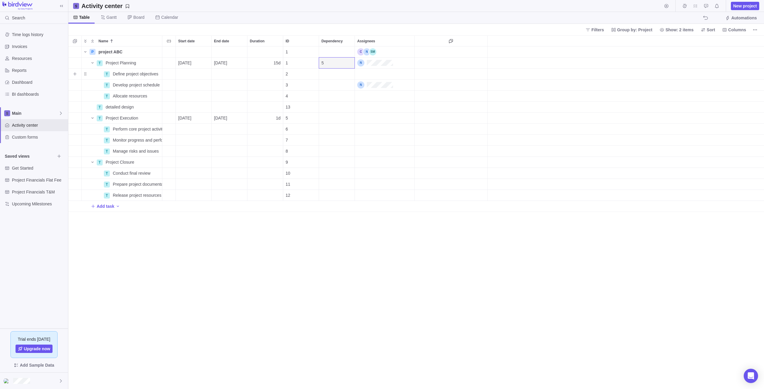
click at [191, 73] on div "Start date" at bounding box center [194, 74] width 36 height 11
click at [400, 290] on div "Name Start date End date Duration ID Dependency Assignees P project ABC Details…" at bounding box center [416, 213] width 696 height 354
click at [181, 102] on div "Start date" at bounding box center [194, 107] width 36 height 11
click at [204, 107] on input "Start date" at bounding box center [193, 106] width 36 height 11
click at [249, 123] on link "Next" at bounding box center [248, 125] width 13 height 13
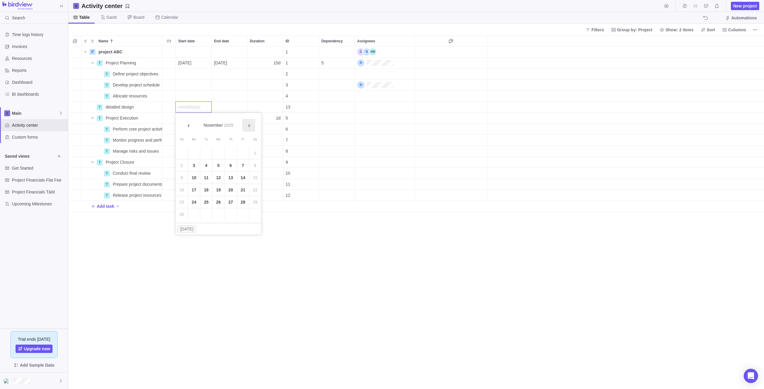
click at [249, 123] on link "Next" at bounding box center [248, 125] width 13 height 13
click at [219, 179] on link "17" at bounding box center [219, 178] width 12 height 12
click at [230, 108] on div "End date" at bounding box center [230, 107] width 36 height 11
click at [287, 126] on link "Next" at bounding box center [284, 125] width 13 height 13
click at [270, 179] on link "15" at bounding box center [267, 178] width 12 height 12
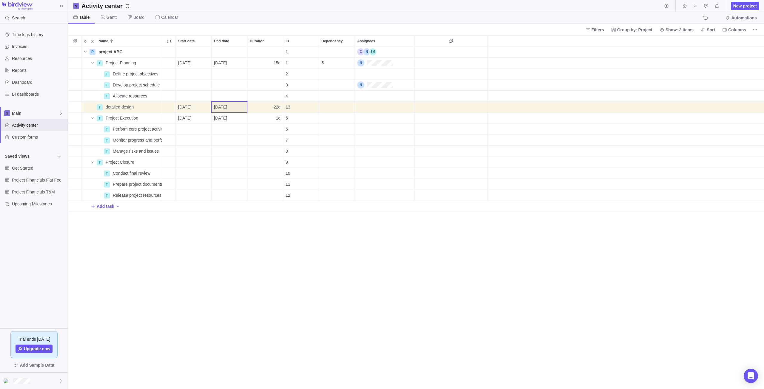
click at [237, 269] on div "P project ABC Details 1 T Project Planning Details 10/08/2025 10/28/2025 15d 1 …" at bounding box center [416, 218] width 696 height 343
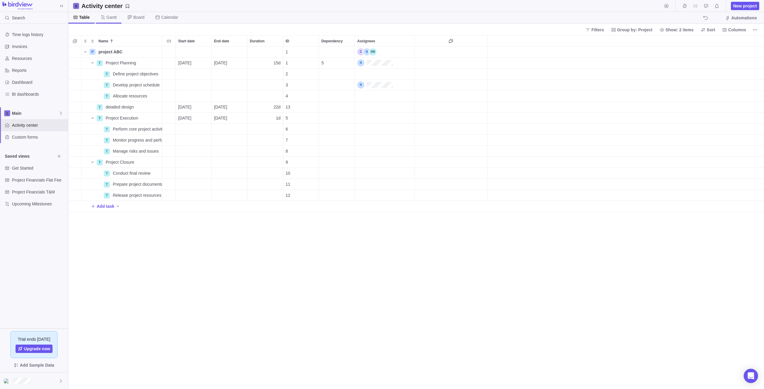
click at [111, 16] on span "Gantt" at bounding box center [112, 17] width 10 height 6
click at [191, 127] on div "Start date" at bounding box center [194, 129] width 36 height 11
click at [246, 147] on link "Next" at bounding box center [248, 147] width 13 height 13
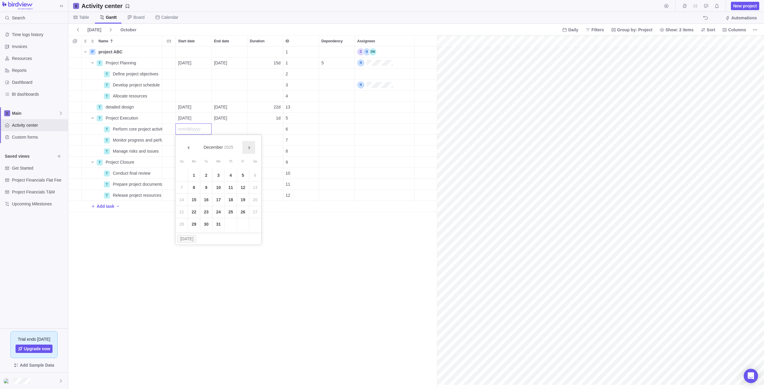
click at [246, 147] on link "Next" at bounding box center [248, 147] width 13 height 13
click at [213, 209] on td "21" at bounding box center [219, 212] width 12 height 12
click at [233, 126] on div "End date" at bounding box center [230, 129] width 36 height 11
click at [284, 148] on span "Next" at bounding box center [285, 147] width 3 height 3
click at [248, 197] on td "18" at bounding box center [254, 200] width 12 height 12
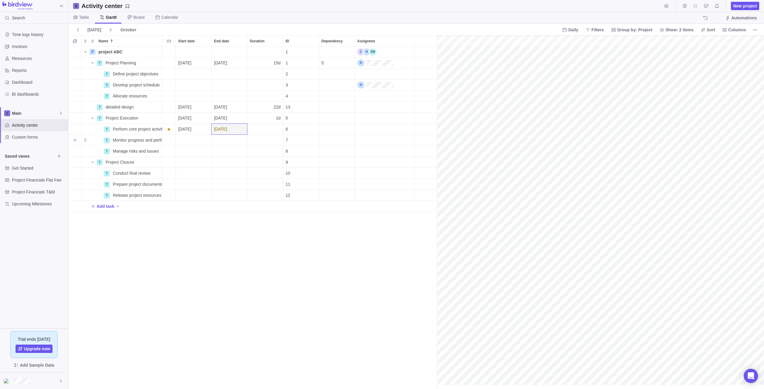
click at [200, 142] on div "Start date" at bounding box center [194, 140] width 36 height 11
click at [251, 161] on link "Next" at bounding box center [248, 158] width 13 height 13
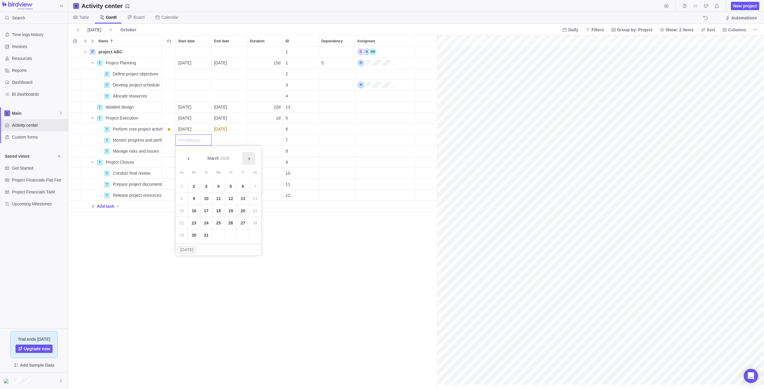
click at [251, 161] on link "Next" at bounding box center [248, 158] width 13 height 13
click at [190, 160] on span "Prev" at bounding box center [188, 158] width 3 height 3
click at [205, 215] on link "14" at bounding box center [206, 211] width 12 height 12
click at [247, 144] on div "Duration" at bounding box center [265, 140] width 36 height 11
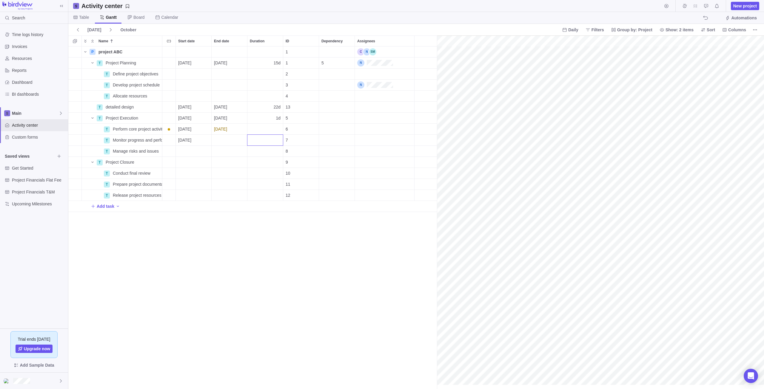
click at [242, 142] on div "P project ABC Details 1 T Project Planning Details 10/08/2025 10/28/2025 15d 1 …" at bounding box center [252, 218] width 369 height 343
click at [240, 140] on div "End date" at bounding box center [230, 140] width 36 height 11
click at [238, 239] on link "28" at bounding box center [242, 236] width 12 height 12
click at [252, 218] on div "P project ABC Details 1 T Project Planning Details 10/08/2025 10/28/2025 15d 1 …" at bounding box center [252, 218] width 369 height 343
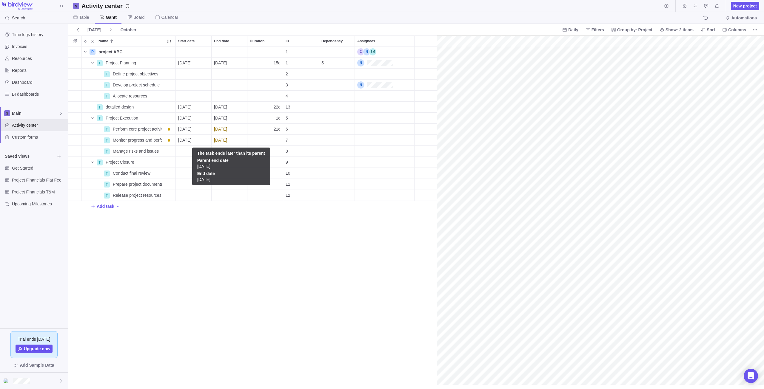
click at [258, 247] on div "P project ABC Details 1 T Project Planning Details 10/08/2025 10/28/2025 15d 1 …" at bounding box center [252, 218] width 369 height 343
click at [341, 121] on div "Dependency" at bounding box center [337, 118] width 36 height 11
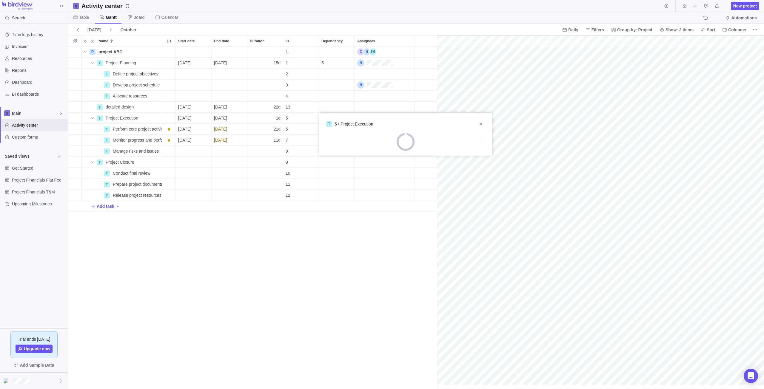
click at [344, 63] on div "P project ABC Details 1 T Project Planning Details 10/08/2025 10/28/2025 15d 1 …" at bounding box center [252, 218] width 369 height 343
click at [355, 61] on div "5" at bounding box center [337, 63] width 36 height 11
click at [352, 62] on div "5" at bounding box center [337, 63] width 36 height 11
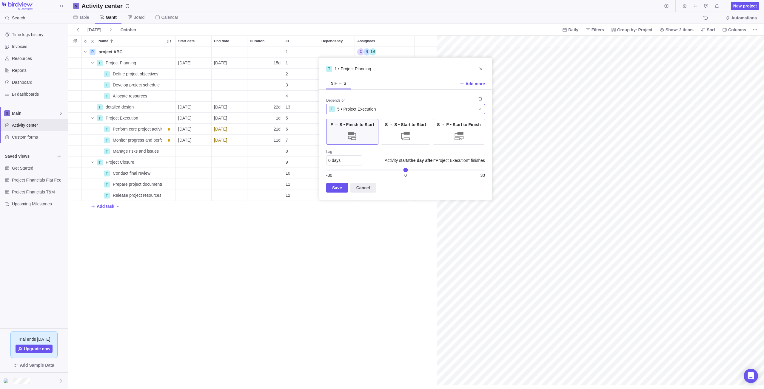
click at [482, 109] on icon at bounding box center [480, 109] width 5 height 5
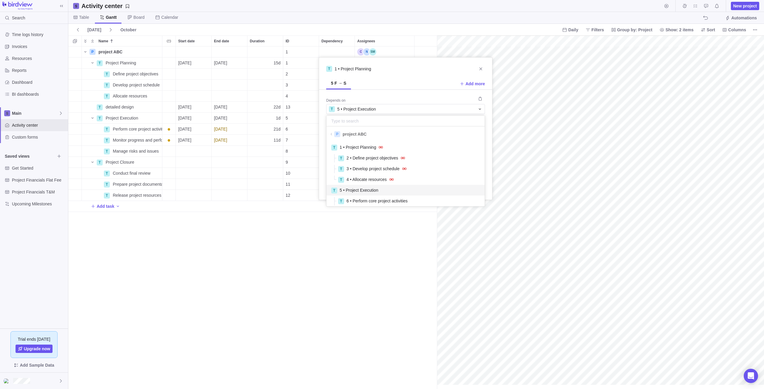
scroll to position [62, 154]
click at [345, 137] on span "project ABC" at bounding box center [355, 134] width 24 height 6
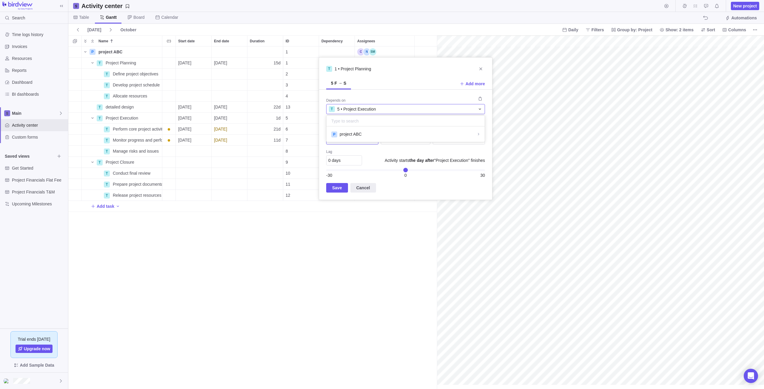
scroll to position [11, 154]
click at [454, 136] on div "P project ABC" at bounding box center [405, 134] width 149 height 6
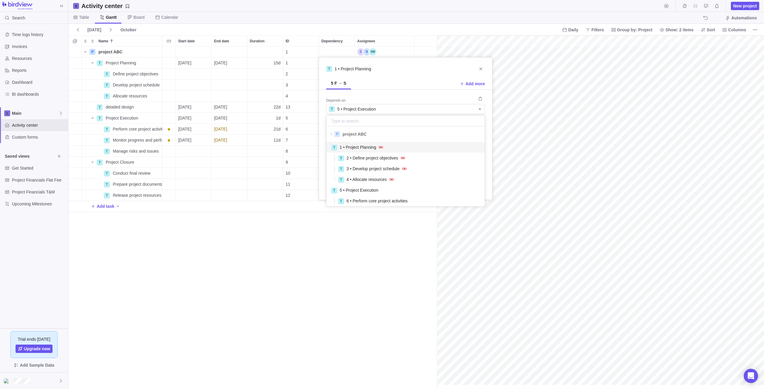
click at [374, 144] on div "T 1 • Project Planning" at bounding box center [405, 148] width 149 height 10
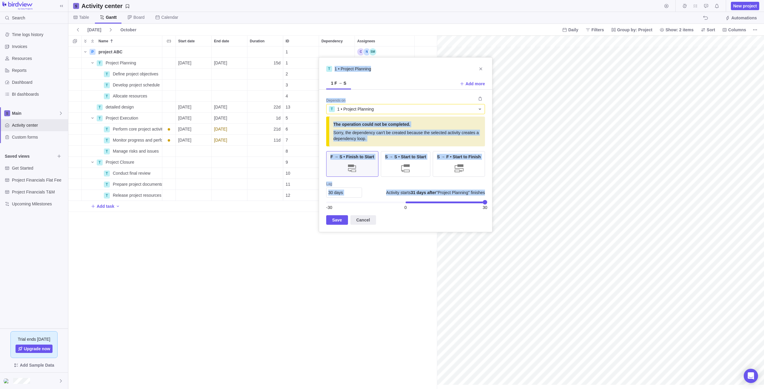
drag, startPoint x: 404, startPoint y: 204, endPoint x: 515, endPoint y: 204, distance: 110.4
click at [515, 204] on body "Search Time logs history Invoices Resources Reports Dashboard BI dashboards Mai…" at bounding box center [382, 194] width 764 height 389
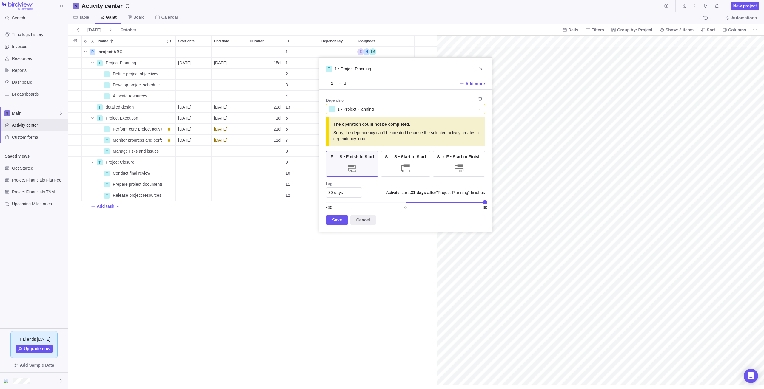
click at [474, 214] on div "Depends on T 1 • Project Planning The operation could not be completed. Sorry, …" at bounding box center [405, 161] width 173 height 142
click at [360, 223] on span "Cancel" at bounding box center [363, 220] width 14 height 7
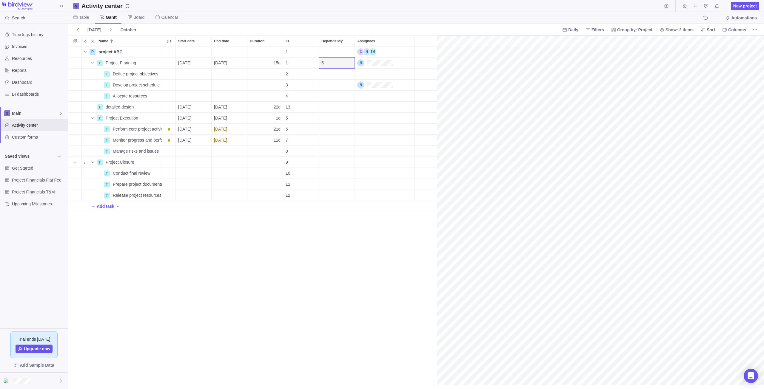
click at [195, 164] on div "Start date" at bounding box center [194, 162] width 36 height 11
click at [253, 181] on link "Next" at bounding box center [248, 180] width 13 height 13
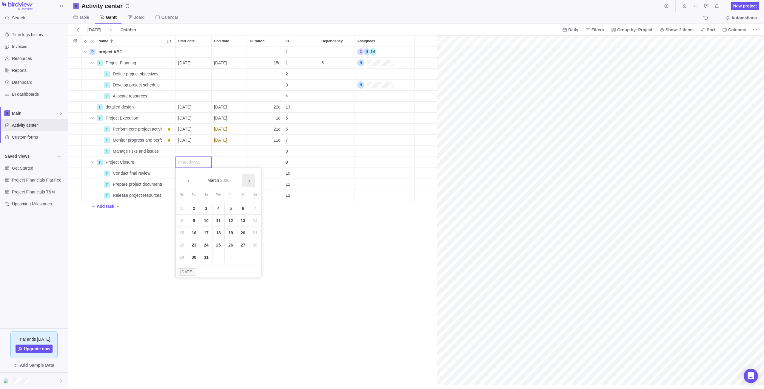
click at [253, 181] on link "Next" at bounding box center [248, 180] width 13 height 13
click at [252, 180] on link "Next" at bounding box center [248, 180] width 13 height 13
click at [221, 252] on link "27" at bounding box center [219, 258] width 12 height 12
click at [232, 161] on div "End date" at bounding box center [230, 162] width 36 height 11
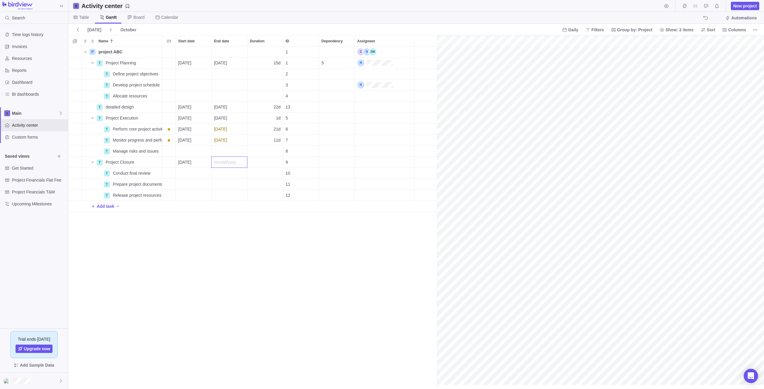
click at [174, 251] on div "P project ABC Details 1 T Project Planning Details 10/08/2025 10/28/2025 15d 1 …" at bounding box center [252, 218] width 369 height 343
click at [235, 158] on div "End date" at bounding box center [230, 162] width 36 height 11
click at [288, 183] on link "Next" at bounding box center [284, 180] width 13 height 13
click at [272, 239] on link "25" at bounding box center [267, 245] width 12 height 12
click at [200, 250] on div "P project ABC Details 1 T Project Planning Details 10/08/2025 10/28/2025 15d 1 …" at bounding box center [252, 218] width 369 height 343
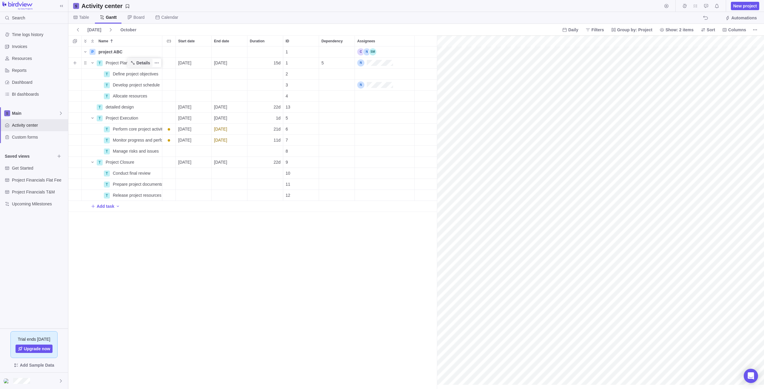
click at [143, 62] on span "Details" at bounding box center [143, 63] width 14 height 6
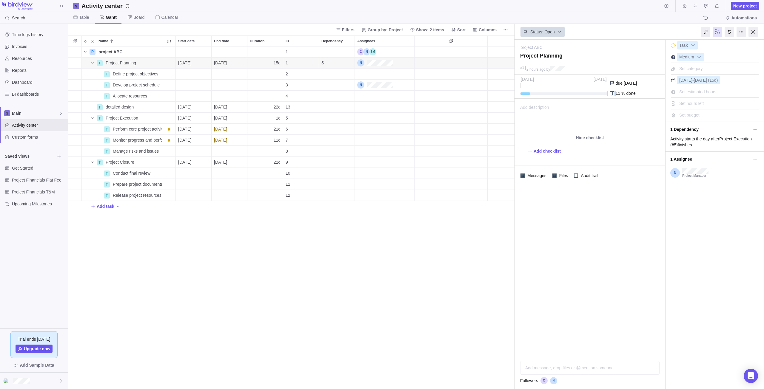
drag, startPoint x: 527, startPoint y: 95, endPoint x: 616, endPoint y: 94, distance: 88.7
click at [616, 94] on div "11 % done" at bounding box center [590, 93] width 151 height 10
click at [582, 94] on div at bounding box center [564, 94] width 87 height 2
click at [595, 94] on div at bounding box center [564, 94] width 87 height 2
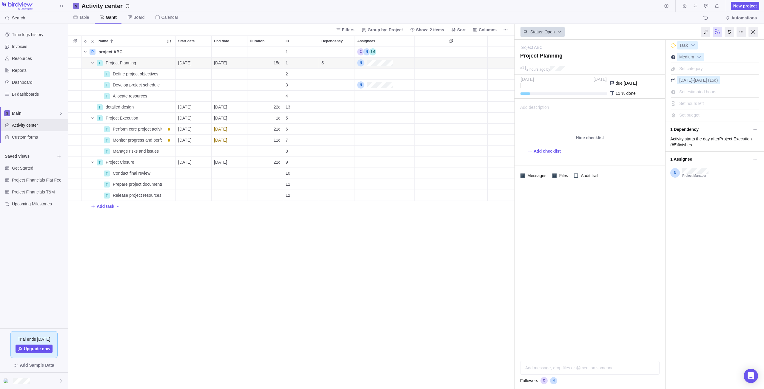
click at [598, 93] on div at bounding box center [564, 94] width 87 height 2
click at [701, 55] on b at bounding box center [699, 57] width 9 height 8
click at [741, 33] on div at bounding box center [742, 32] width 10 height 10
click at [507, 29] on icon "More actions" at bounding box center [505, 29] width 5 height 5
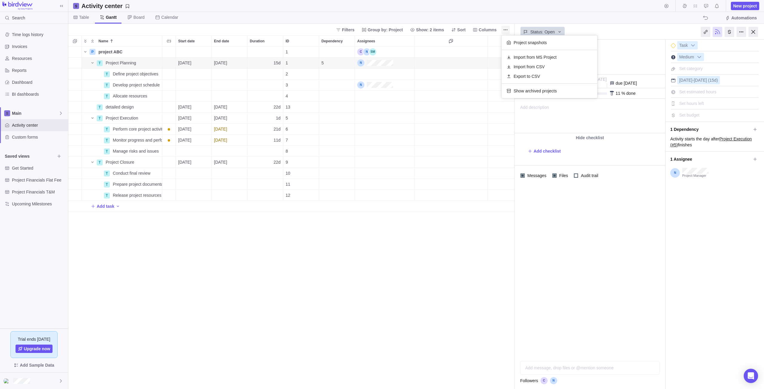
click at [507, 31] on icon "More actions" at bounding box center [505, 29] width 5 height 5
click at [486, 33] on span "Columns" at bounding box center [484, 30] width 29 height 8
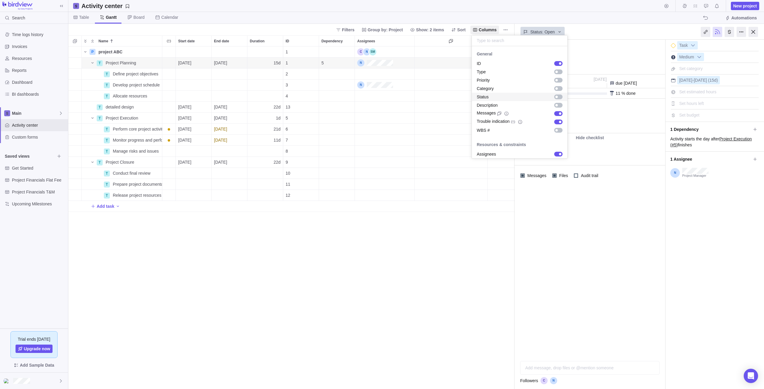
click at [555, 96] on div "grid" at bounding box center [558, 97] width 8 height 5
click at [426, 221] on body "Search Time logs history Invoices Resources Reports Dashboard BI dashboards Mai…" at bounding box center [382, 194] width 764 height 389
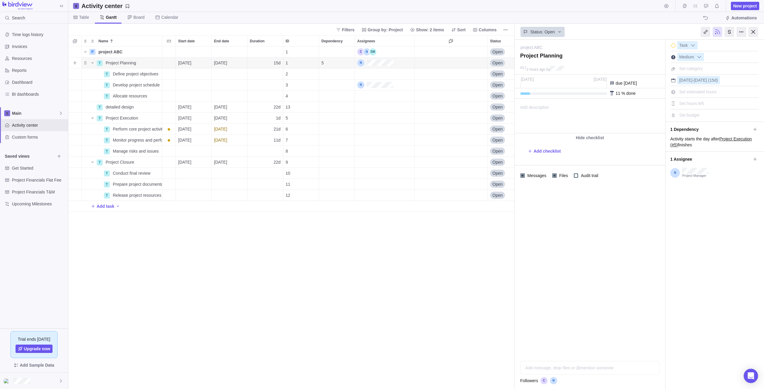
click at [500, 61] on span "Open" at bounding box center [497, 63] width 10 height 6
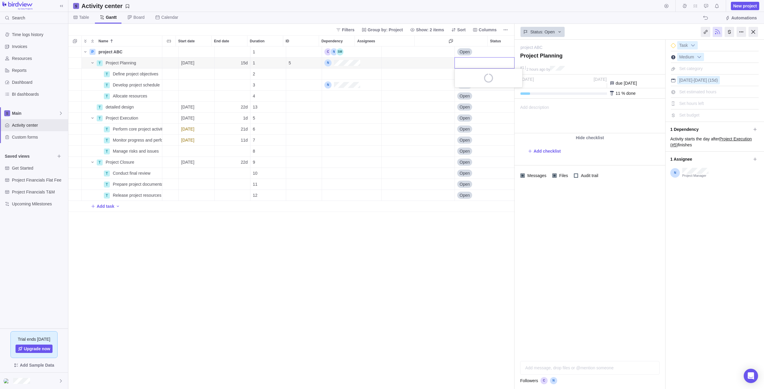
scroll to position [0, 33]
click at [424, 87] on div "P project ABC Details 1 Open T Project Planning Details 10/08/2025 10/28/2025 1…" at bounding box center [291, 218] width 446 height 343
click at [465, 73] on span "Open" at bounding box center [465, 74] width 10 height 6
click at [469, 130] on span "Closed" at bounding box center [468, 131] width 13 height 6
click at [467, 88] on span "Open" at bounding box center [465, 85] width 10 height 6
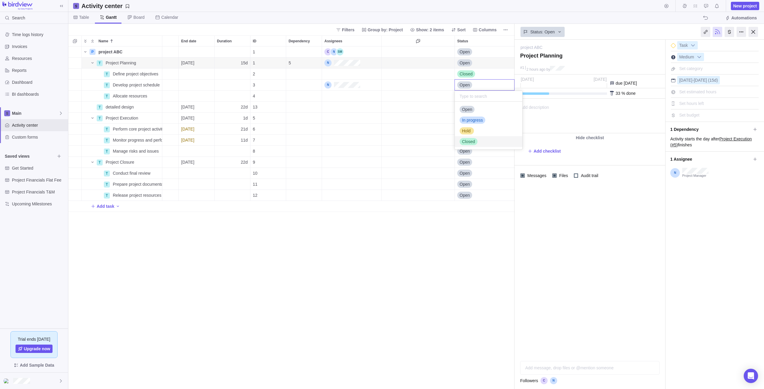
click at [471, 140] on span "Closed" at bounding box center [468, 142] width 13 height 6
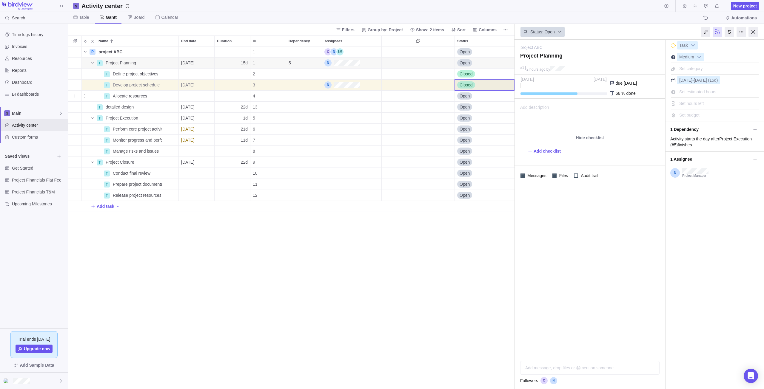
click at [466, 96] on span "Open" at bounding box center [465, 96] width 10 height 6
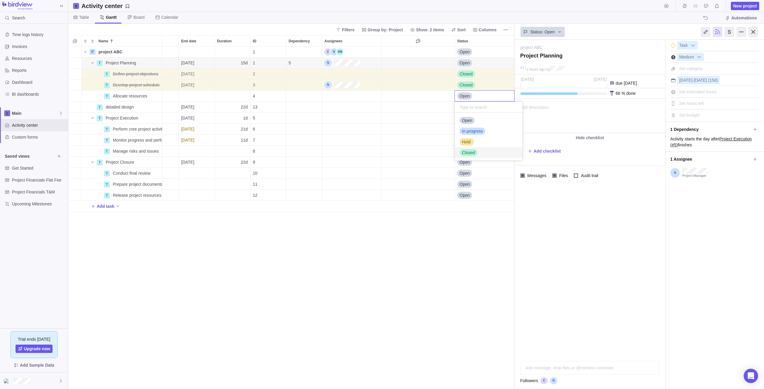
click at [467, 150] on span "Closed" at bounding box center [468, 153] width 13 height 6
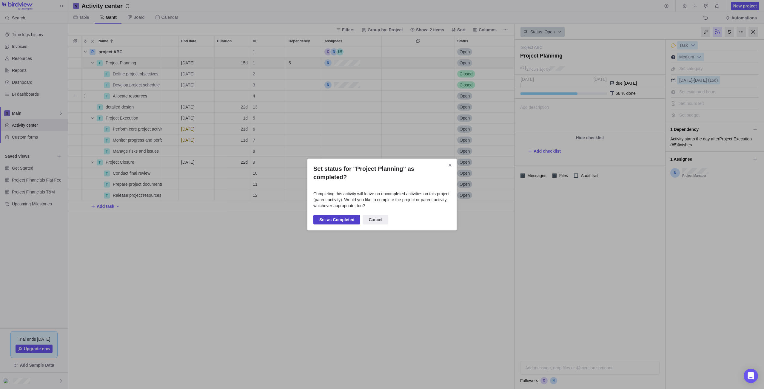
click at [336, 217] on span "Set as Completed" at bounding box center [336, 219] width 35 height 7
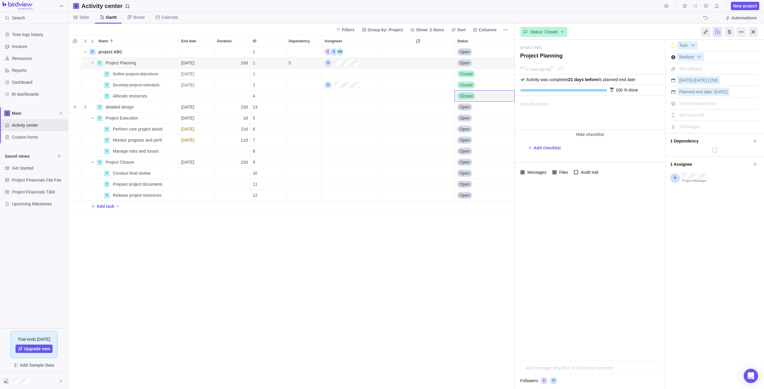
click at [466, 106] on span "Open" at bounding box center [465, 107] width 10 height 6
click at [471, 165] on span "Closed" at bounding box center [468, 164] width 13 height 6
click at [755, 32] on div at bounding box center [754, 32] width 10 height 10
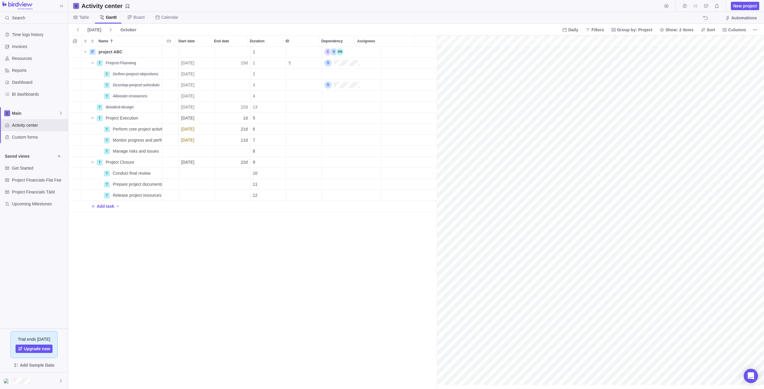
scroll to position [0, 50]
click at [194, 153] on div "End date" at bounding box center [197, 151] width 36 height 11
click at [347, 299] on div "P project ABC Details 1 Open T Project Planning Details 10/08/2025 10/07/2025 1…" at bounding box center [252, 218] width 369 height 343
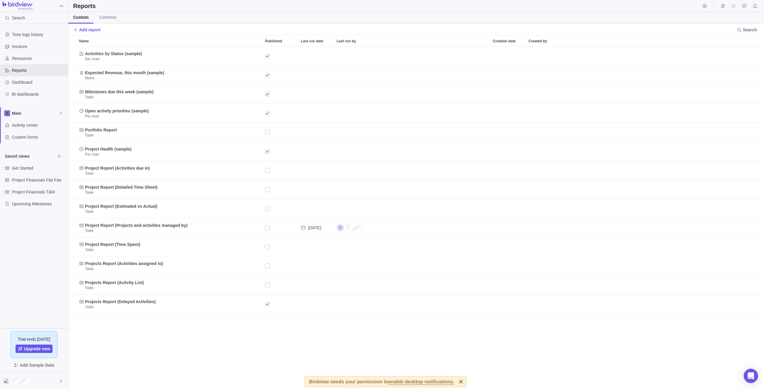
scroll to position [5, 5]
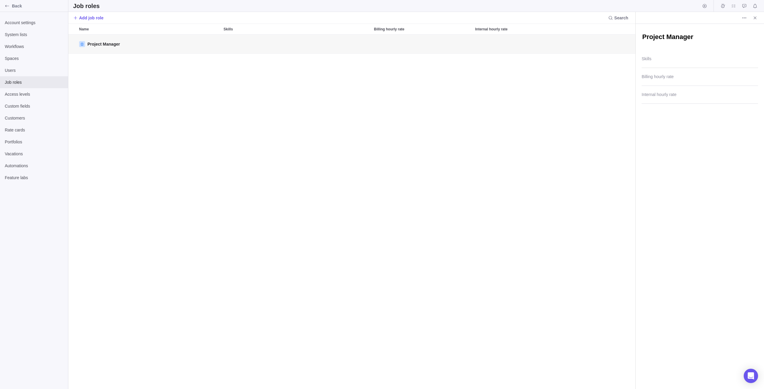
scroll to position [350, 563]
type textarea "x"
click at [683, 80] on input "Billing hourly rate" at bounding box center [700, 78] width 116 height 15
click at [686, 95] on input "Internal hourly rate" at bounding box center [700, 96] width 116 height 15
click at [688, 78] on input "Billing hourly rate" at bounding box center [700, 78] width 116 height 15
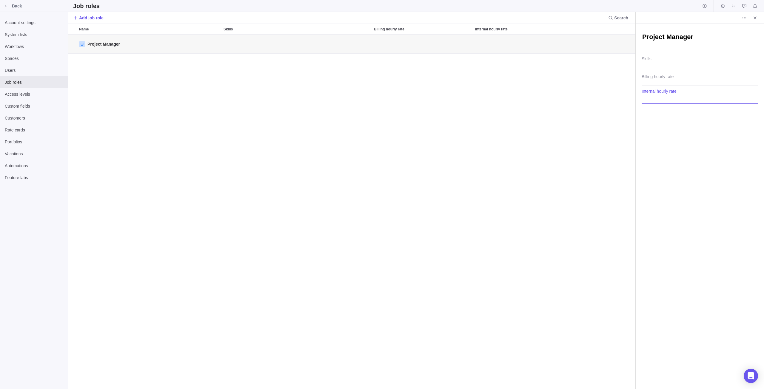
click at [683, 96] on input "Internal hourly rate" at bounding box center [700, 96] width 116 height 15
click at [21, 49] on span "Workflows" at bounding box center [34, 47] width 58 height 6
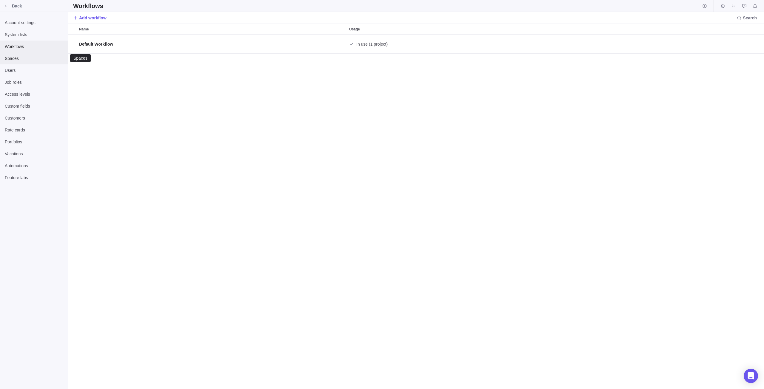
scroll to position [350, 691]
click at [40, 58] on span "Spaces" at bounding box center [34, 59] width 58 height 6
click at [4, 6] on div "Back" at bounding box center [7, 6] width 10 height 10
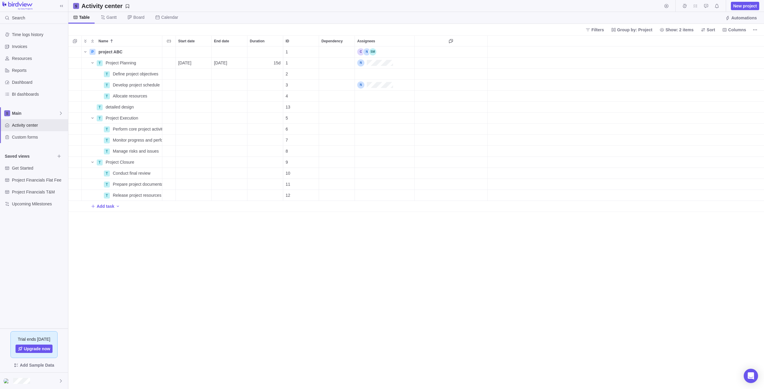
scroll to position [338, 691]
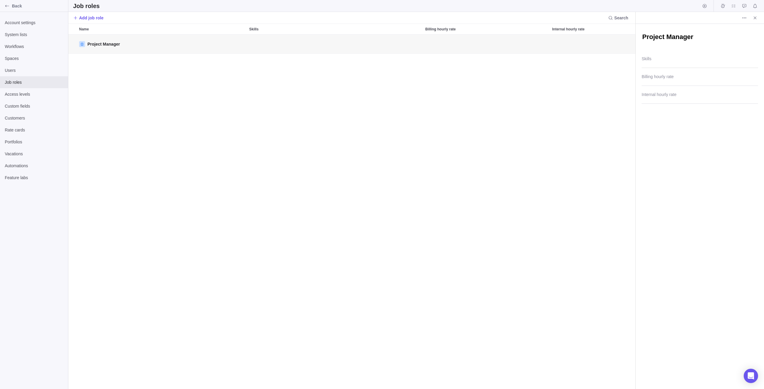
type textarea "x"
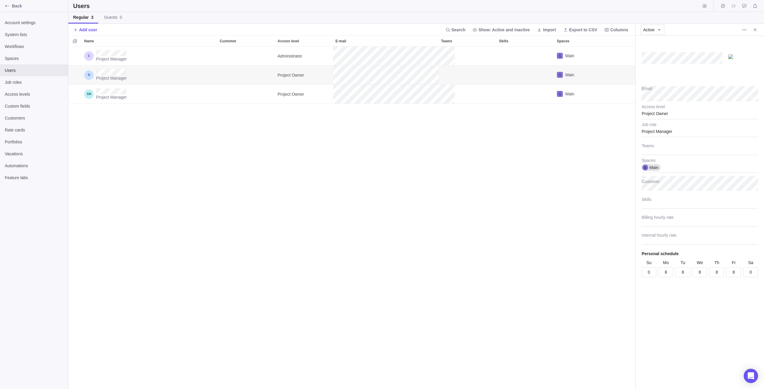
scroll to position [5, 5]
type textarea "x"
